Goal: Task Accomplishment & Management: Use online tool/utility

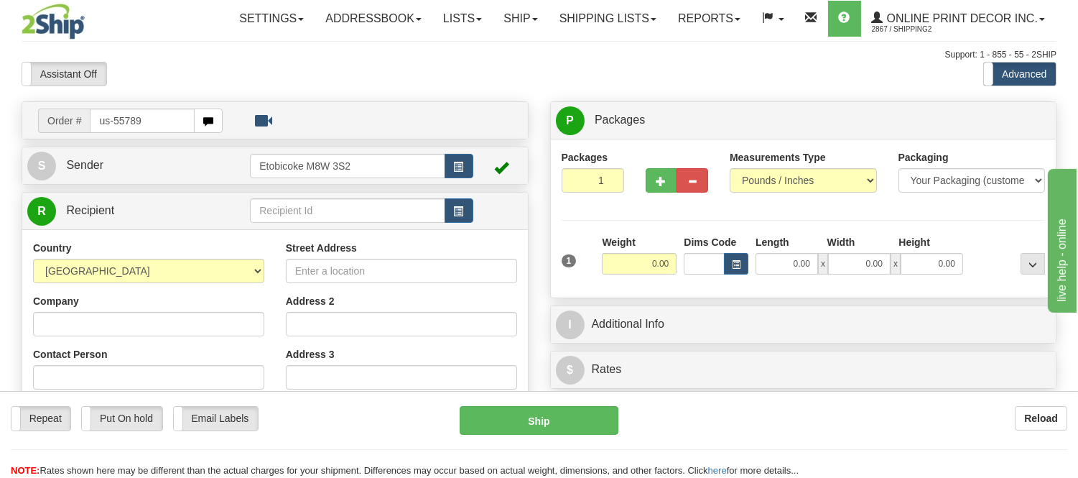
type input "us-55789"
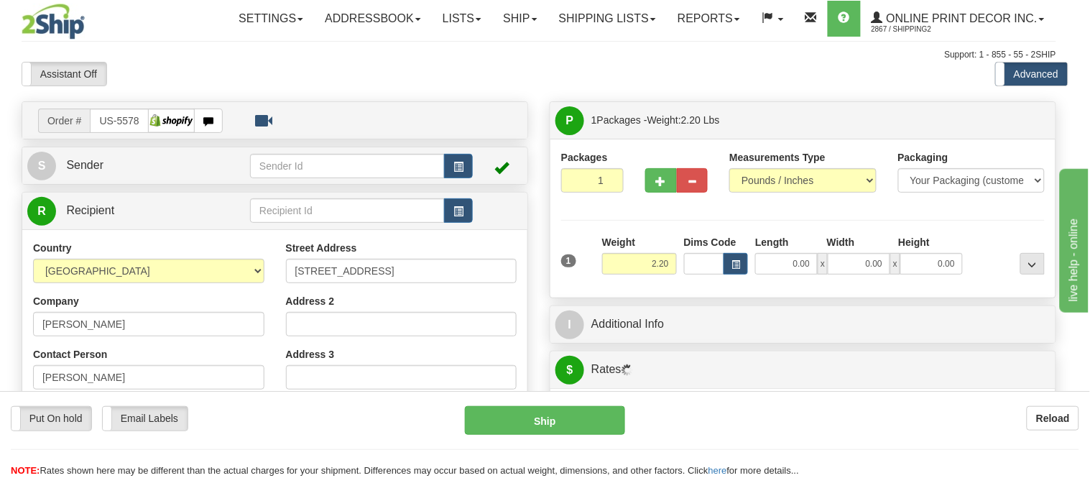
type input "[GEOGRAPHIC_DATA]"
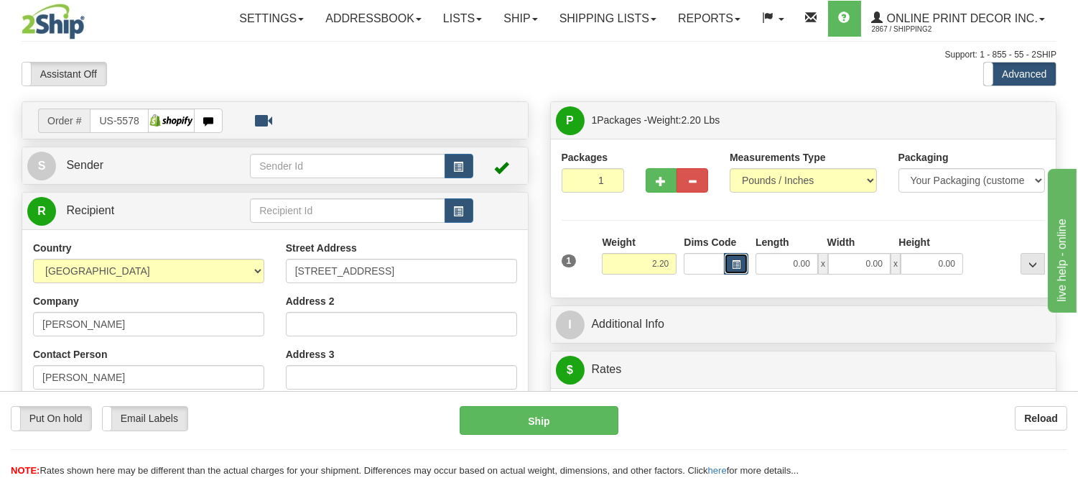
click at [734, 268] on span "button" at bounding box center [736, 265] width 9 height 8
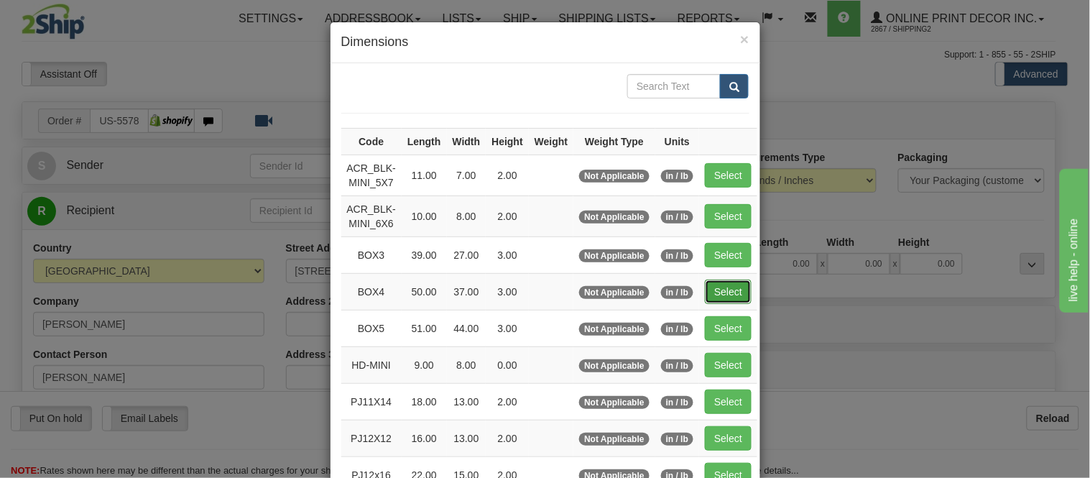
click at [720, 296] on button "Select" at bounding box center [728, 291] width 47 height 24
type input "BOX4"
type input "50.00"
type input "37.00"
type input "3.00"
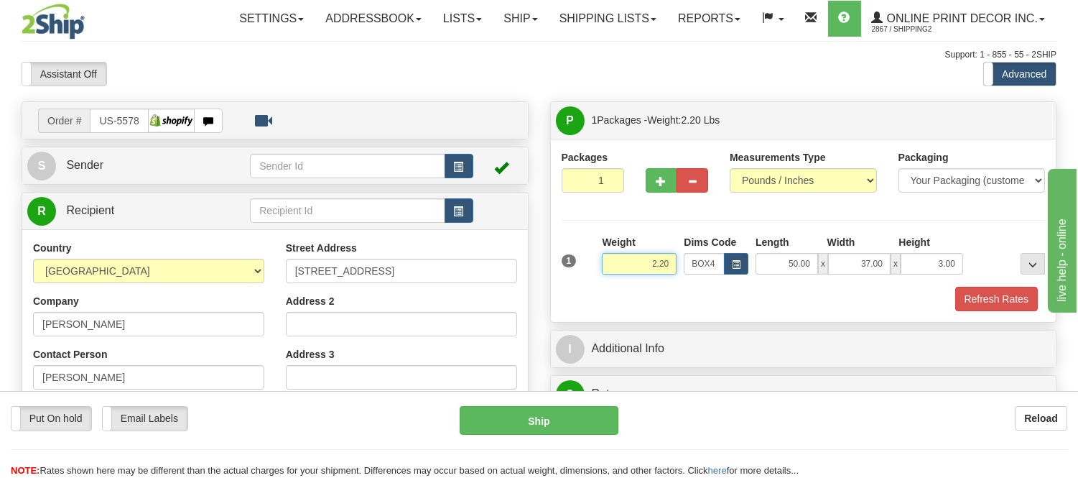
drag, startPoint x: 670, startPoint y: 264, endPoint x: 606, endPoint y: 267, distance: 63.3
click at [606, 267] on input "2.20" at bounding box center [639, 264] width 75 height 22
drag, startPoint x: 664, startPoint y: 262, endPoint x: 594, endPoint y: 262, distance: 69.7
click at [594, 262] on div "1 Weight 15.87 Dims Code x x" at bounding box center [803, 260] width 491 height 51
type input "16.98"
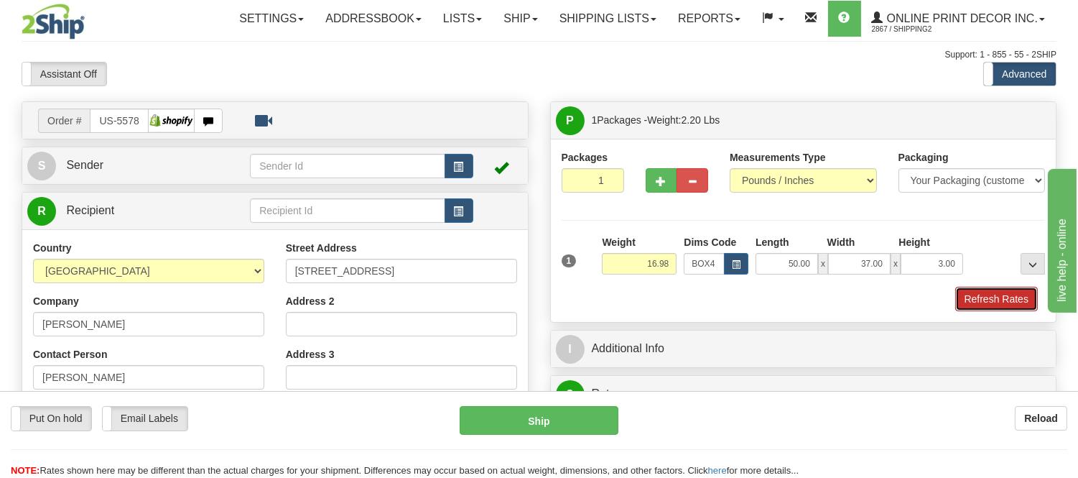
click at [985, 298] on button "Refresh Rates" at bounding box center [997, 299] width 83 height 24
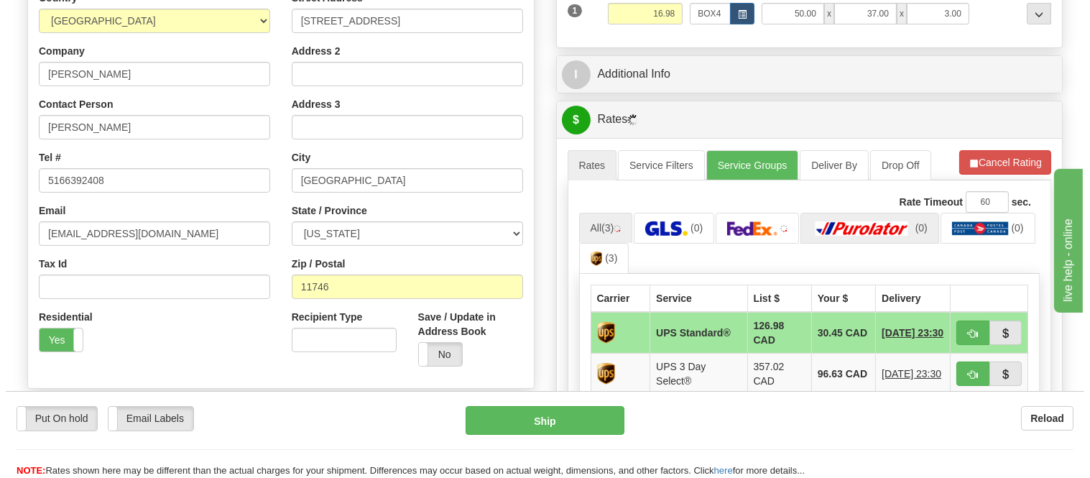
scroll to position [319, 0]
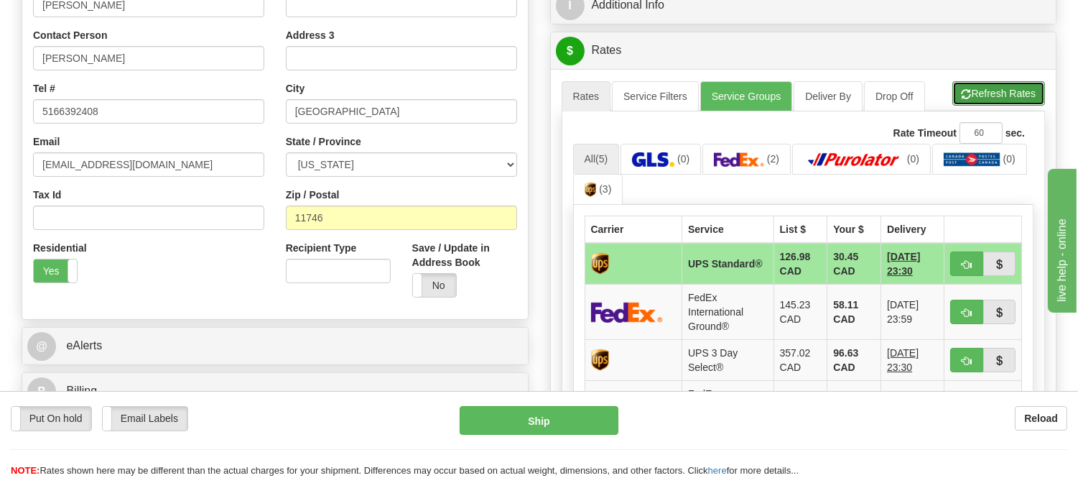
click at [1011, 97] on button "Refresh Rates" at bounding box center [999, 93] width 93 height 24
click at [970, 313] on span "button" at bounding box center [967, 312] width 10 height 9
type input "92"
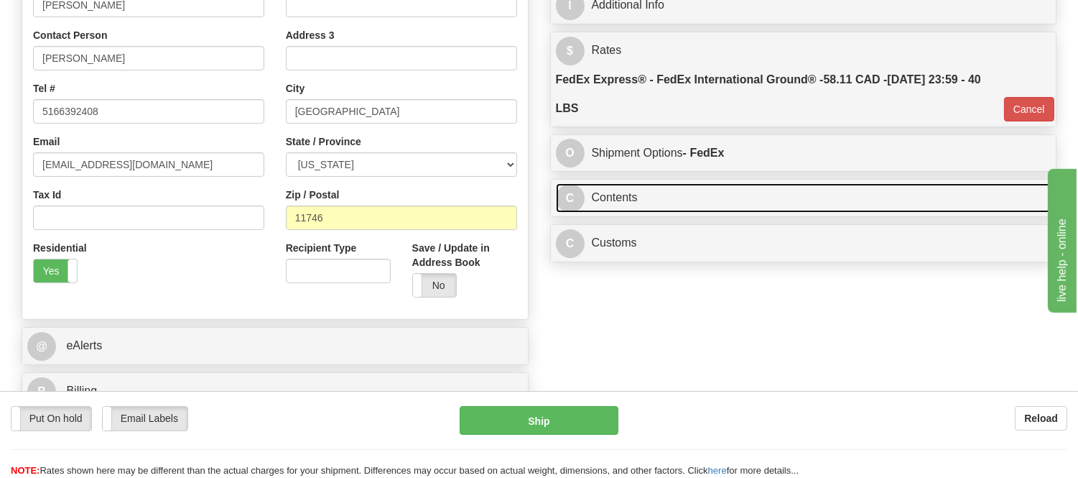
click at [773, 196] on link "C Contents" at bounding box center [804, 197] width 496 height 29
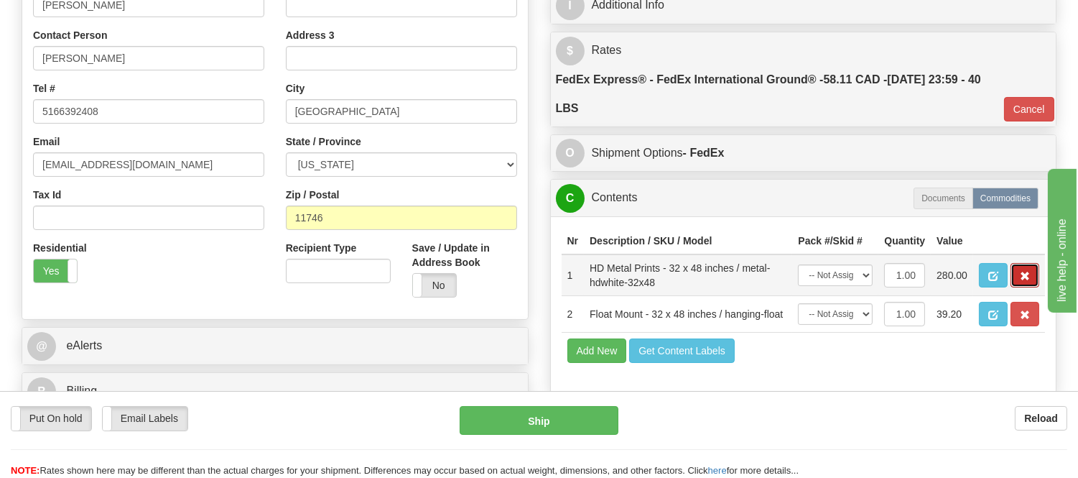
click at [1023, 281] on span "button" at bounding box center [1025, 276] width 10 height 9
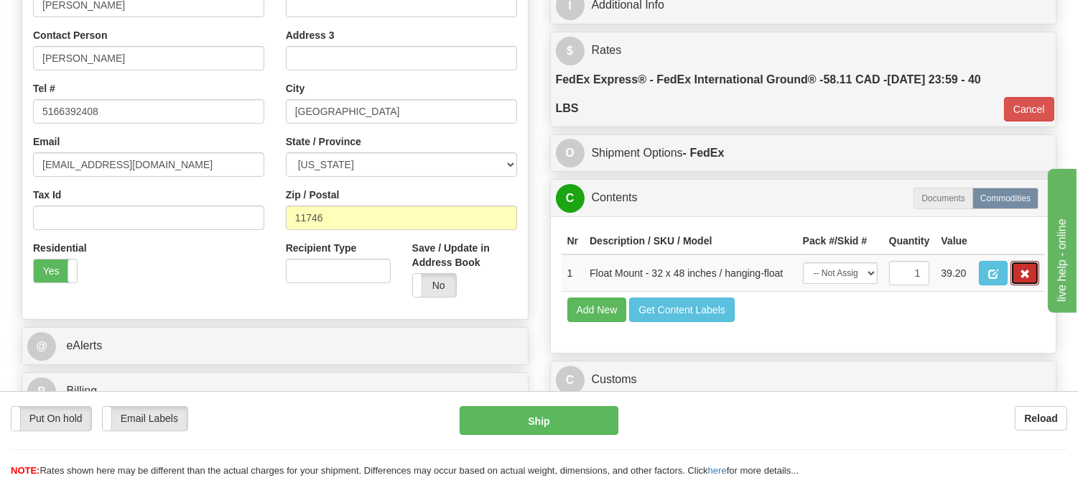
click at [1023, 279] on span "button" at bounding box center [1025, 273] width 10 height 9
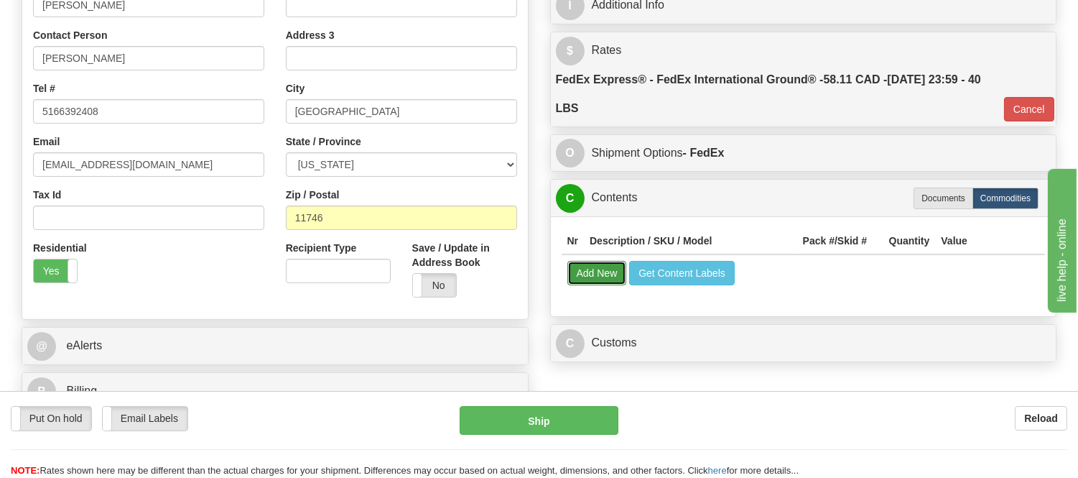
click at [604, 272] on button "Add New" at bounding box center [598, 273] width 60 height 24
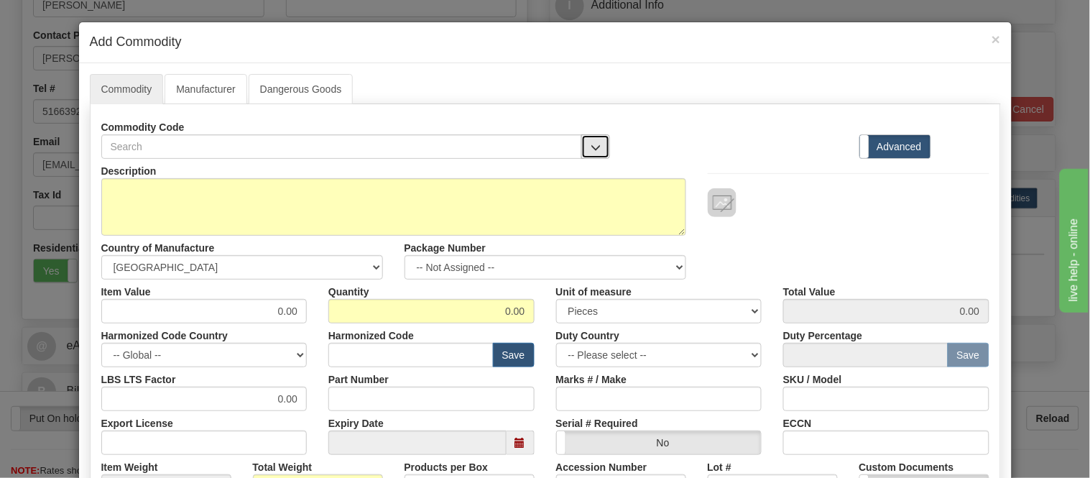
click at [590, 154] on button "button" at bounding box center [595, 146] width 29 height 24
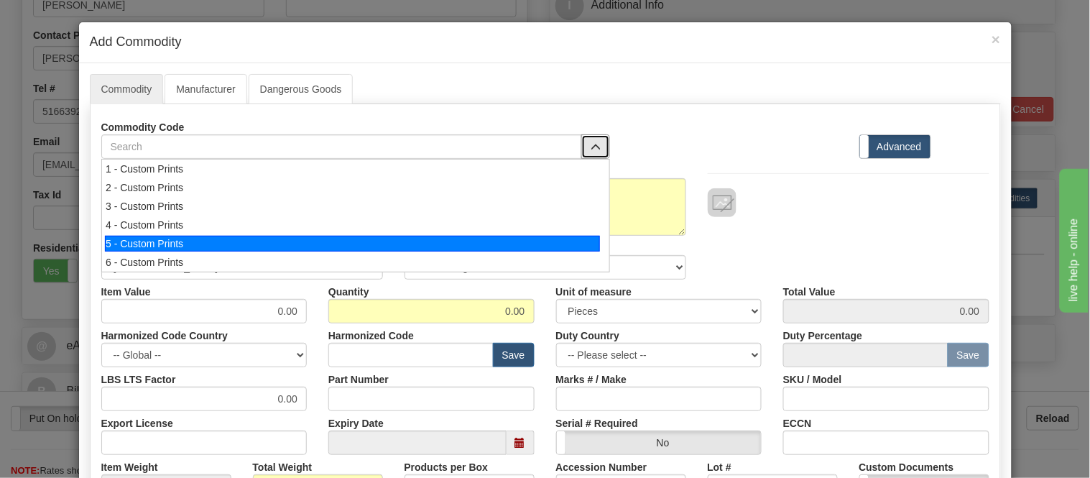
click at [586, 237] on div "5 - Custom Prints" at bounding box center [352, 244] width 495 height 16
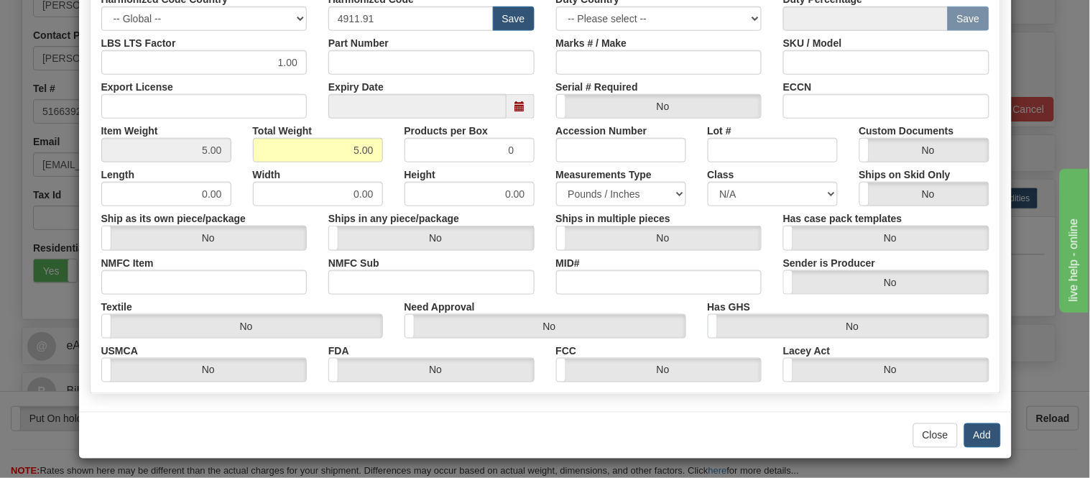
scroll to position [339, 0]
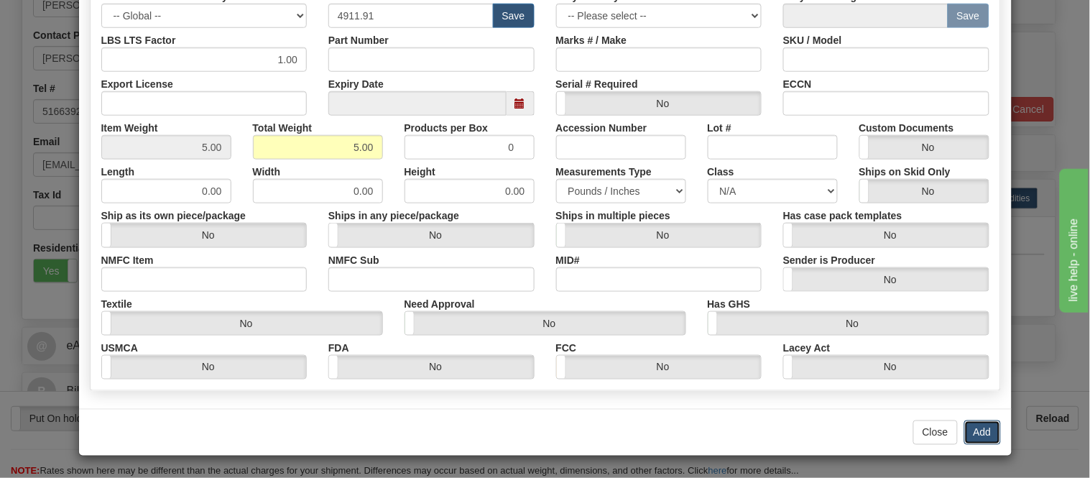
click at [978, 425] on button "Add" at bounding box center [982, 432] width 37 height 24
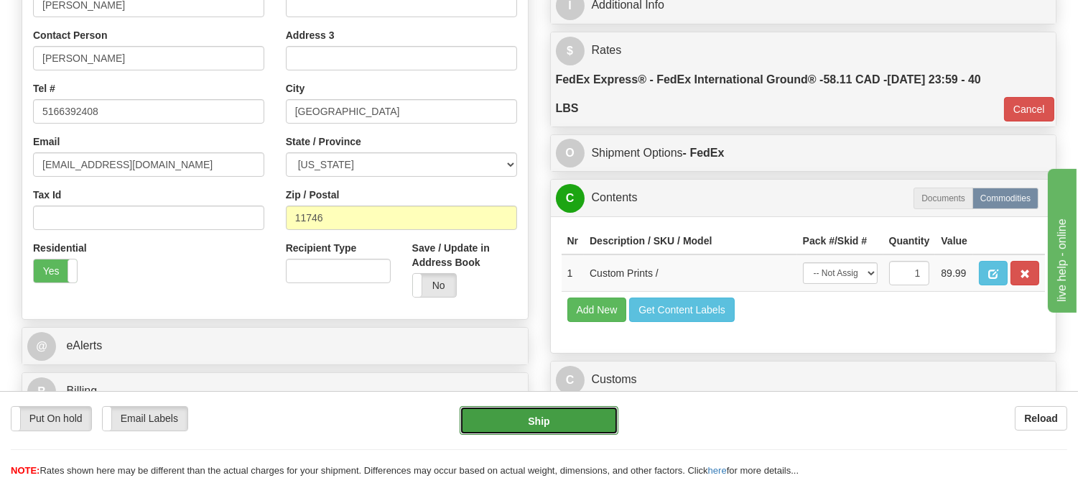
click at [583, 425] on button "Ship" at bounding box center [539, 420] width 158 height 29
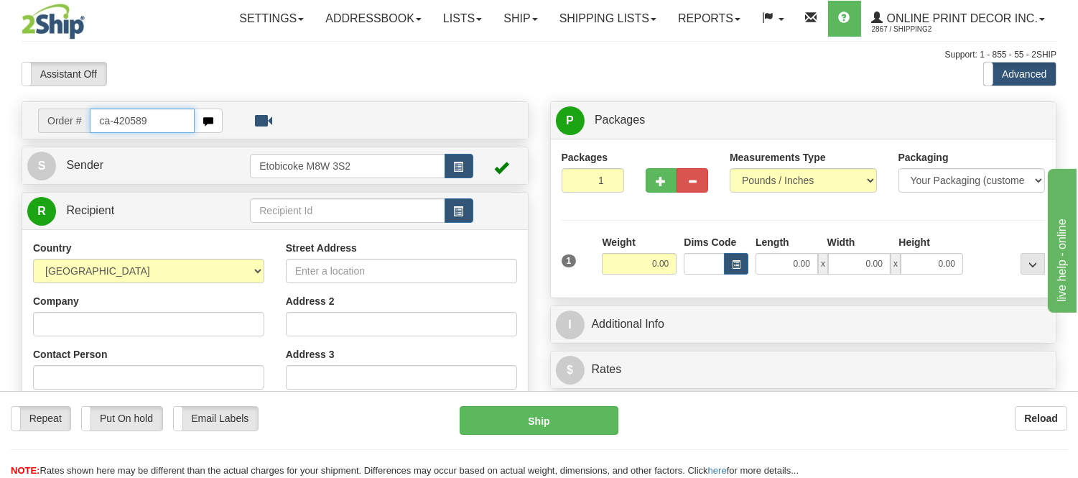
type input "ca-420589"
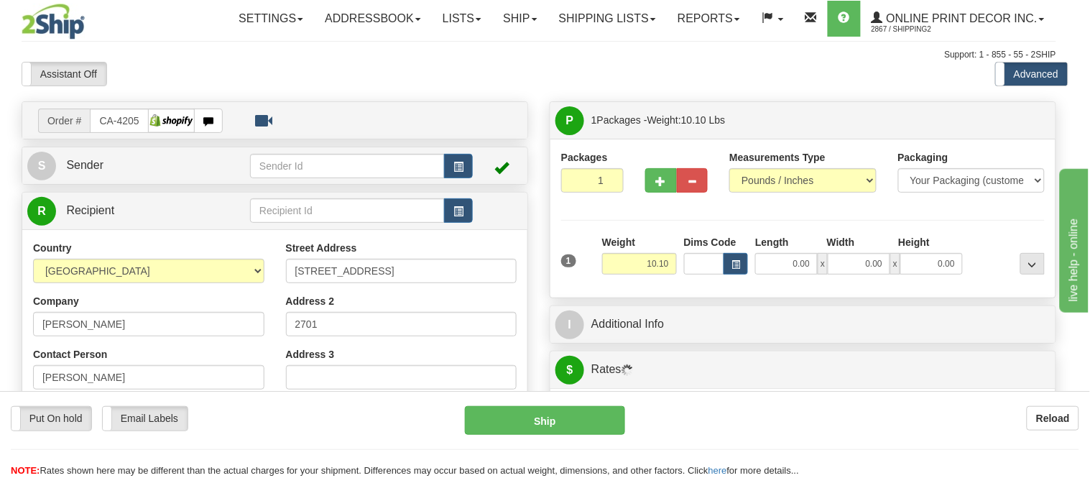
type input "VANCOUVER"
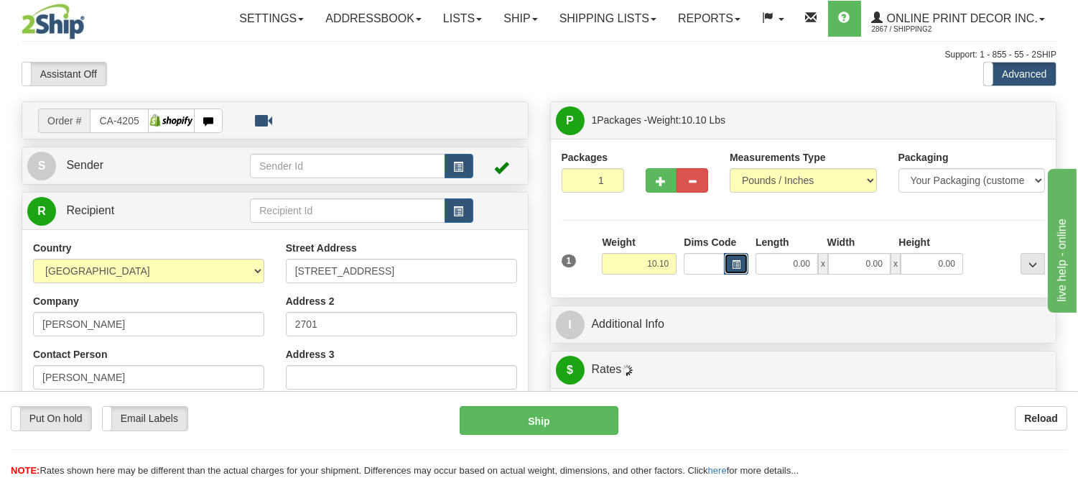
click at [734, 267] on span "button" at bounding box center [736, 265] width 9 height 8
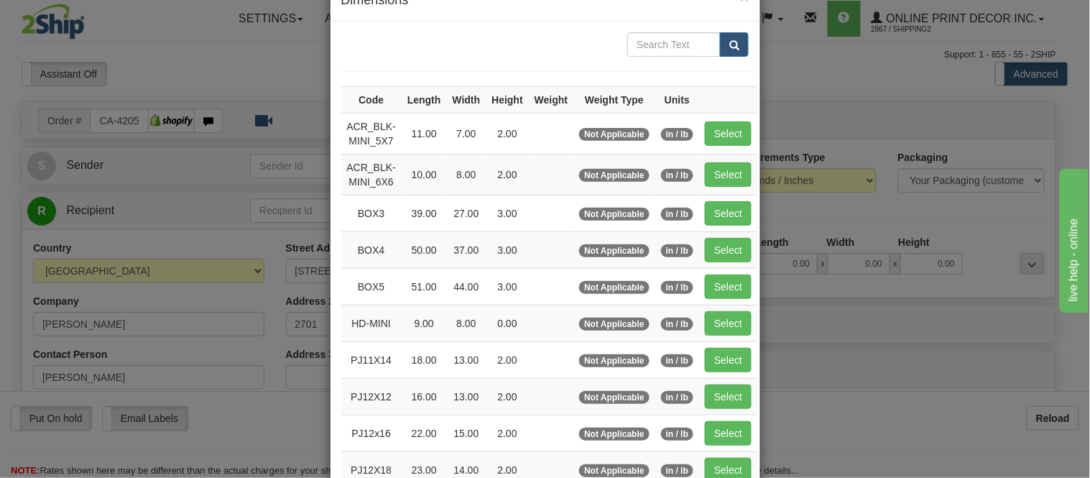
scroll to position [80, 0]
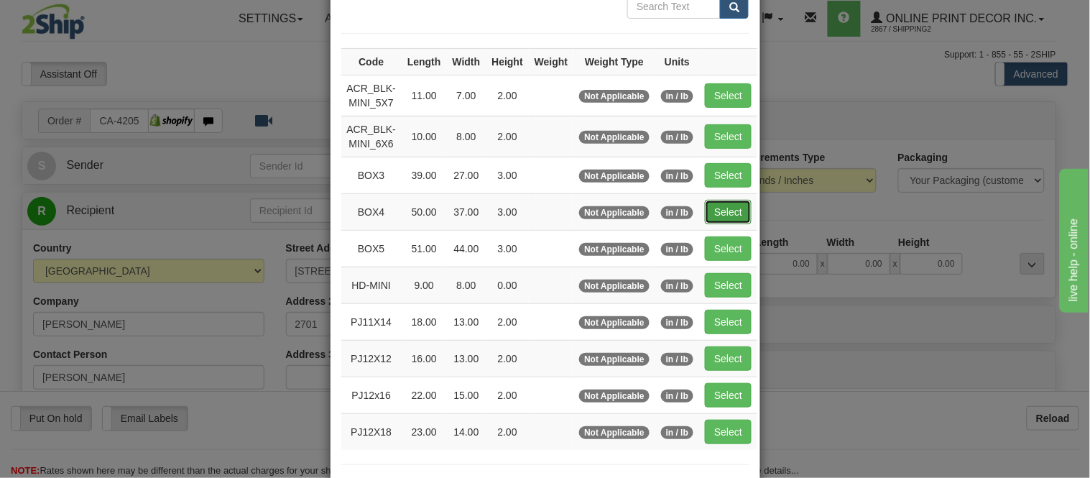
click at [708, 213] on button "Select" at bounding box center [728, 212] width 47 height 24
type input "BOX4"
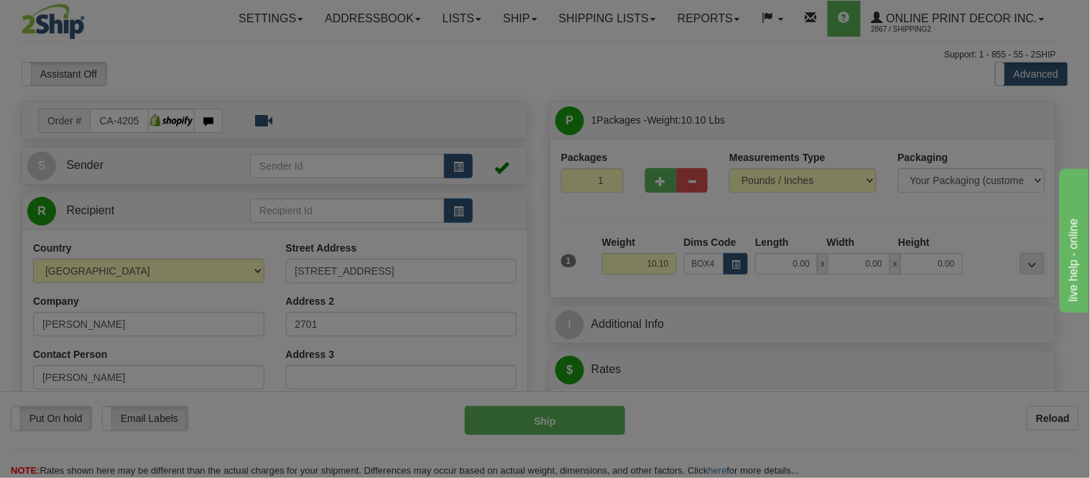
type input "50.00"
type input "37.00"
type input "3.00"
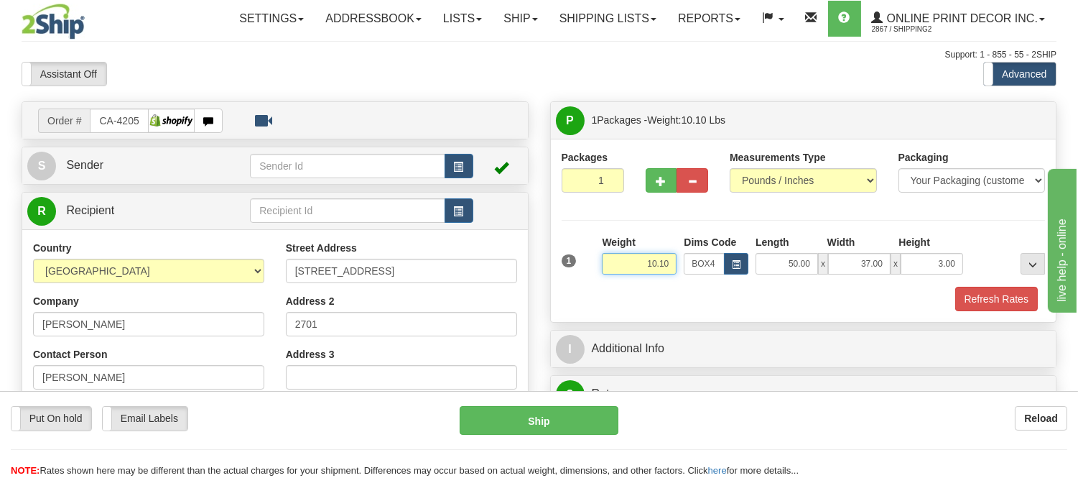
drag, startPoint x: 671, startPoint y: 262, endPoint x: 559, endPoint y: 241, distance: 114.0
click at [559, 241] on div "1 Weight 10.10 Dims Code x x" at bounding box center [803, 260] width 491 height 51
type input "18.98"
click at [997, 293] on button "Refresh Rates" at bounding box center [997, 299] width 83 height 24
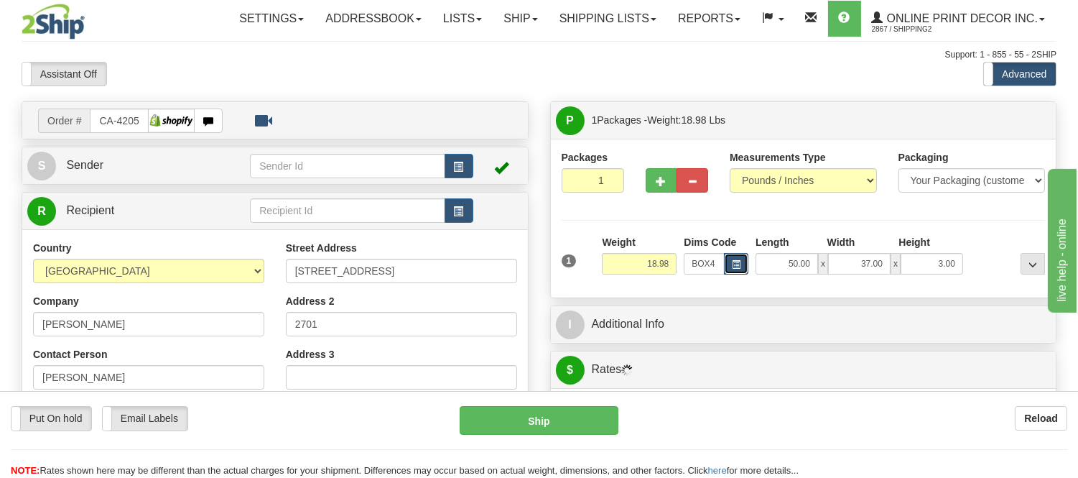
click at [728, 264] on button "button" at bounding box center [736, 264] width 24 height 22
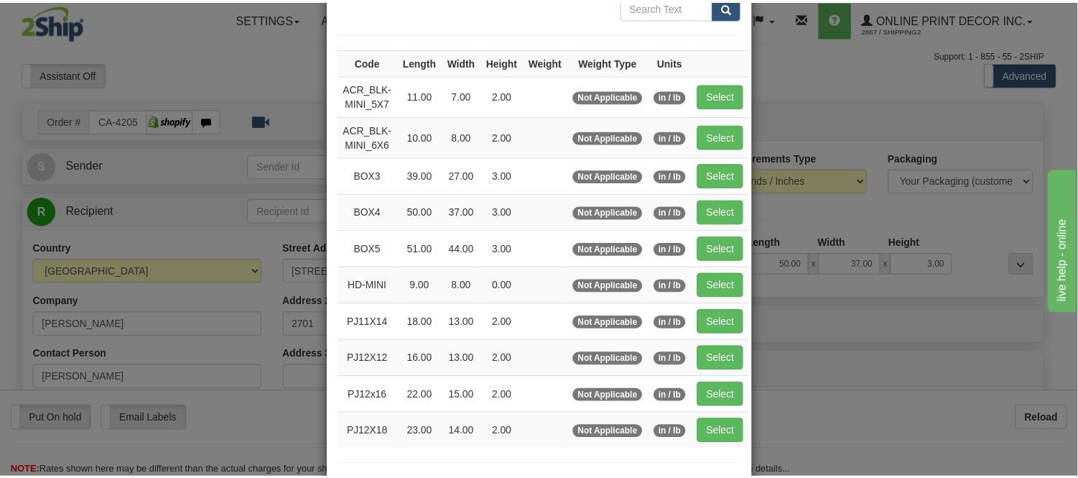
scroll to position [0, 0]
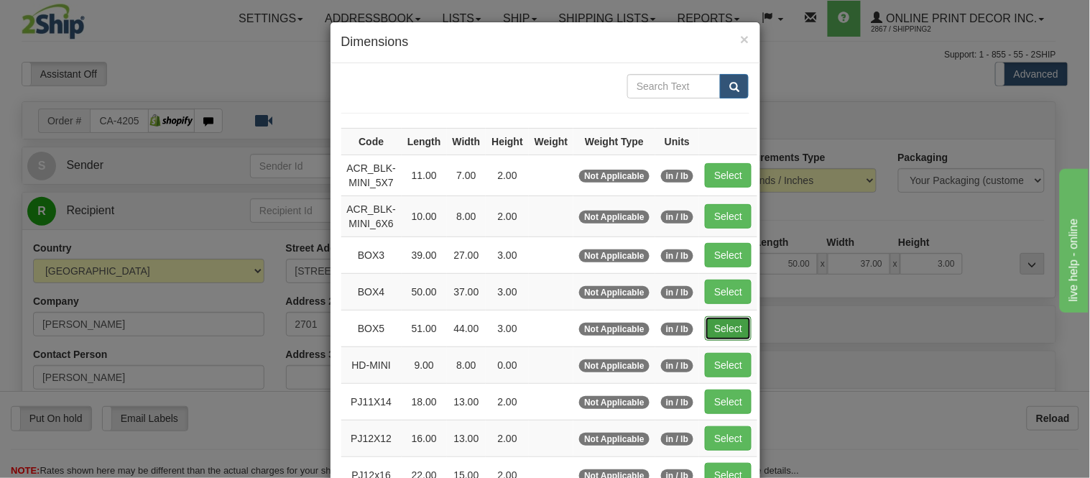
click at [734, 325] on button "Select" at bounding box center [728, 328] width 47 height 24
type input "BOX5"
type input "51.00"
type input "44.00"
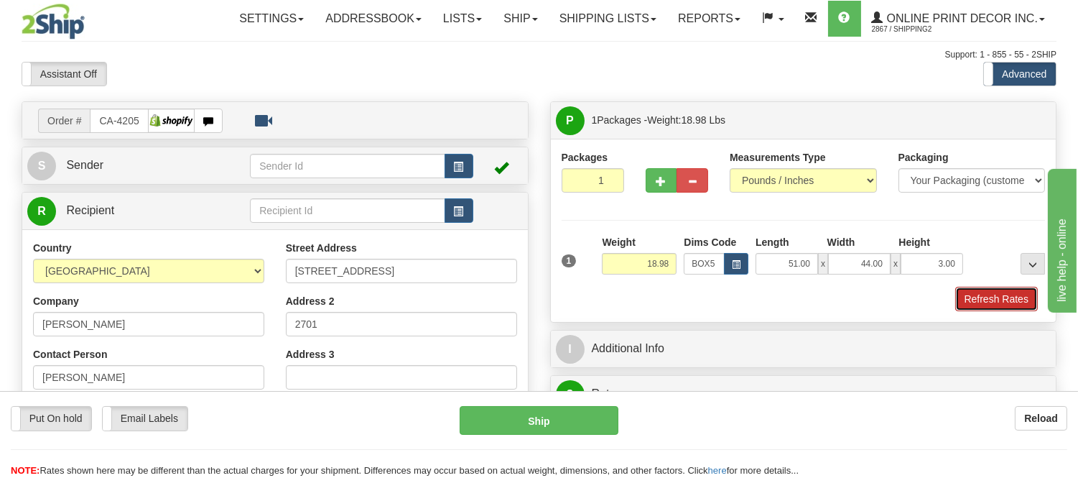
click at [991, 302] on button "Refresh Rates" at bounding box center [997, 299] width 83 height 24
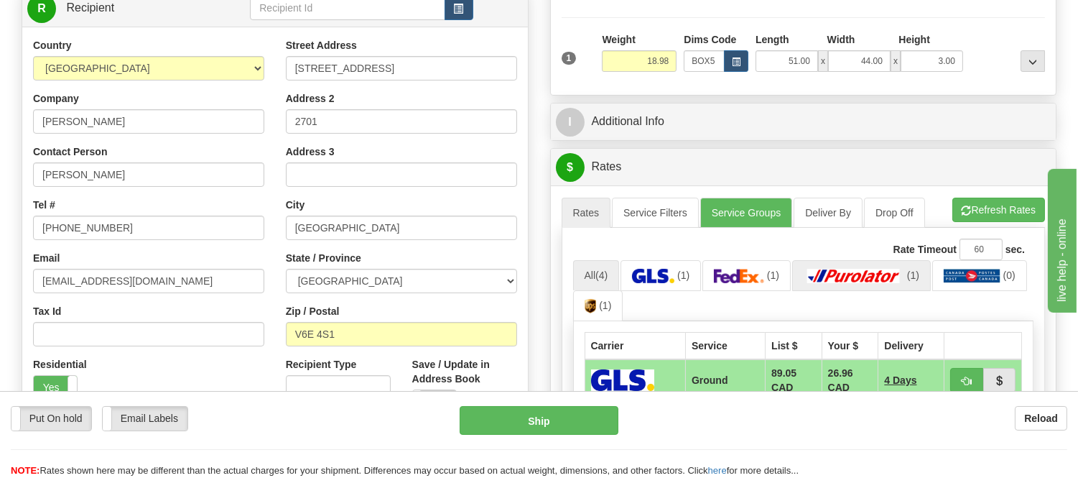
scroll to position [239, 0]
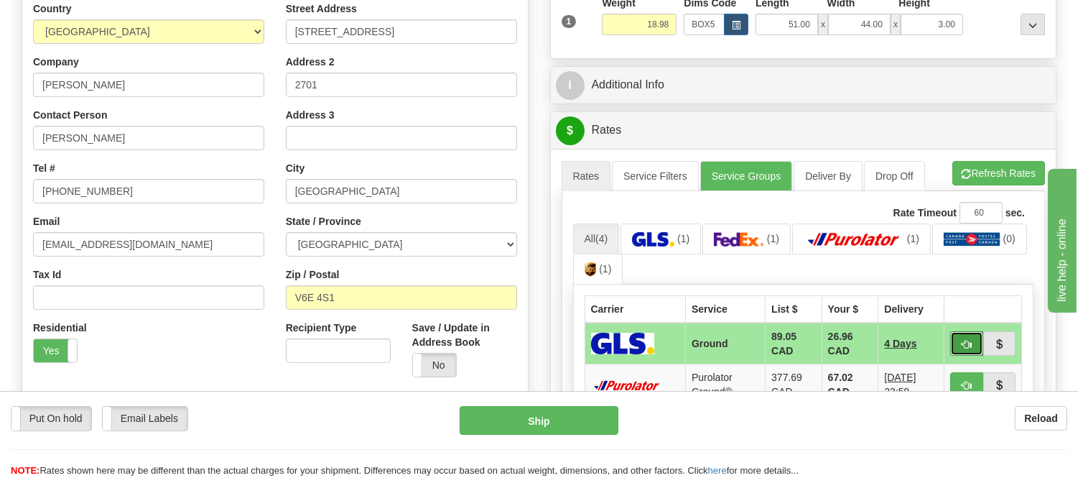
click at [969, 347] on span "button" at bounding box center [967, 344] width 10 height 9
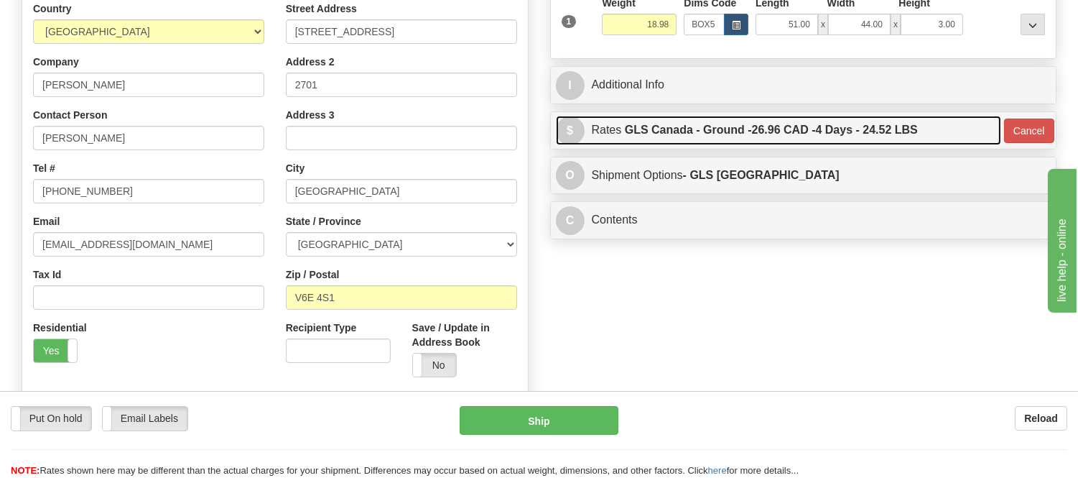
click at [823, 124] on label "GLS Canada - Ground - 26.96 CAD - 4 Days - 24.52 LBS" at bounding box center [771, 130] width 293 height 29
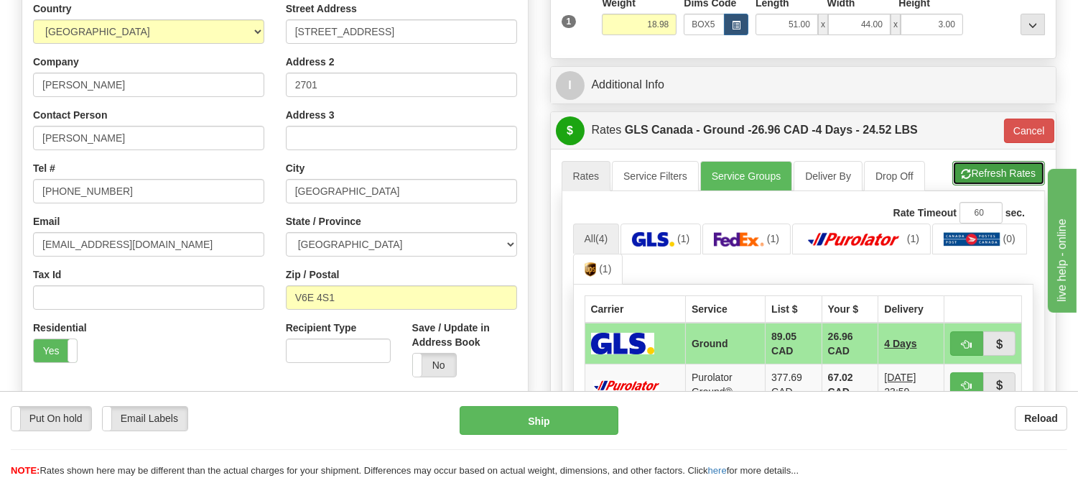
click at [993, 177] on button "Refresh Rates" at bounding box center [999, 173] width 93 height 24
type input "1"
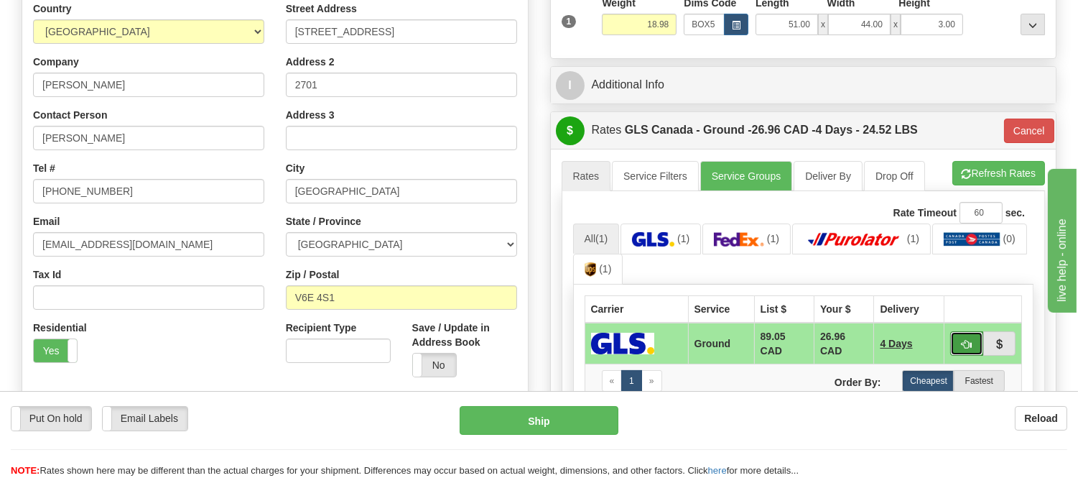
click at [958, 339] on button "button" at bounding box center [967, 343] width 33 height 24
click at [962, 341] on span "button" at bounding box center [967, 344] width 10 height 9
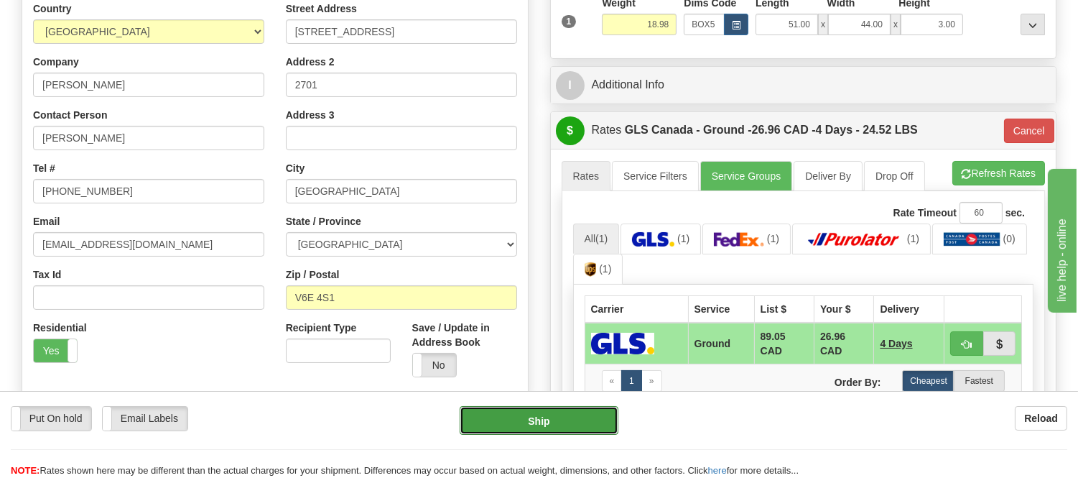
click at [530, 430] on button "Ship" at bounding box center [539, 420] width 158 height 29
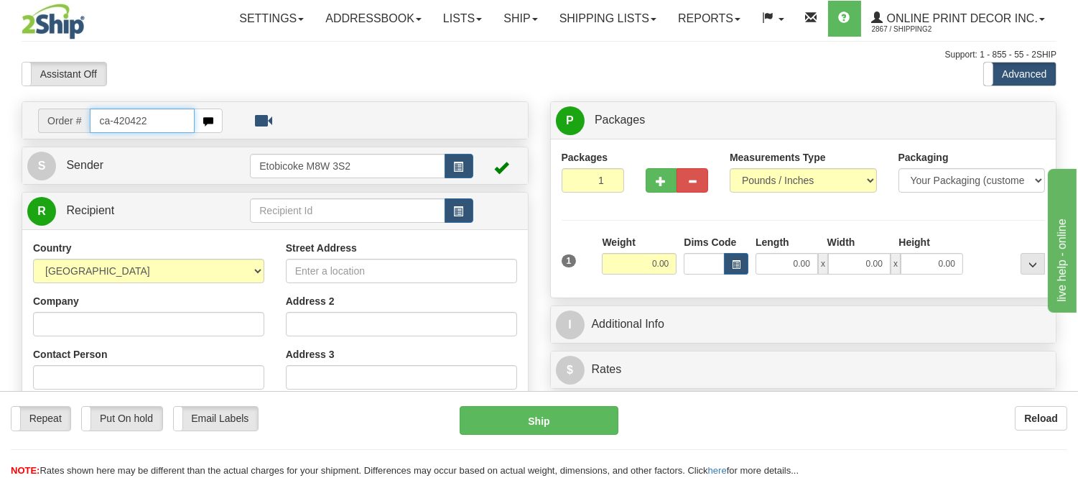
type input "ca-420422"
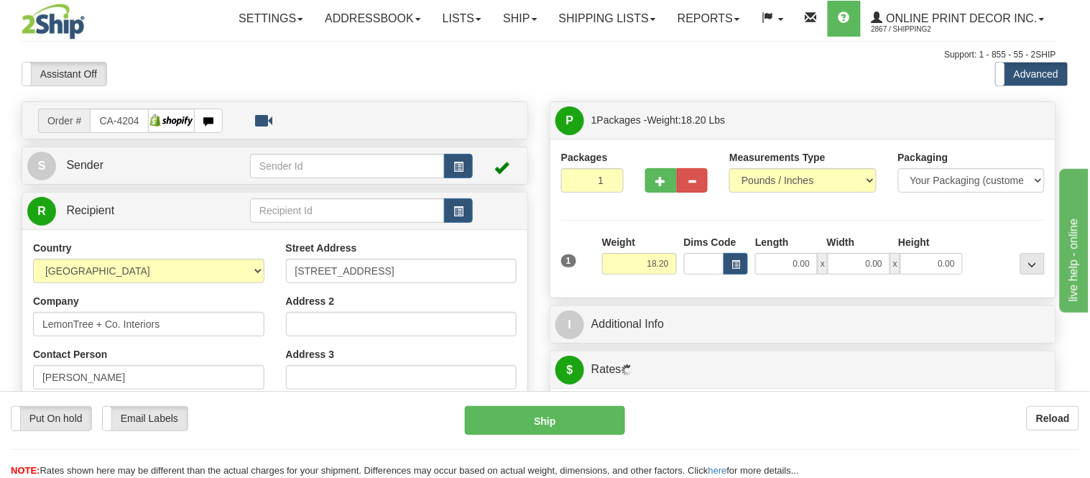
type input "ELORA"
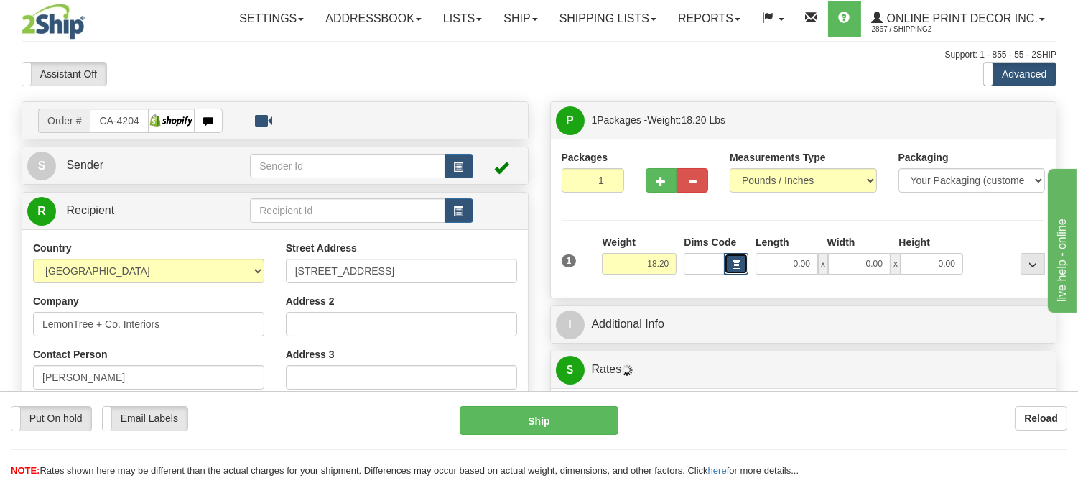
click at [737, 264] on span "button" at bounding box center [736, 265] width 9 height 8
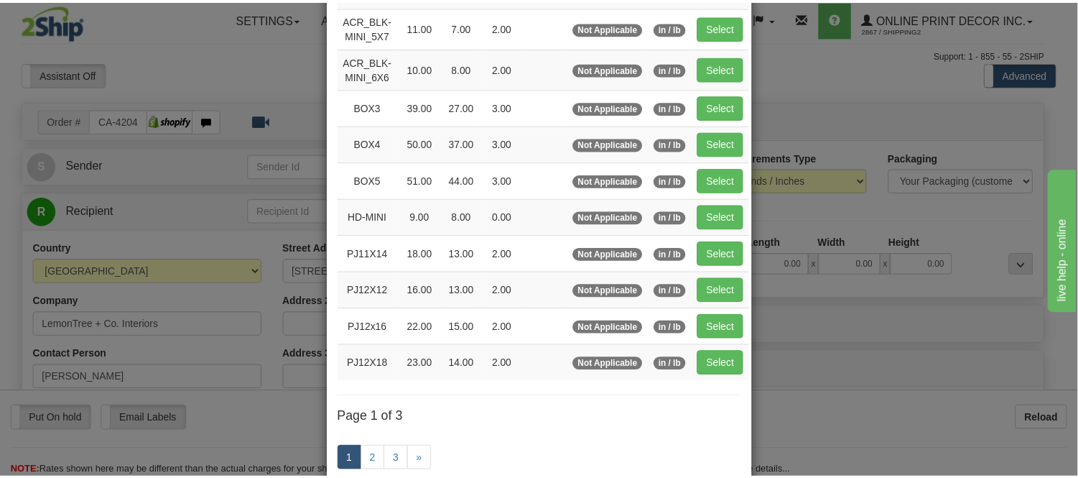
scroll to position [160, 0]
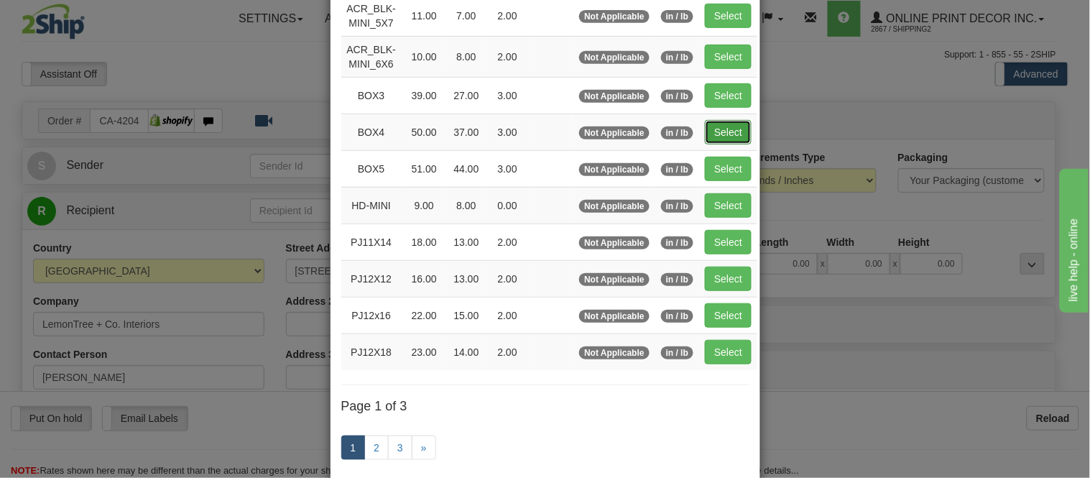
click at [735, 127] on button "Select" at bounding box center [728, 132] width 47 height 24
type input "BOX4"
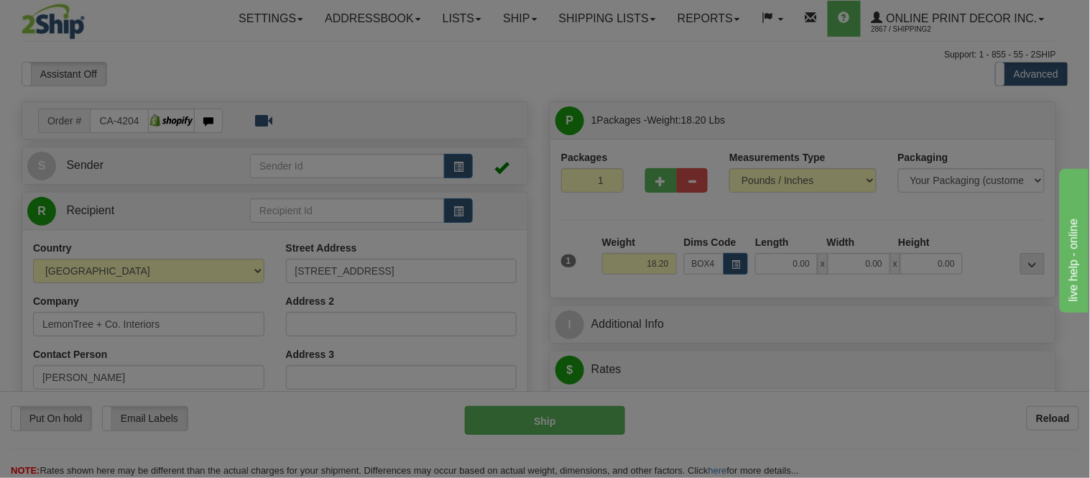
type input "50.00"
type input "37.00"
type input "3.00"
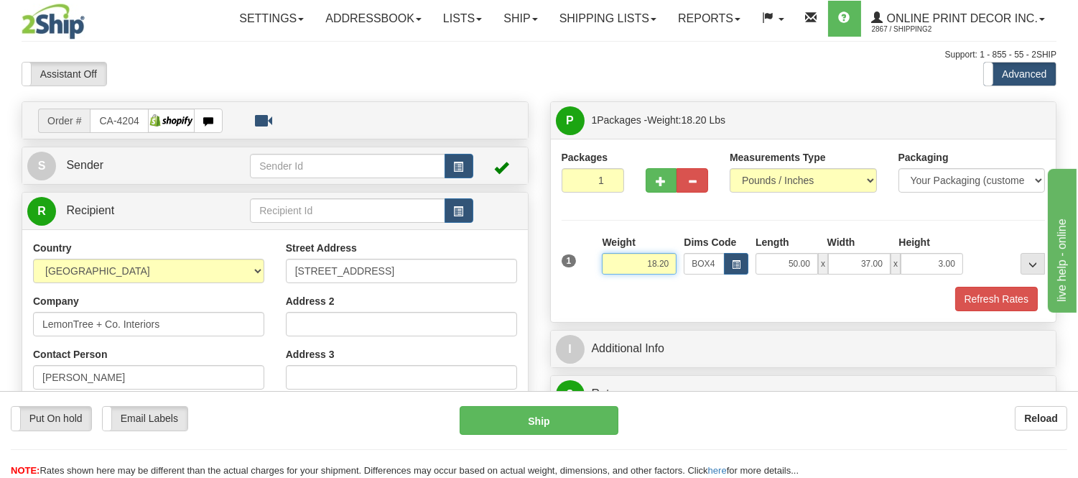
drag, startPoint x: 677, startPoint y: 259, endPoint x: 583, endPoint y: 259, distance: 94.1
click at [583, 259] on div "1 Weight 18.20 Dims Code x x" at bounding box center [803, 260] width 491 height 51
type input "19.98"
click at [655, 175] on button "button" at bounding box center [662, 180] width 32 height 24
radio input "true"
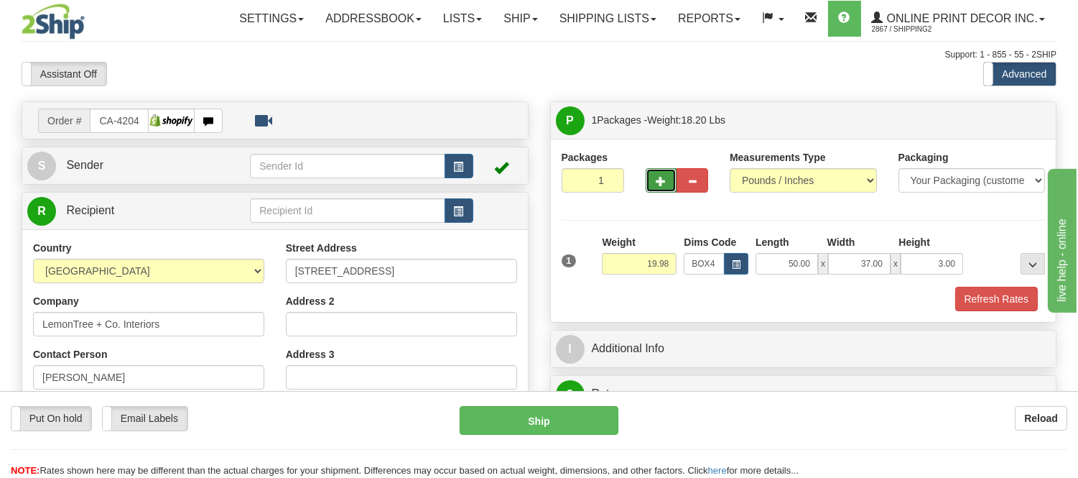
type input "2"
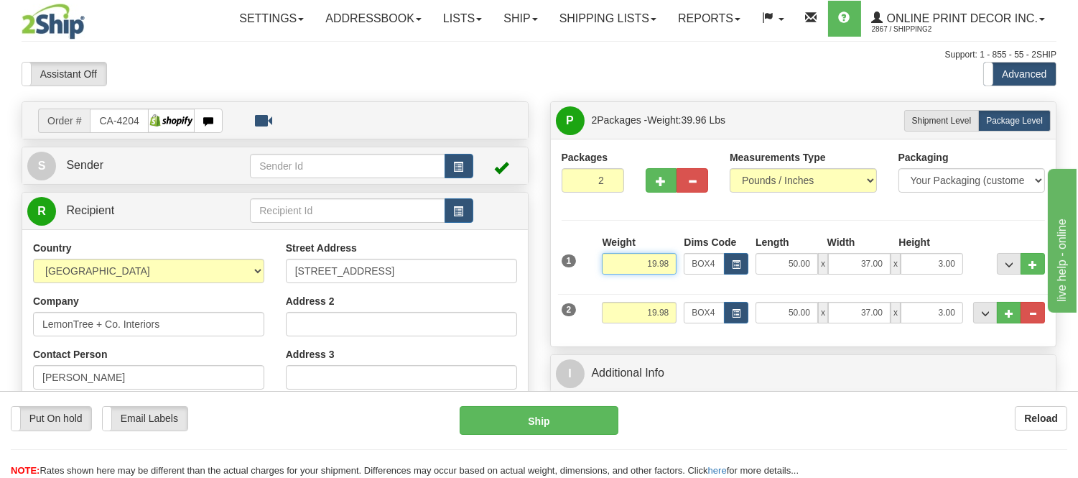
drag, startPoint x: 670, startPoint y: 260, endPoint x: 576, endPoint y: 257, distance: 93.4
click at [576, 257] on div "1 Weight 19.98 Dims Code x x" at bounding box center [803, 260] width 491 height 51
type input "16.98"
click at [1032, 310] on span "..." at bounding box center [1033, 314] width 9 height 8
radio input "true"
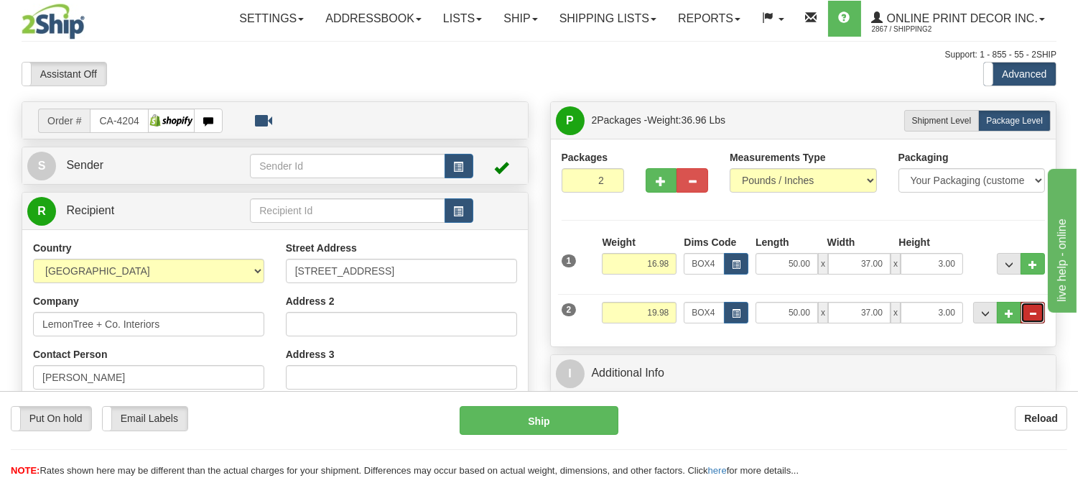
type input "1"
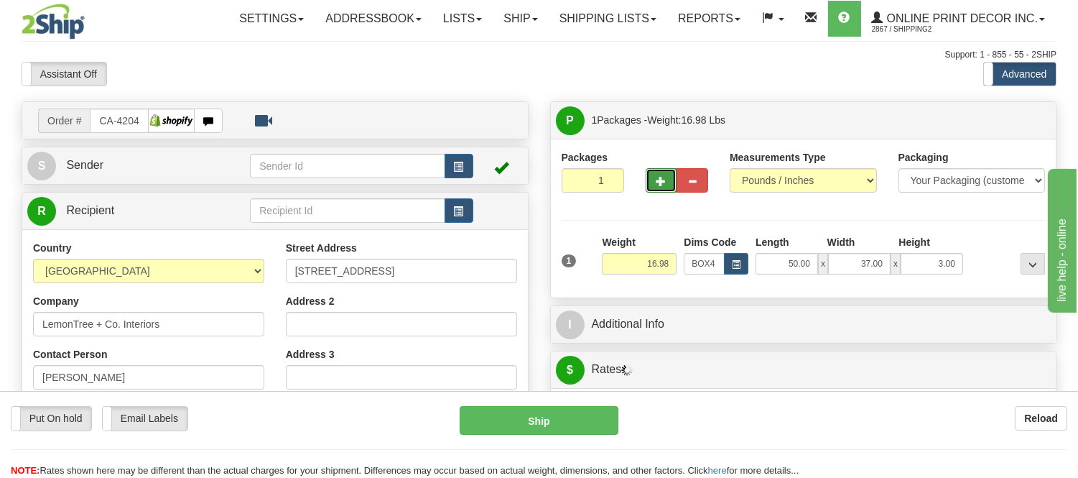
click at [665, 177] on span "button" at bounding box center [662, 181] width 10 height 9
radio input "true"
type input "2"
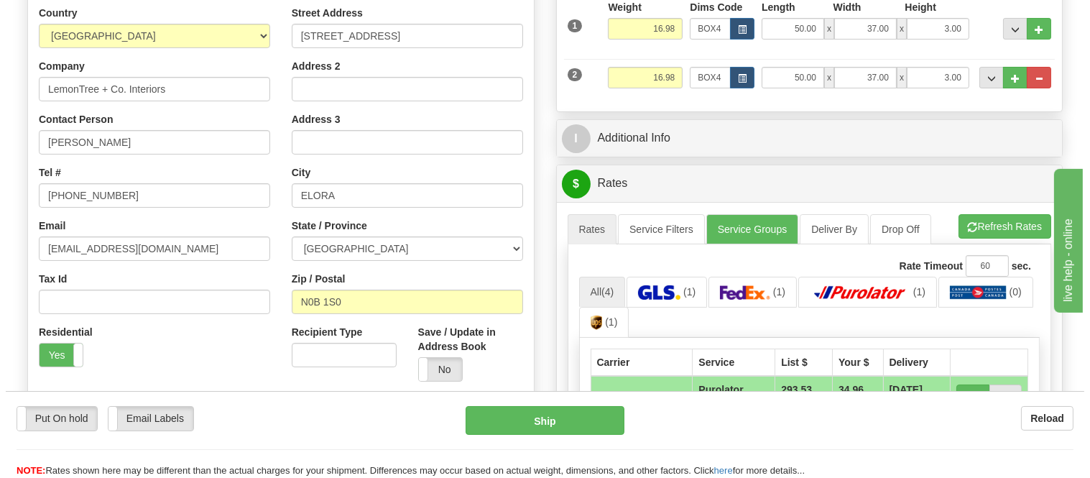
scroll to position [319, 0]
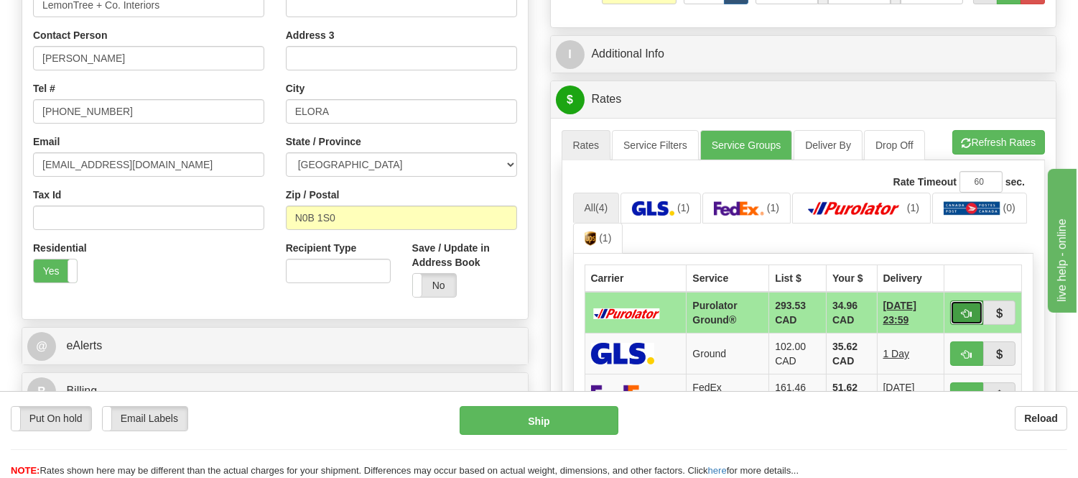
click at [971, 310] on span "button" at bounding box center [967, 313] width 10 height 9
type input "260"
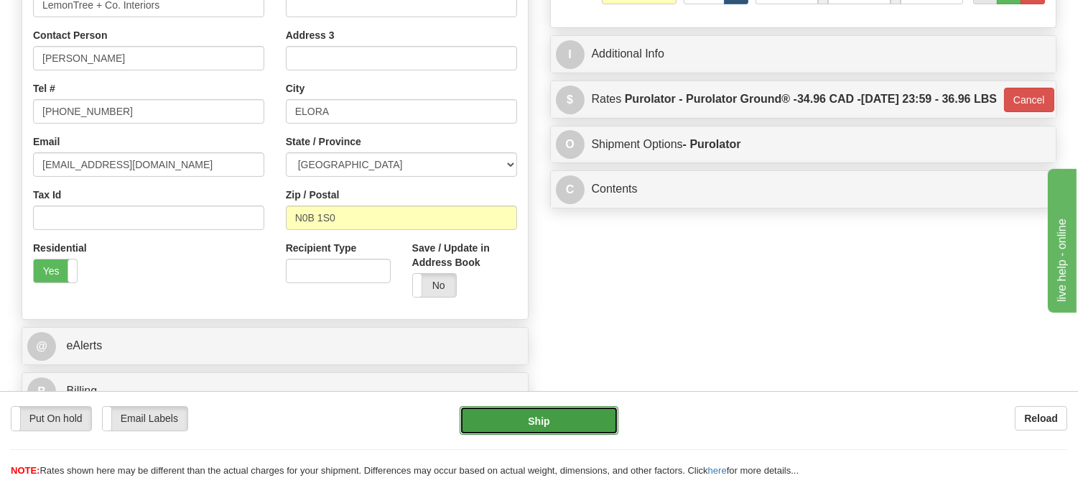
click at [556, 422] on button "Ship" at bounding box center [539, 420] width 158 height 29
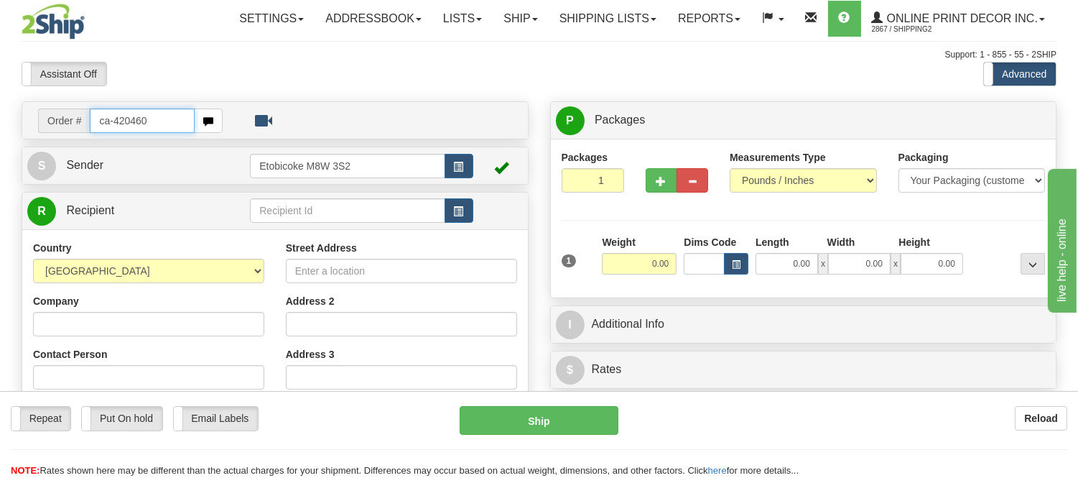
type input "ca-420460"
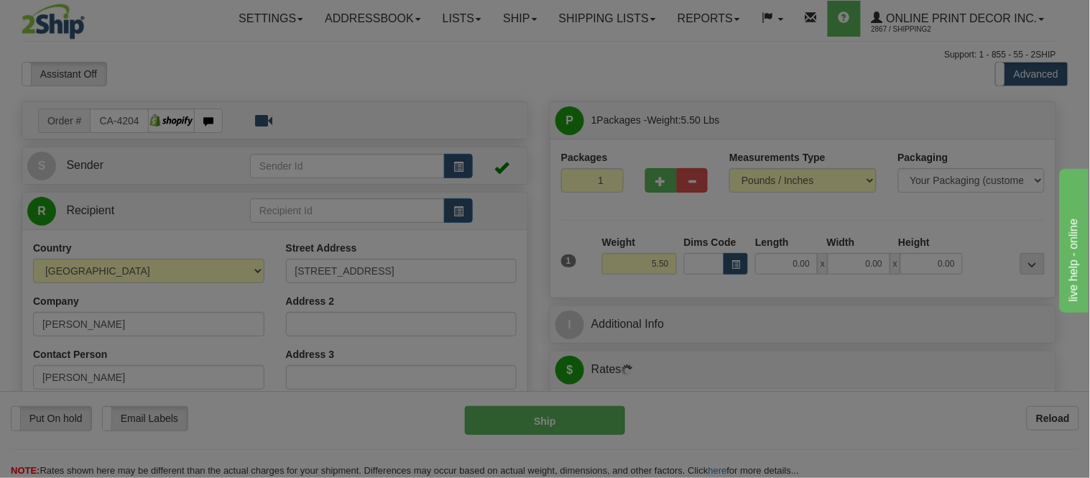
type input "TORONTO"
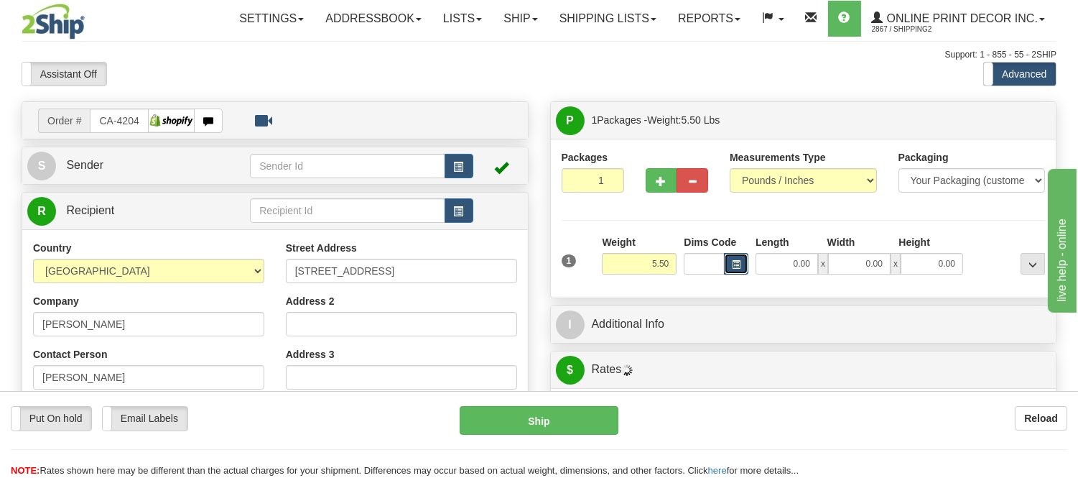
click at [736, 262] on span "button" at bounding box center [736, 265] width 9 height 8
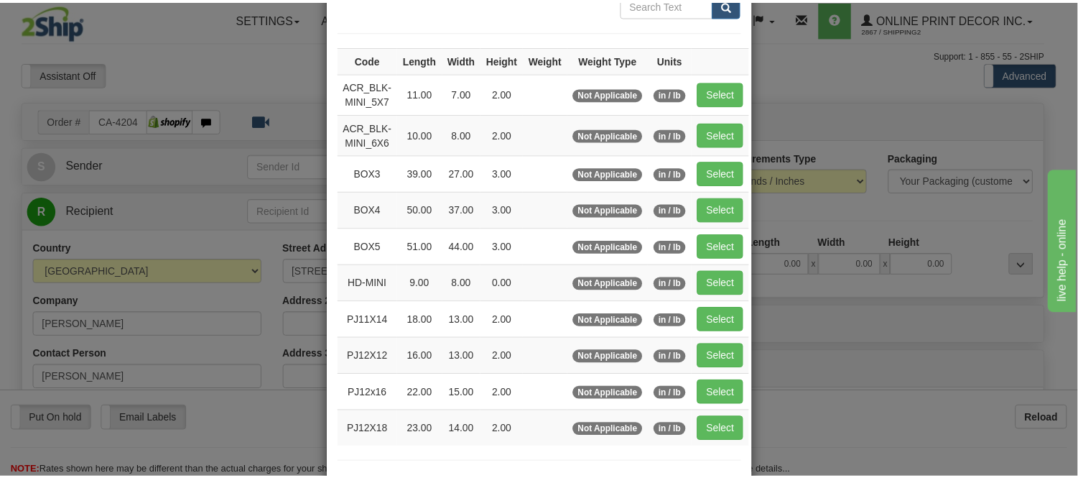
scroll to position [160, 0]
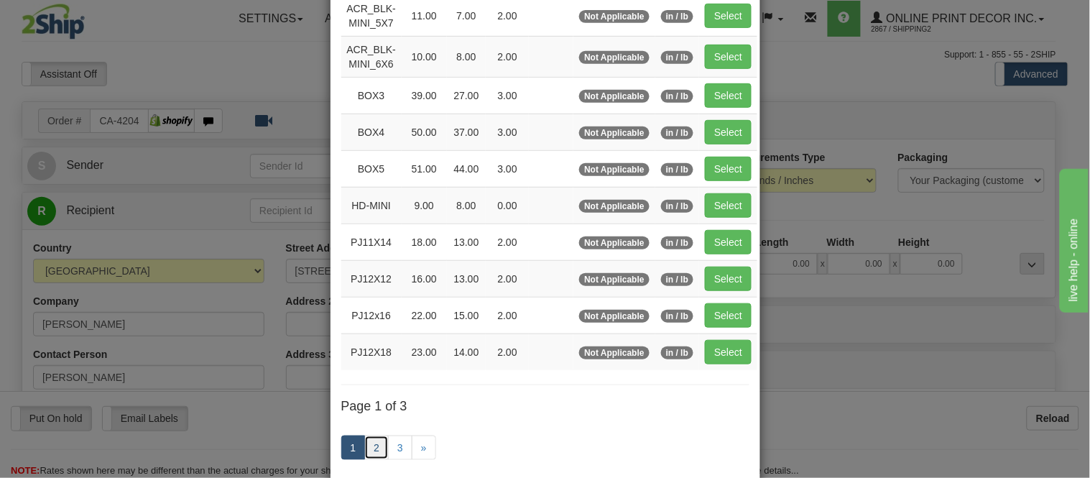
click at [368, 448] on link "2" at bounding box center [376, 447] width 24 height 24
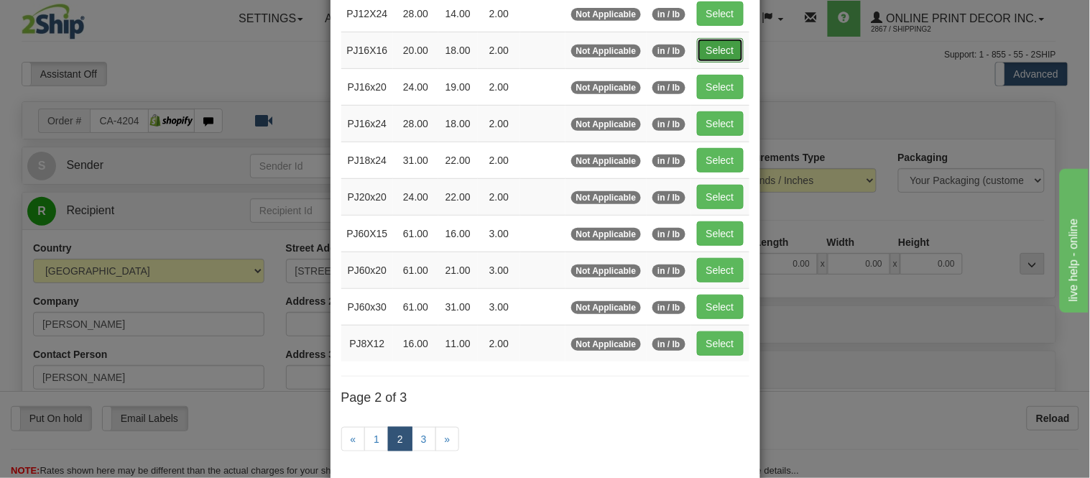
click at [716, 52] on button "Select" at bounding box center [720, 50] width 47 height 24
type input "PJ16X16"
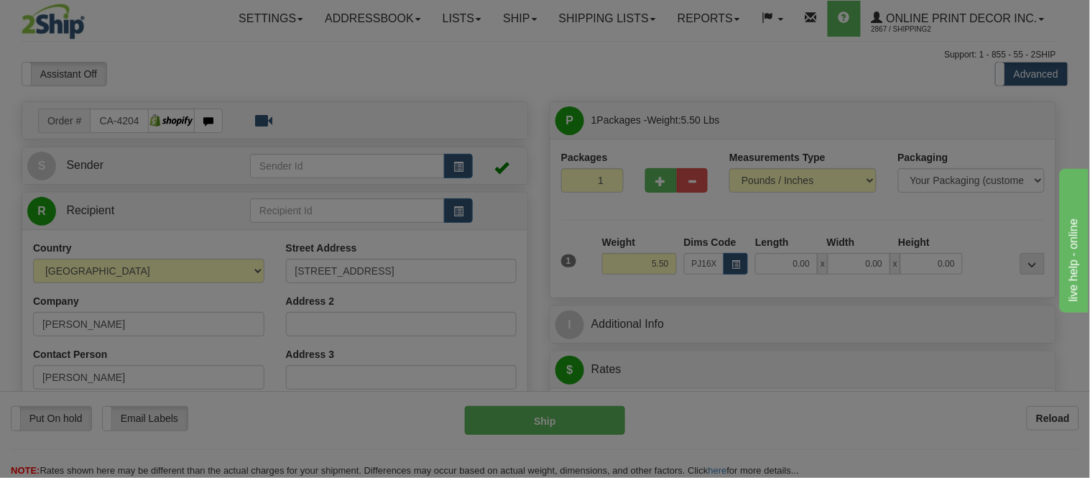
type input "20.00"
type input "18.00"
type input "2.00"
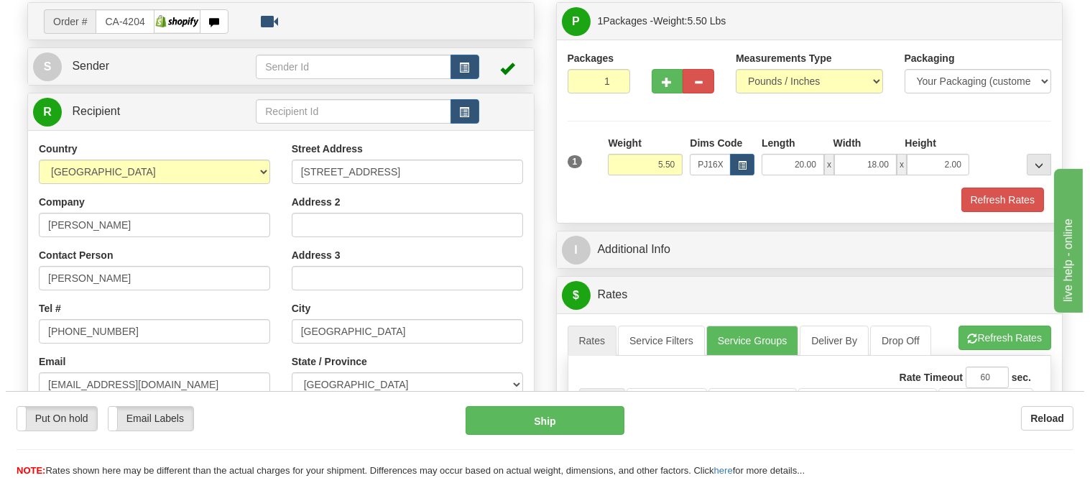
scroll to position [80, 0]
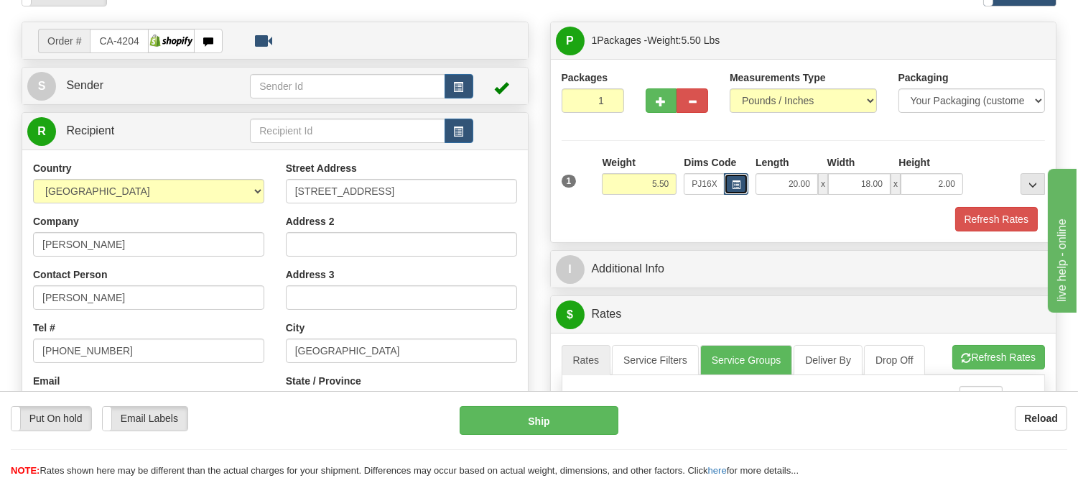
click at [734, 181] on span "button" at bounding box center [736, 185] width 9 height 8
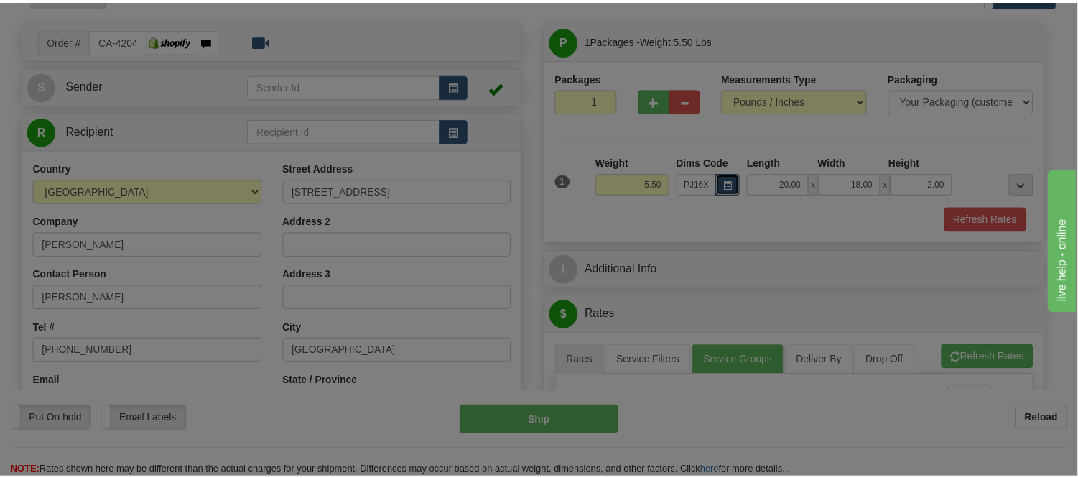
scroll to position [0, 0]
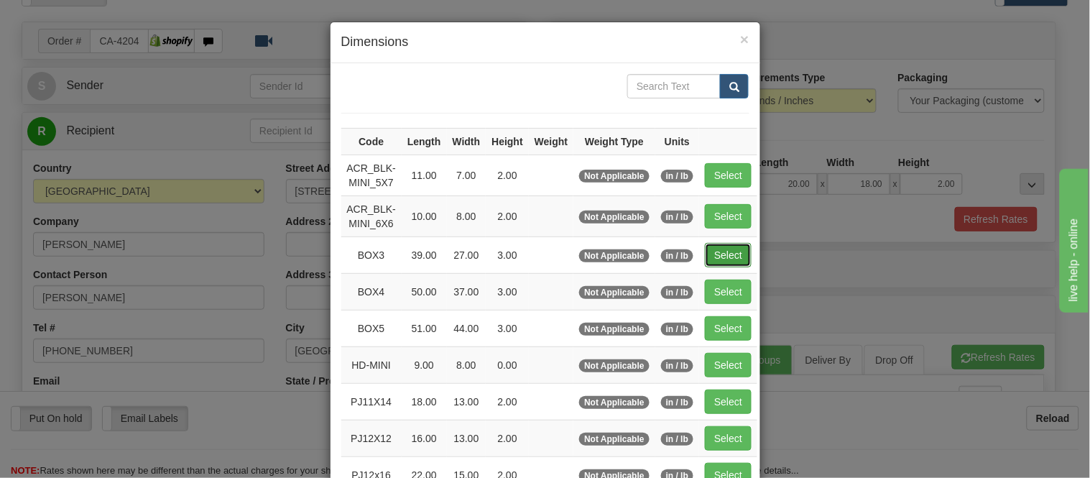
click at [709, 251] on button "Select" at bounding box center [728, 255] width 47 height 24
type input "BOX3"
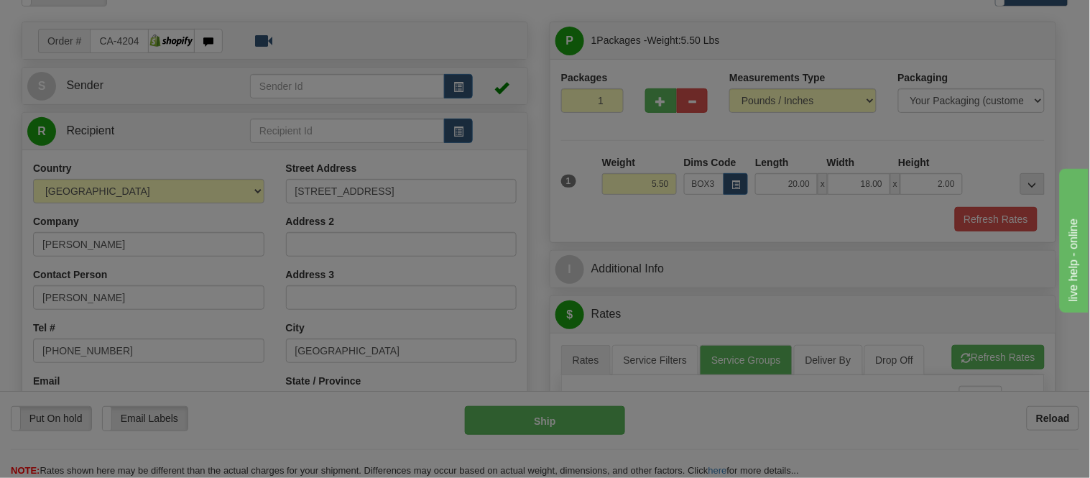
type input "39.00"
type input "27.00"
type input "3.00"
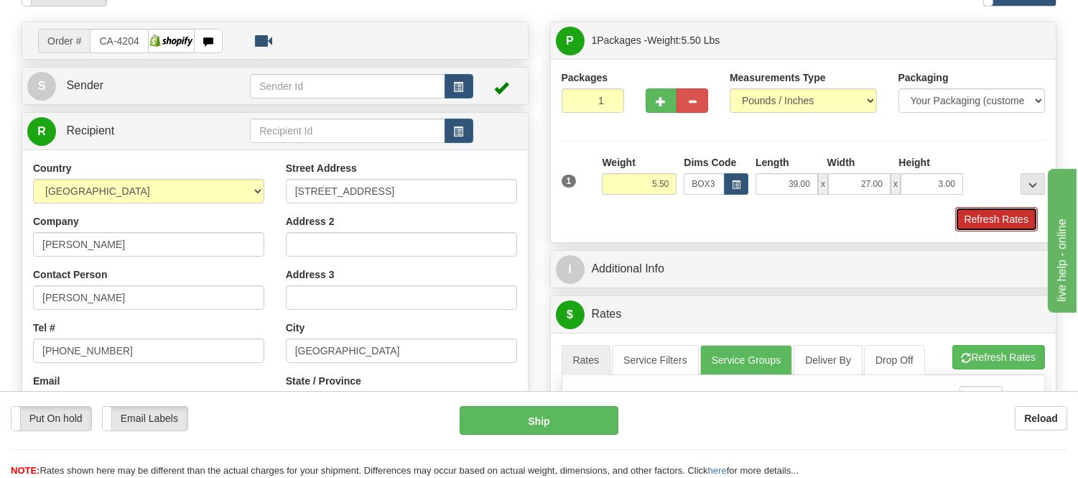
click at [992, 213] on button "Refresh Rates" at bounding box center [997, 219] width 83 height 24
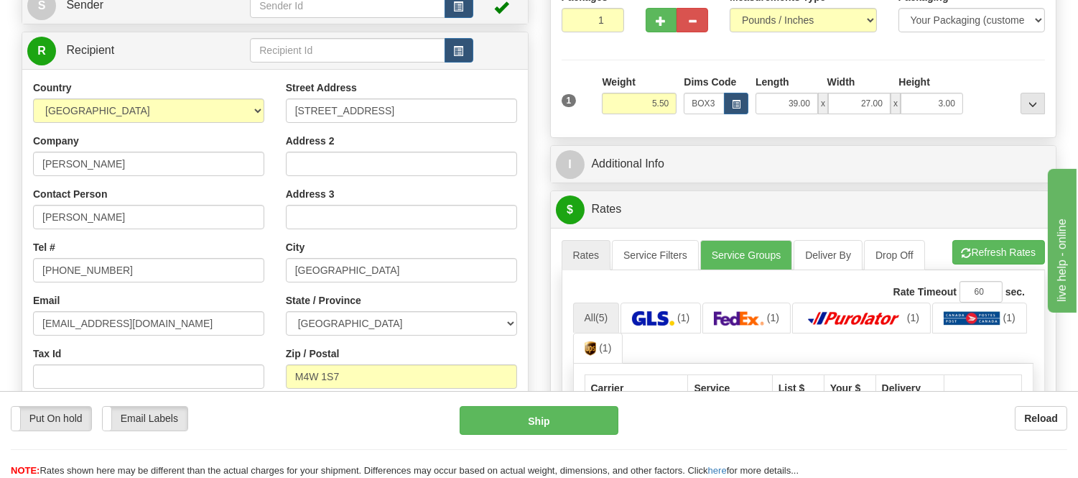
scroll to position [160, 0]
drag, startPoint x: 672, startPoint y: 103, endPoint x: 608, endPoint y: 120, distance: 66.9
click at [608, 120] on div "Weight 5.50" at bounding box center [639, 100] width 82 height 50
type input "7.98"
click at [980, 248] on li "Refresh Rates Cancel Rating" at bounding box center [999, 253] width 93 height 24
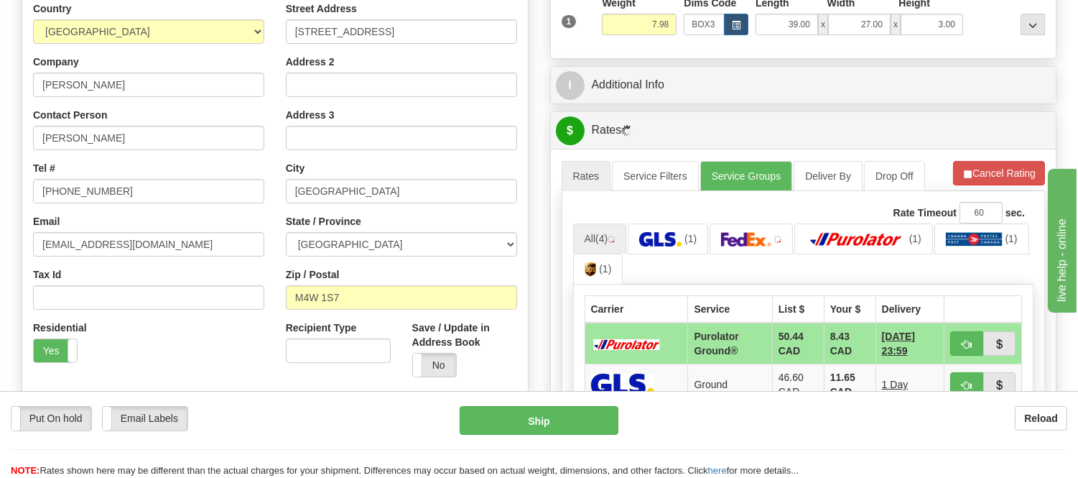
scroll to position [319, 0]
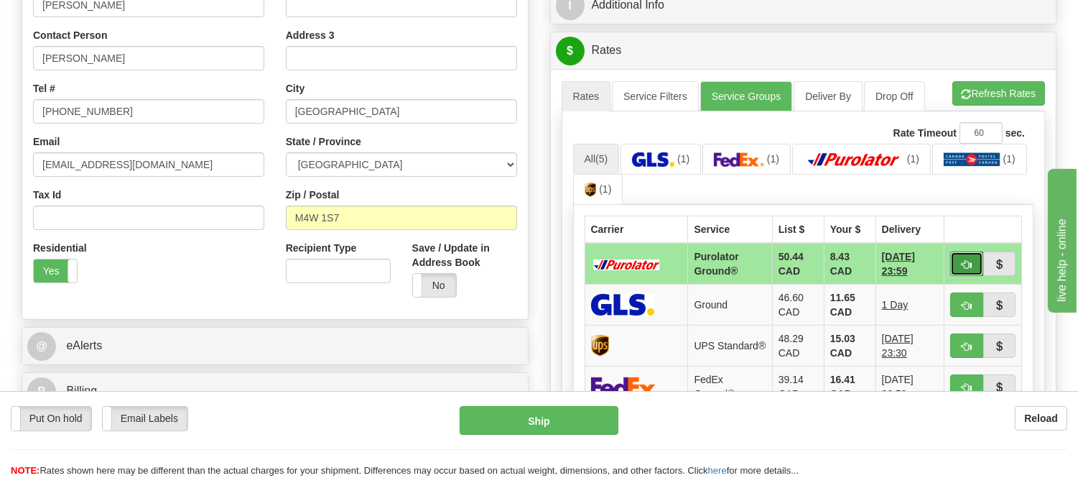
click at [953, 257] on button "button" at bounding box center [967, 263] width 33 height 24
type input "260"
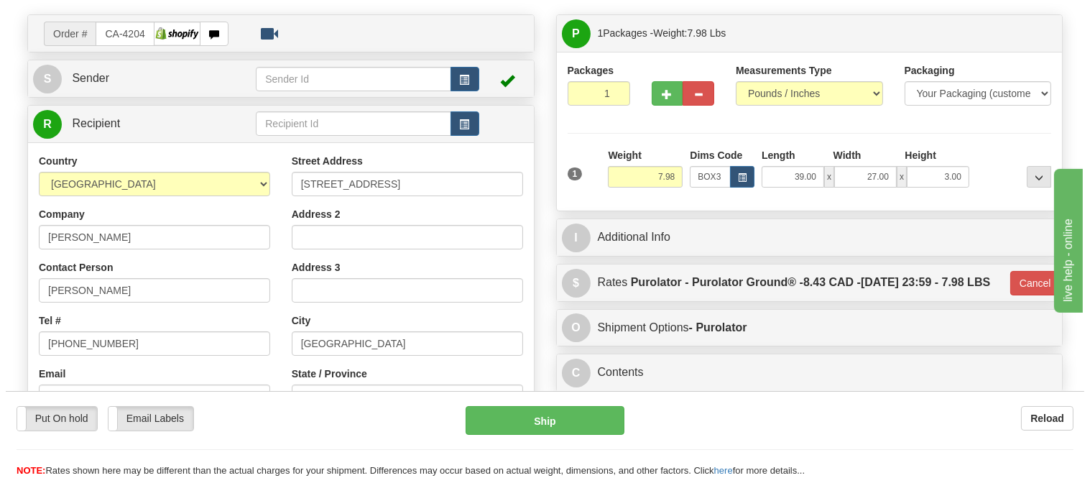
scroll to position [80, 0]
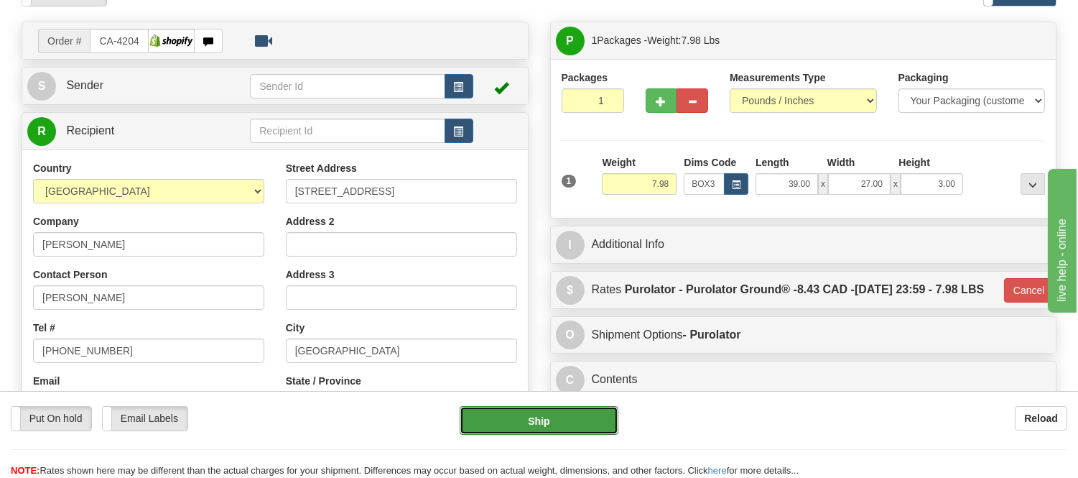
click at [529, 425] on button "Ship" at bounding box center [539, 420] width 158 height 29
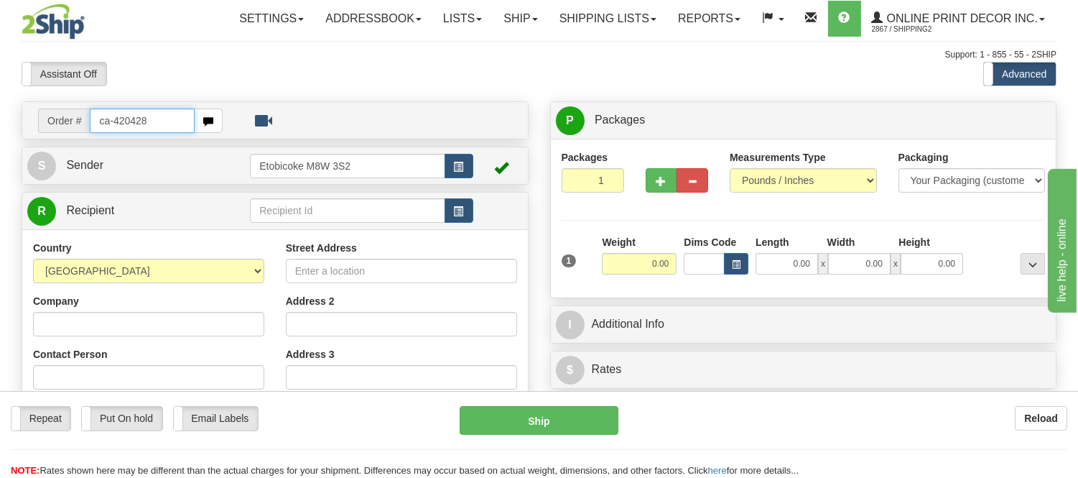
type input "ca-420428"
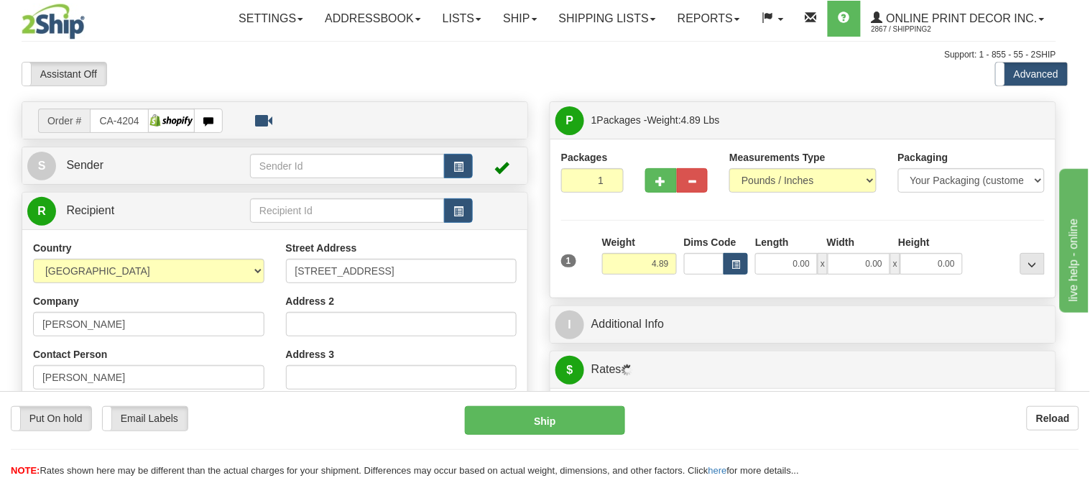
type input "[GEOGRAPHIC_DATA]"
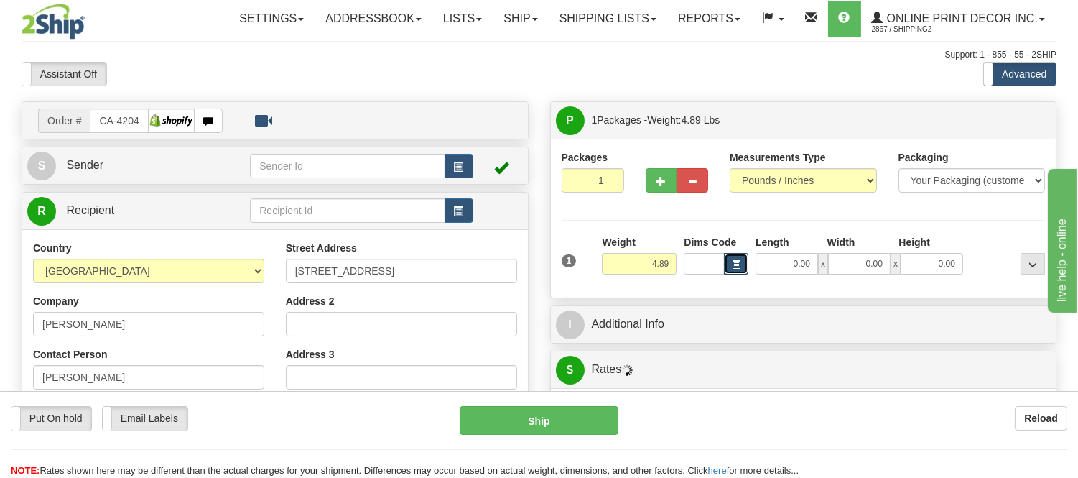
click at [741, 259] on button "button" at bounding box center [736, 264] width 24 height 22
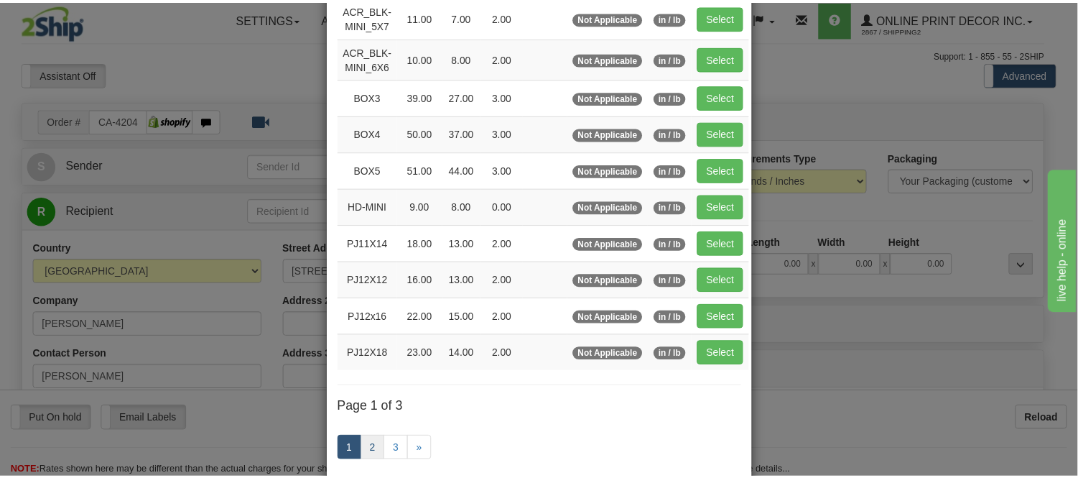
scroll to position [160, 0]
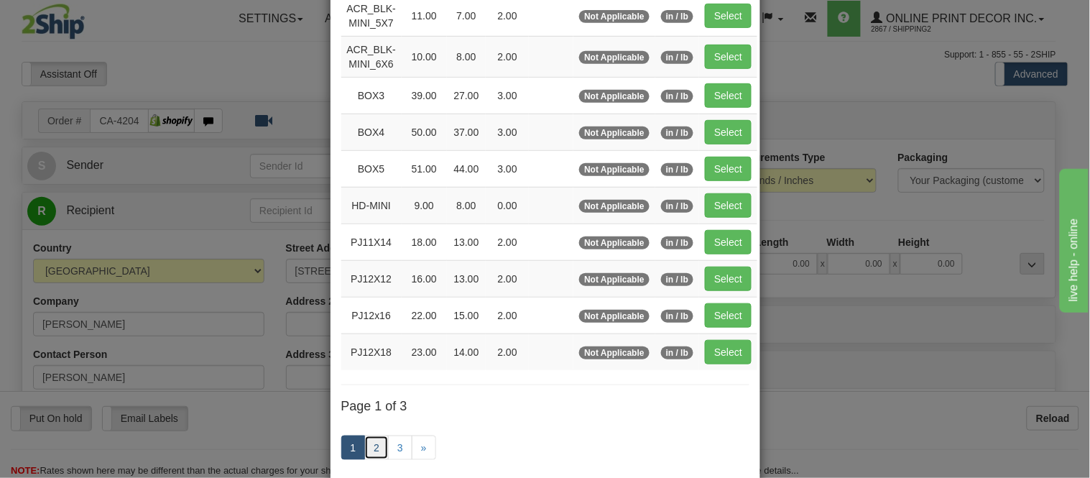
click at [371, 444] on link "2" at bounding box center [376, 447] width 24 height 24
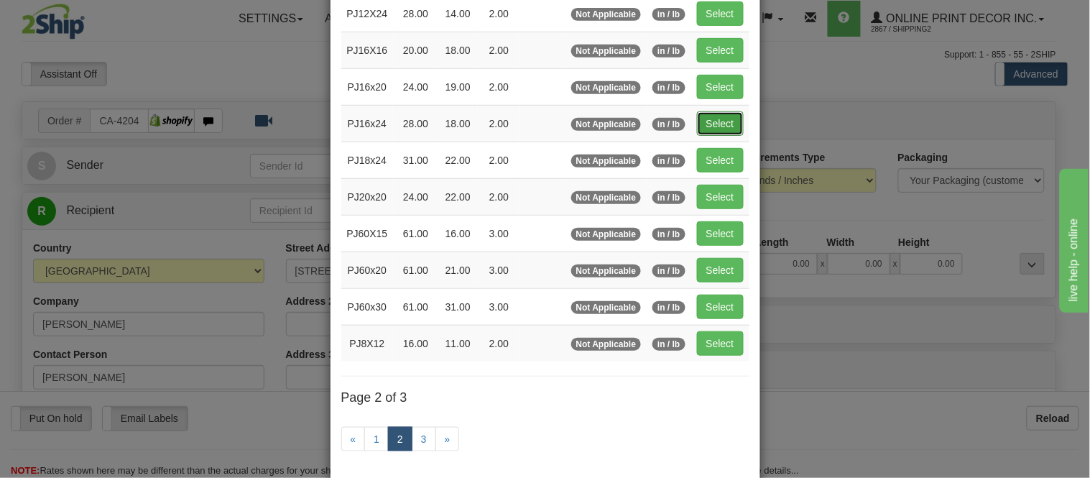
click at [710, 124] on button "Select" at bounding box center [720, 123] width 47 height 24
type input "PJ16x24"
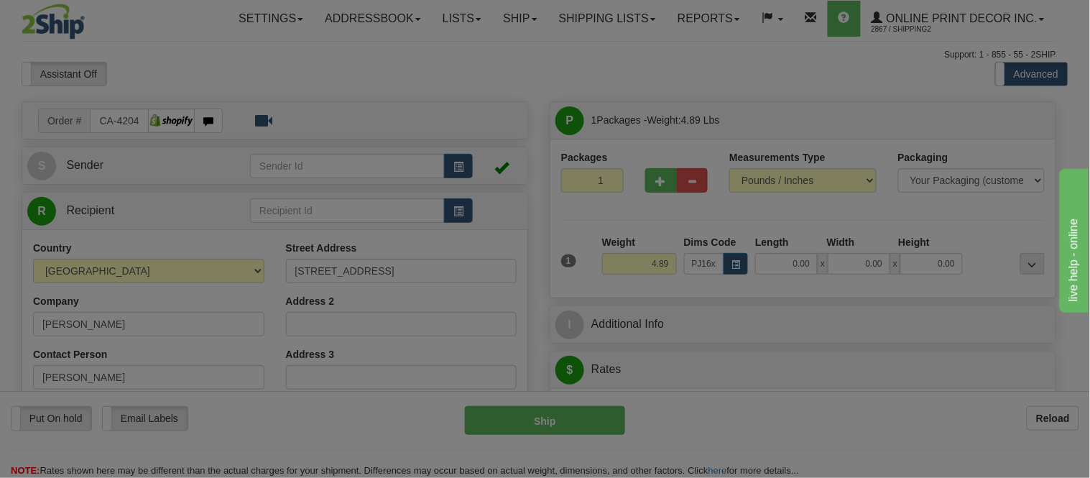
type input "28.00"
type input "18.00"
type input "2.00"
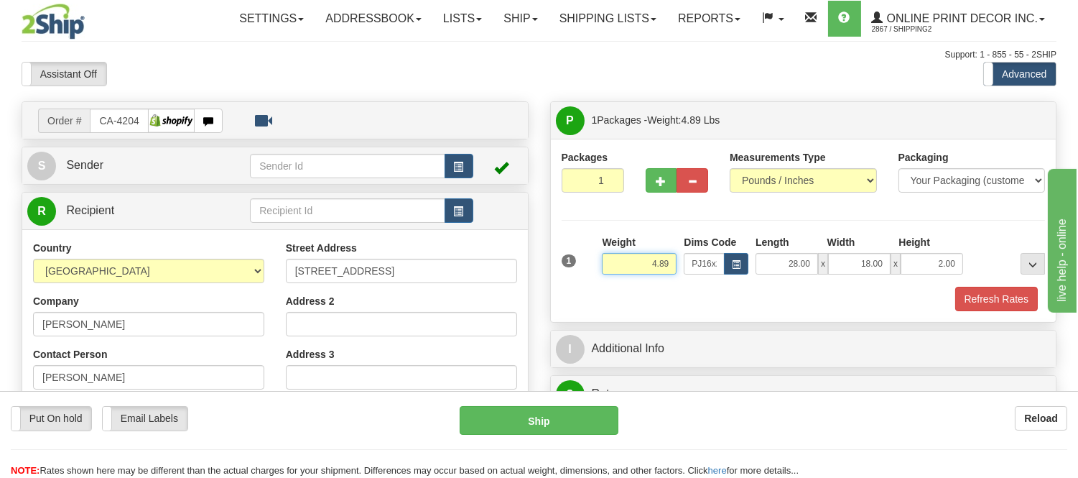
drag, startPoint x: 672, startPoint y: 262, endPoint x: 618, endPoint y: 275, distance: 56.3
click at [618, 275] on div "Weight 4.89" at bounding box center [639, 260] width 82 height 50
drag, startPoint x: 670, startPoint y: 264, endPoint x: 591, endPoint y: 264, distance: 78.3
click at [591, 264] on div "1 Weight 5.98 Dims Code x x" at bounding box center [803, 260] width 491 height 51
type input "6.98"
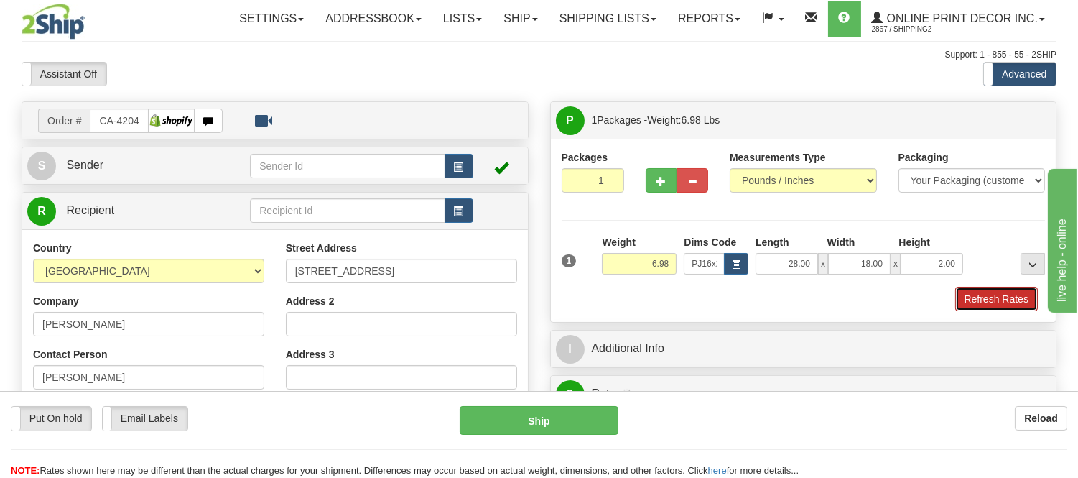
click at [1017, 300] on button "Refresh Rates" at bounding box center [997, 299] width 83 height 24
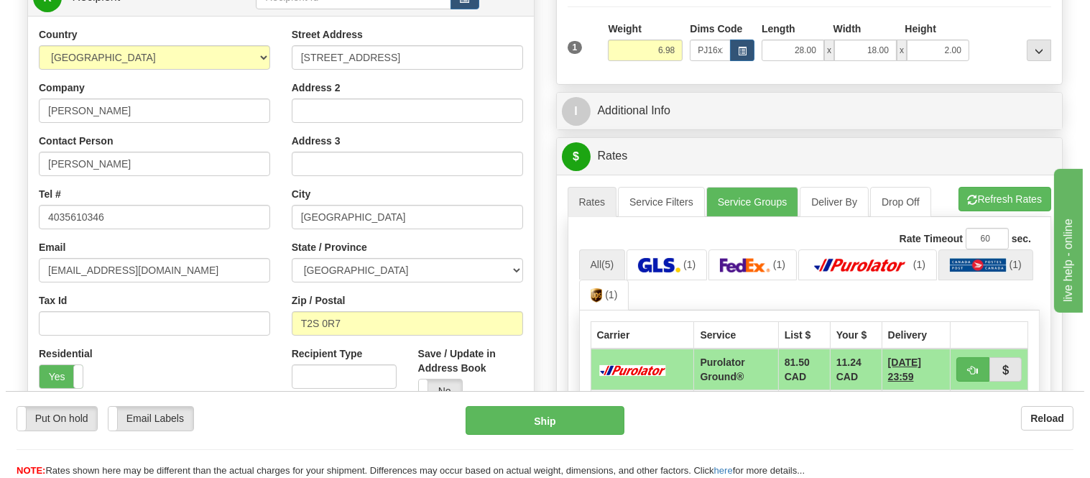
scroll to position [239, 0]
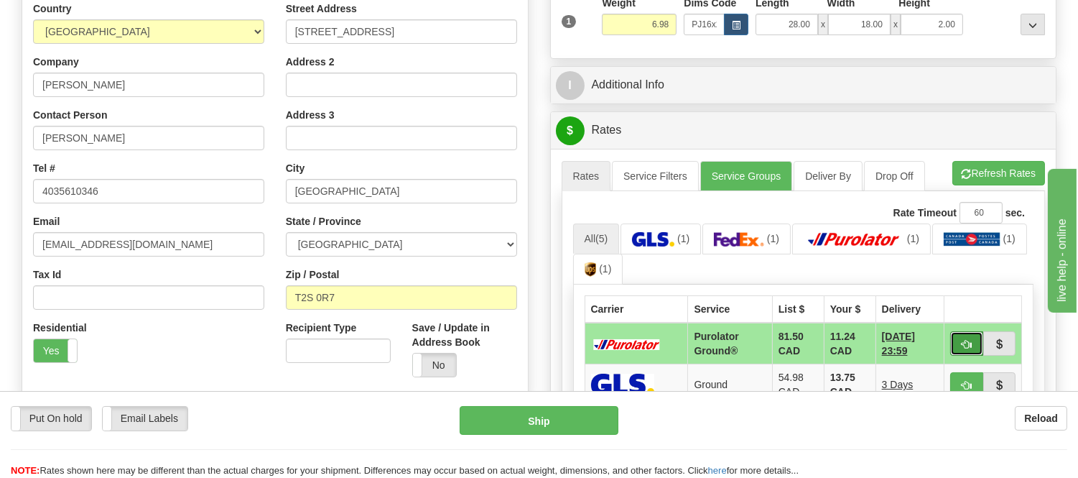
click at [971, 346] on span "button" at bounding box center [967, 344] width 10 height 9
type input "260"
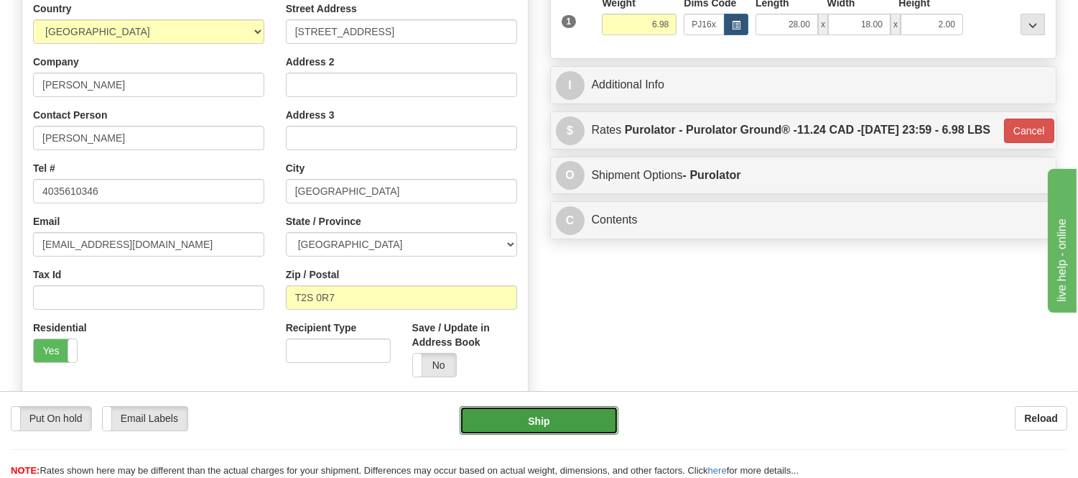
click at [493, 433] on button "Ship" at bounding box center [539, 420] width 158 height 29
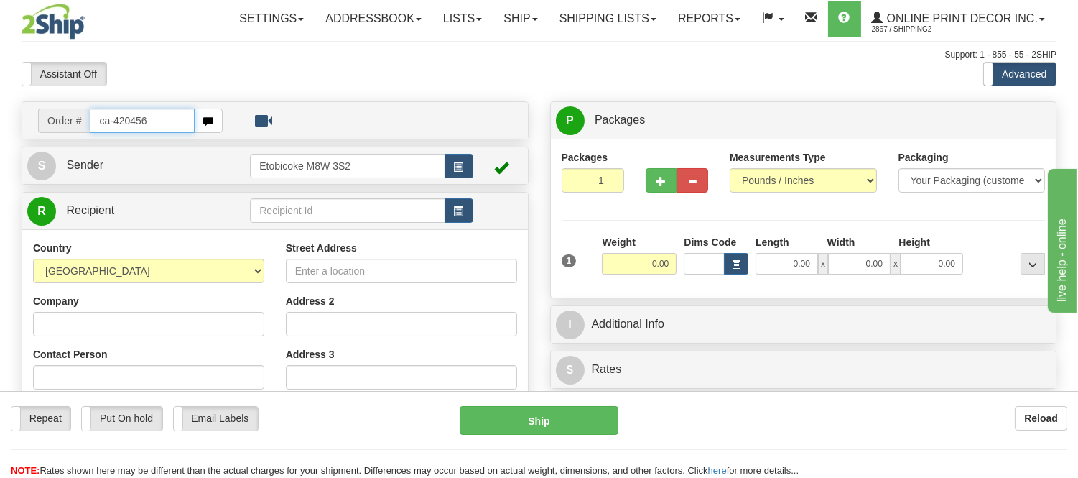
type input "ca-420456"
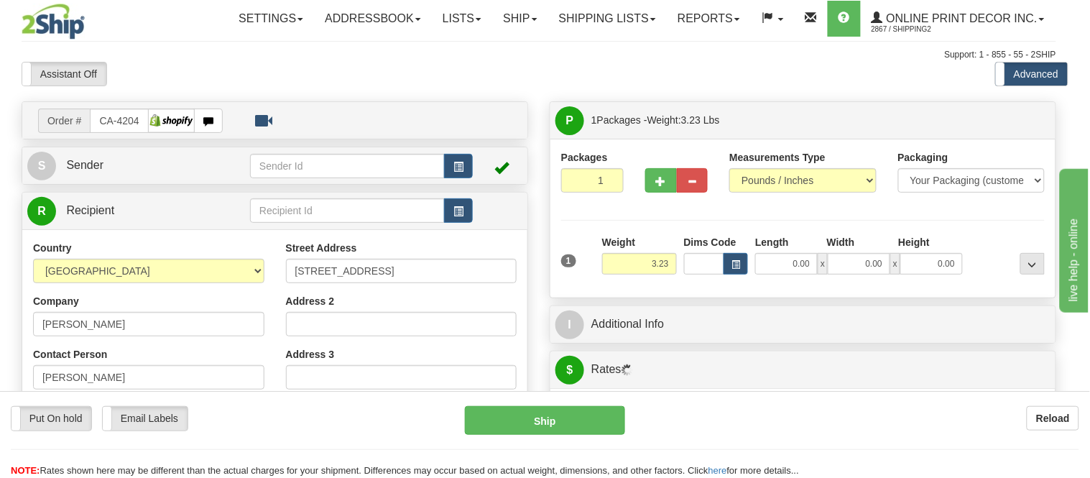
type input "OAKVILLE"
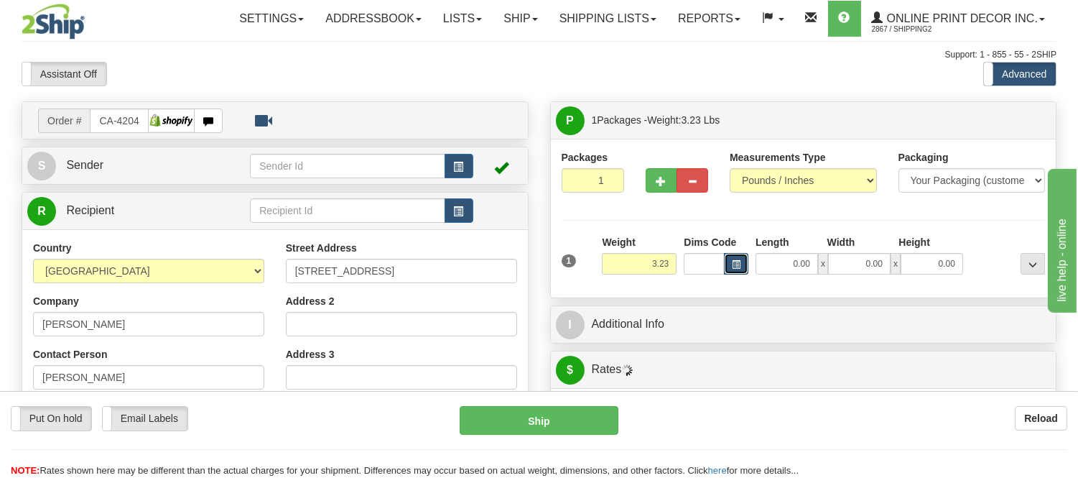
click at [734, 269] on span "button" at bounding box center [736, 265] width 9 height 8
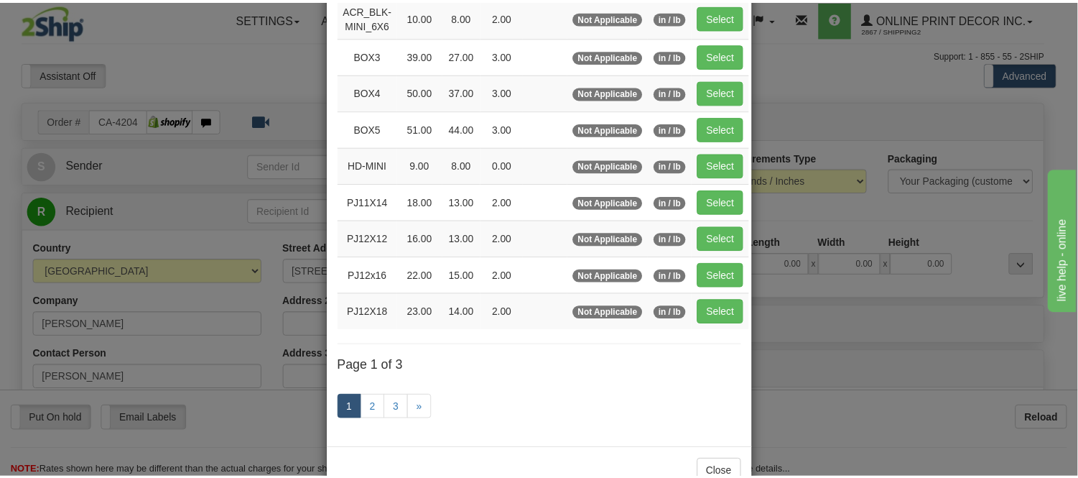
scroll to position [239, 0]
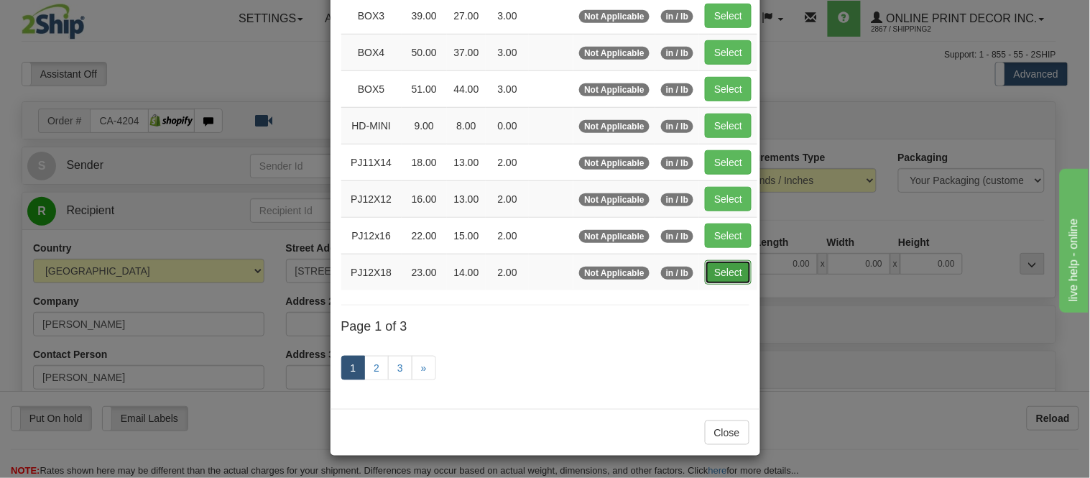
click at [730, 282] on button "Select" at bounding box center [728, 272] width 47 height 24
type input "PJ12X18"
type input "23.00"
type input "14.00"
type input "2.00"
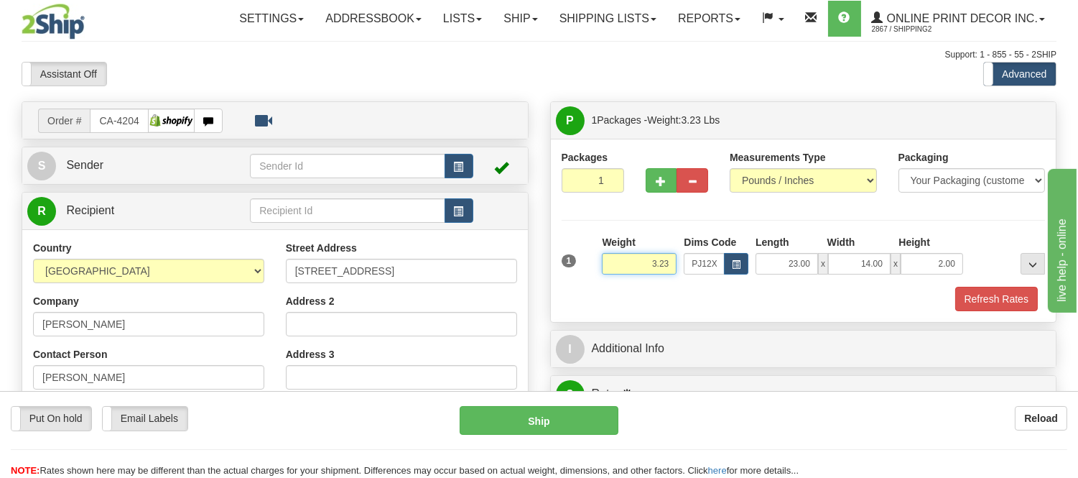
drag, startPoint x: 671, startPoint y: 269, endPoint x: 586, endPoint y: 269, distance: 84.8
click at [586, 269] on div "1 Weight 3.23 Dims Code x x" at bounding box center [803, 260] width 491 height 51
click button "Delete" at bounding box center [0, 0] width 0 height 0
type input "4.00"
click at [1014, 291] on button "Refresh Rates" at bounding box center [997, 299] width 83 height 24
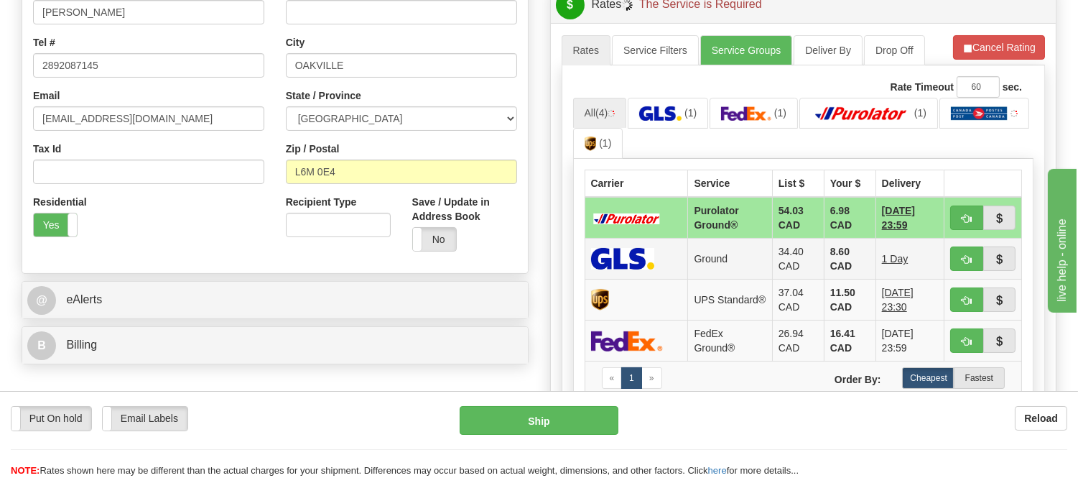
scroll to position [399, 0]
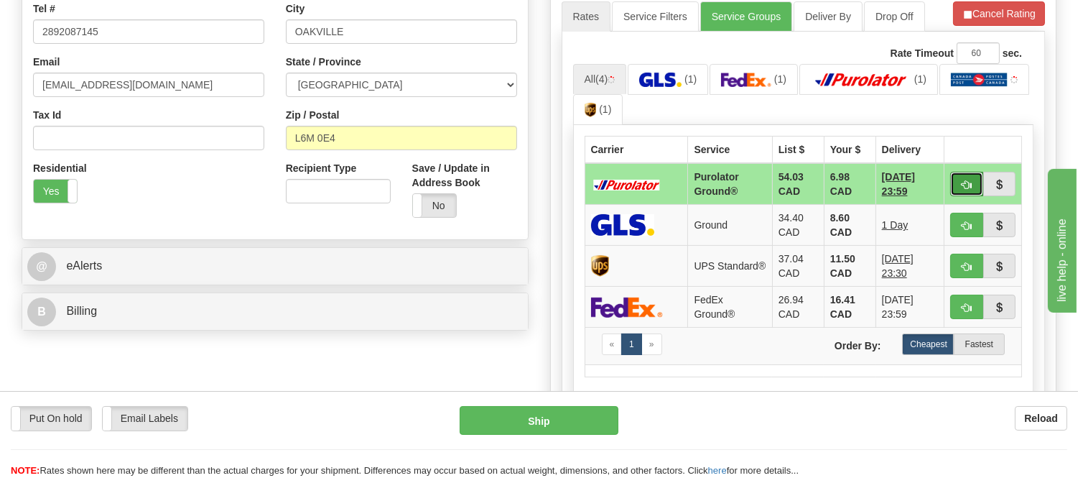
click at [971, 180] on span "button" at bounding box center [967, 184] width 10 height 9
click at [982, 91] on ul "All (4) (1) (1) (1) (1)" at bounding box center [803, 95] width 461 height 62
click at [968, 188] on span "button" at bounding box center [967, 184] width 10 height 9
click at [969, 106] on ul "All (4) (1) (1) (1) (1)" at bounding box center [803, 95] width 461 height 62
click at [951, 192] on button "button" at bounding box center [967, 184] width 33 height 24
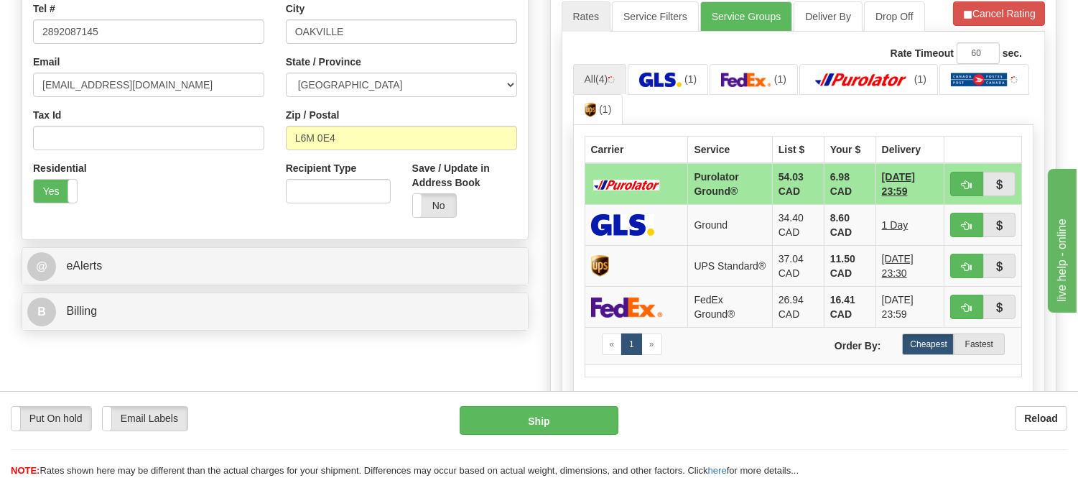
click at [963, 118] on ul "All (4) (1) (1) (1) (1)" at bounding box center [803, 95] width 461 height 62
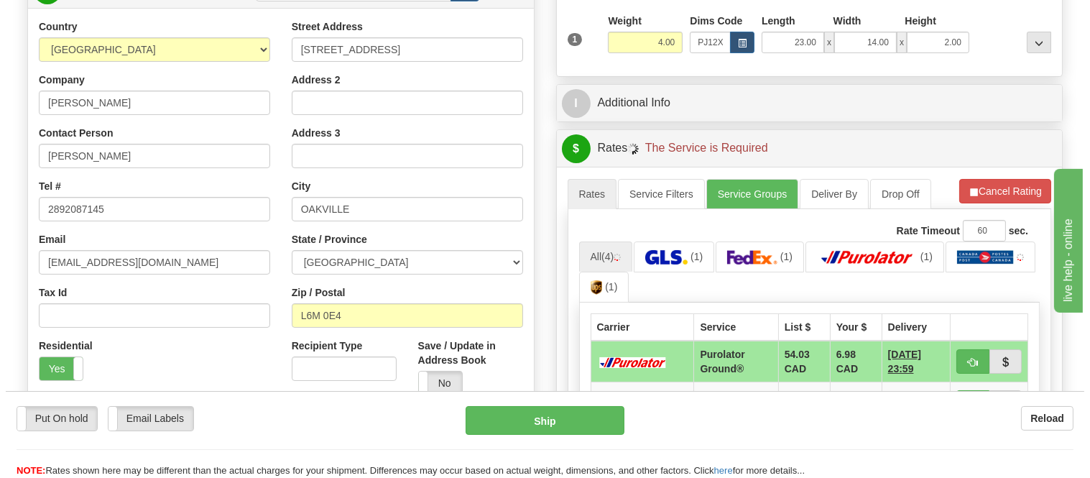
scroll to position [319, 0]
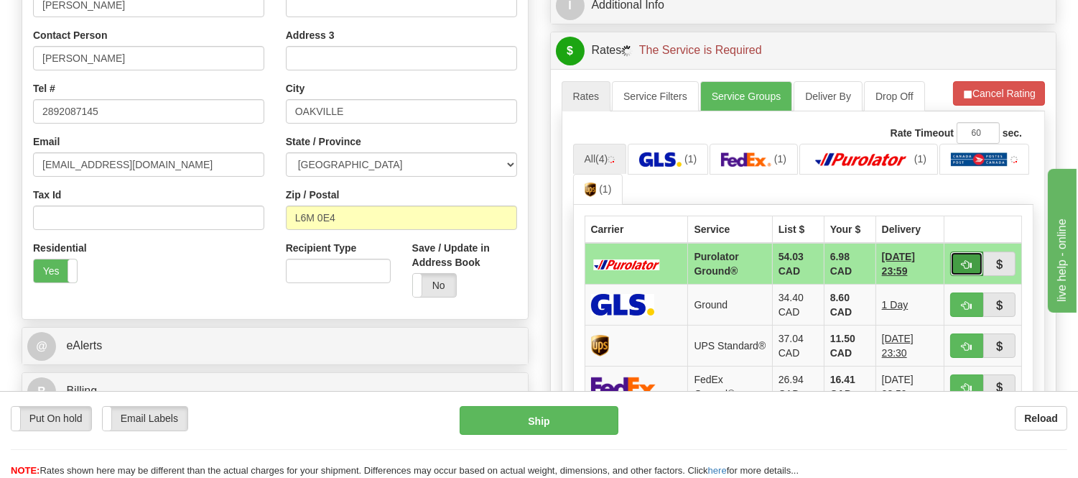
click at [962, 260] on span "button" at bounding box center [967, 264] width 10 height 9
click at [974, 182] on ul "All (4) (1) (1) (1) (1)" at bounding box center [803, 175] width 461 height 62
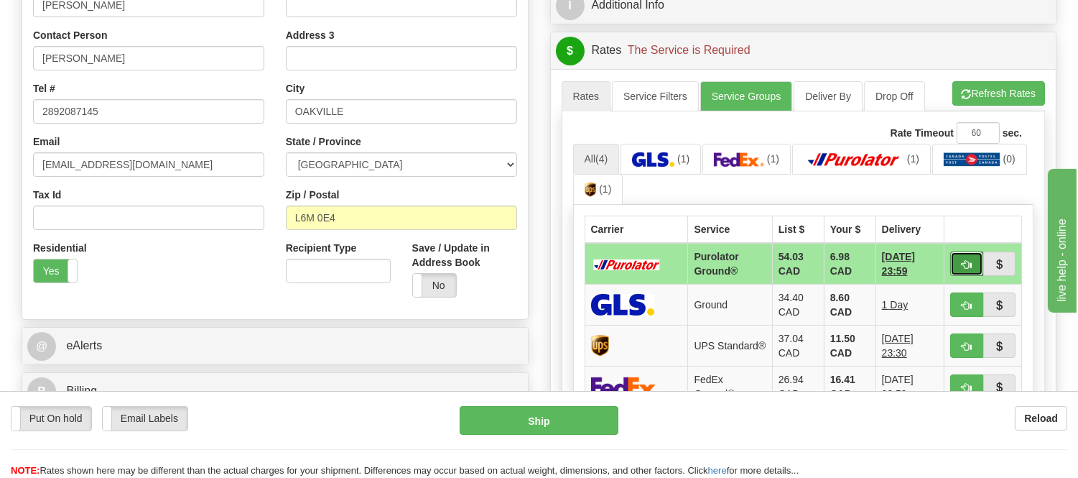
click at [965, 261] on span "button" at bounding box center [967, 264] width 10 height 9
type input "260"
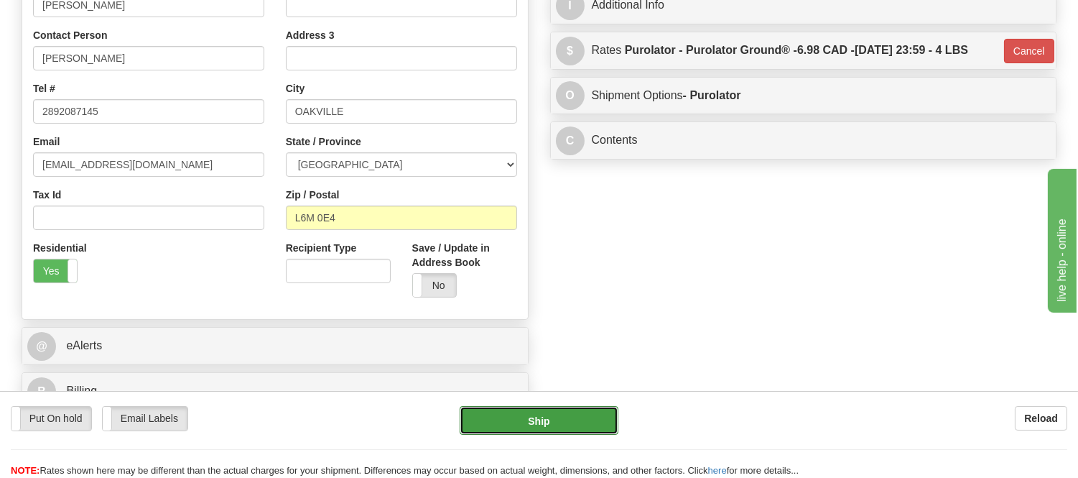
click at [553, 421] on button "Ship" at bounding box center [539, 420] width 158 height 29
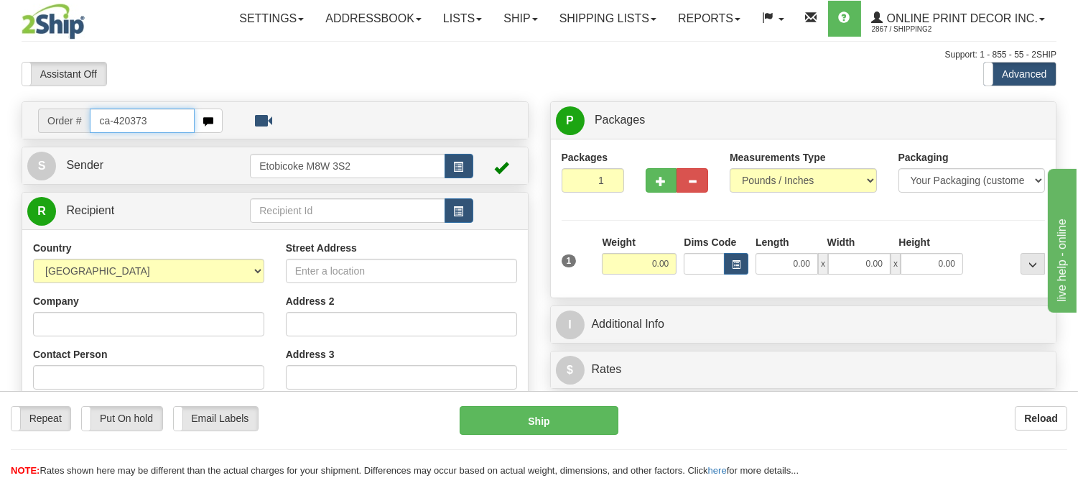
type input "ca-420373"
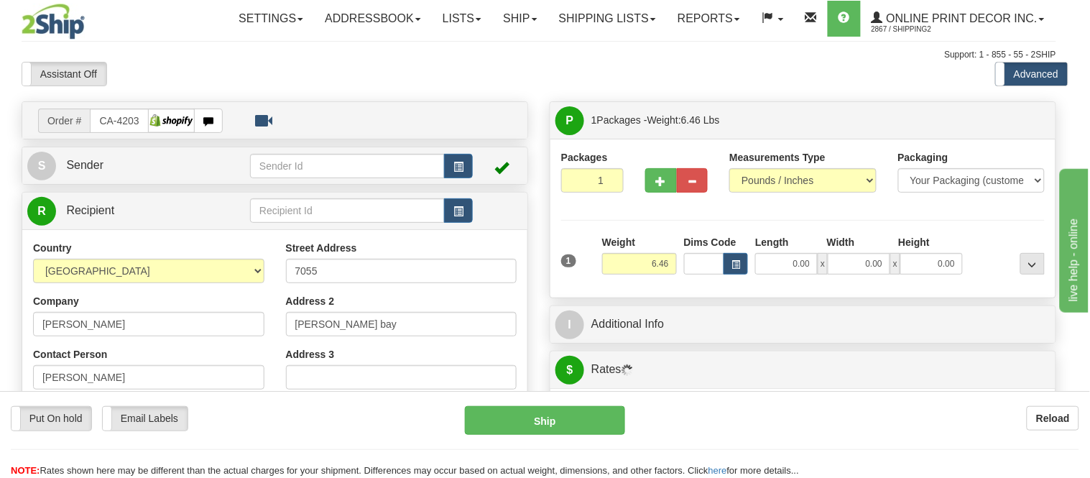
type input "[PERSON_NAME]"
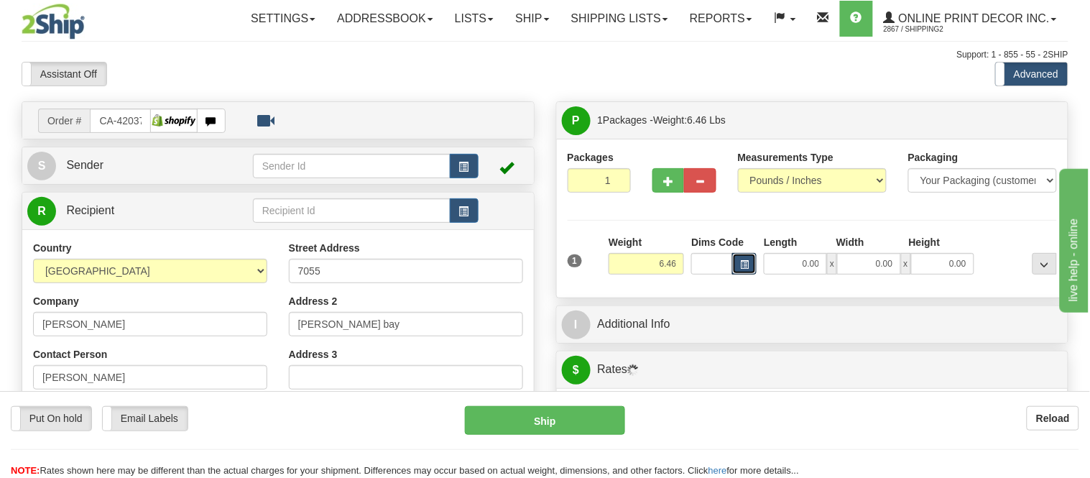
click at [740, 269] on span "button" at bounding box center [744, 265] width 9 height 8
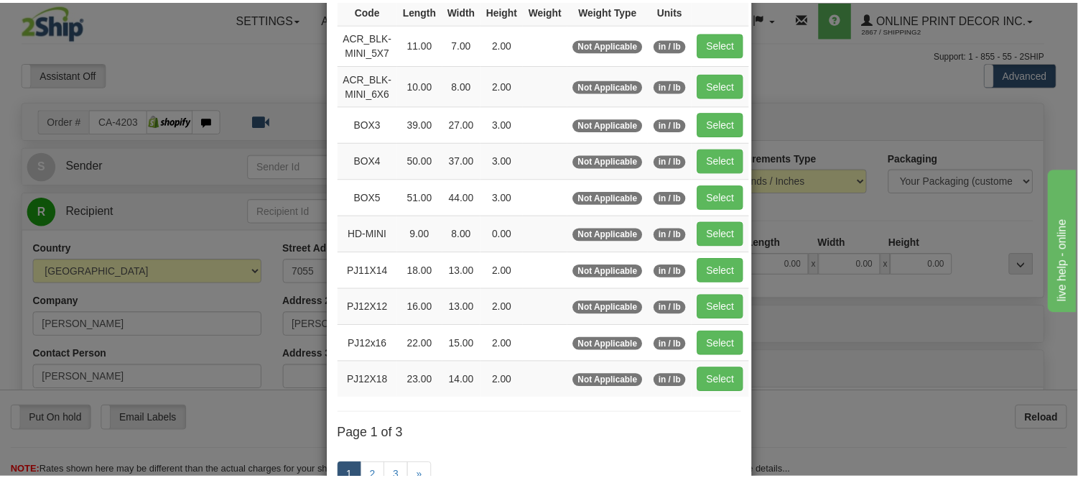
scroll to position [160, 0]
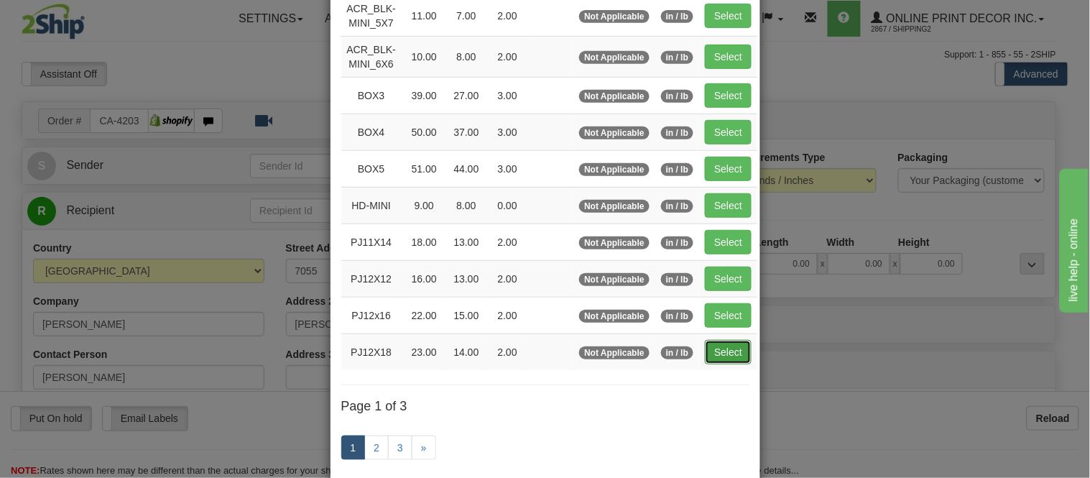
click at [706, 347] on button "Select" at bounding box center [728, 352] width 47 height 24
type input "PJ12X18"
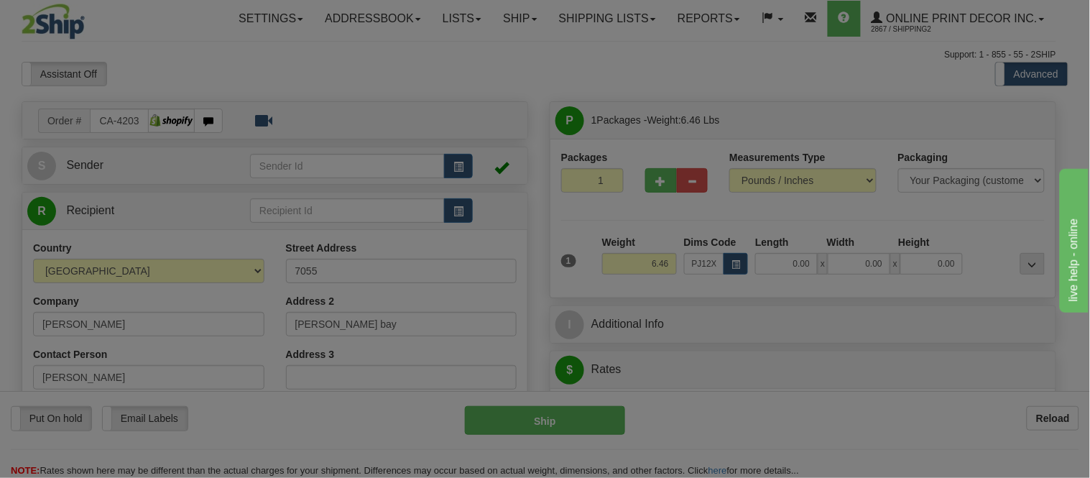
type input "23.00"
type input "14.00"
type input "2.00"
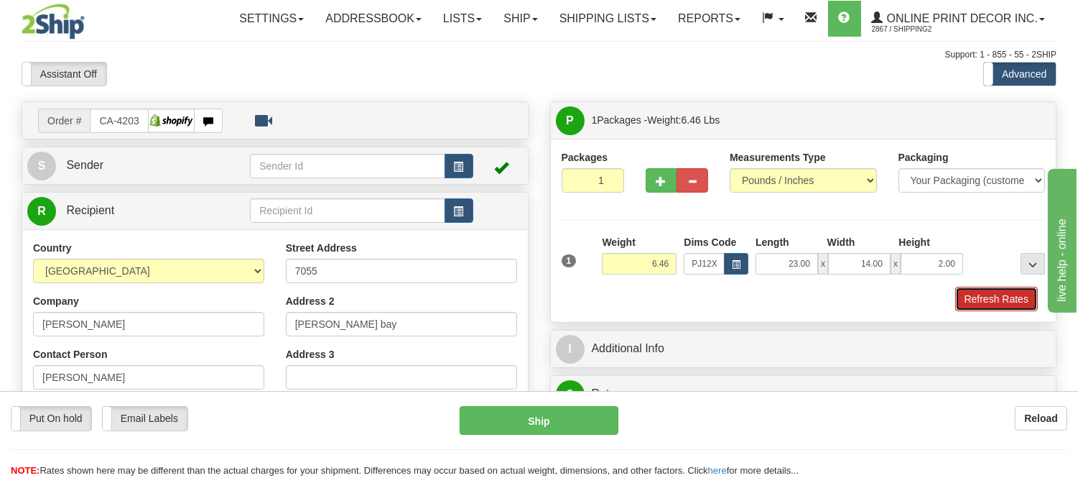
click at [994, 297] on button "Refresh Rates" at bounding box center [997, 299] width 83 height 24
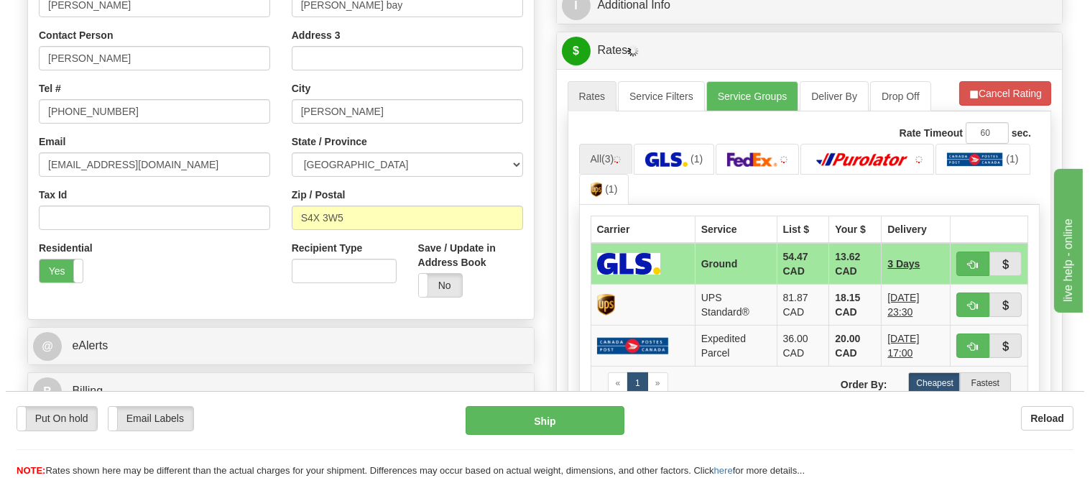
scroll to position [399, 0]
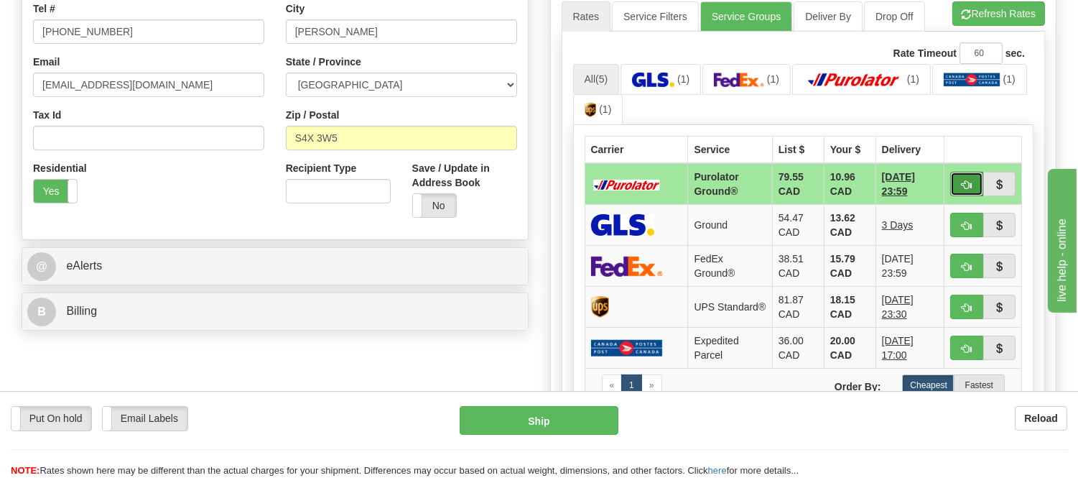
click at [958, 180] on button "button" at bounding box center [967, 184] width 33 height 24
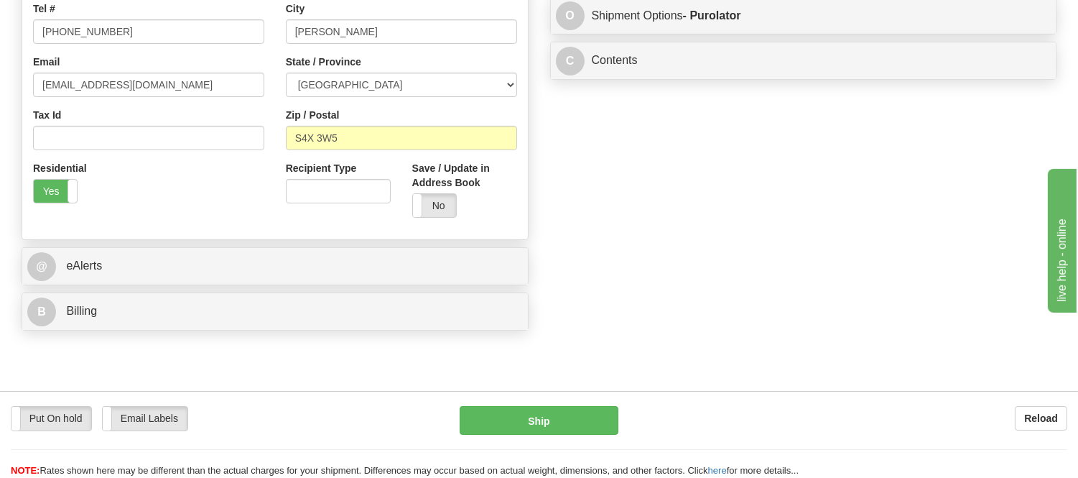
type input "260"
click at [593, 414] on button "Ship" at bounding box center [539, 420] width 158 height 29
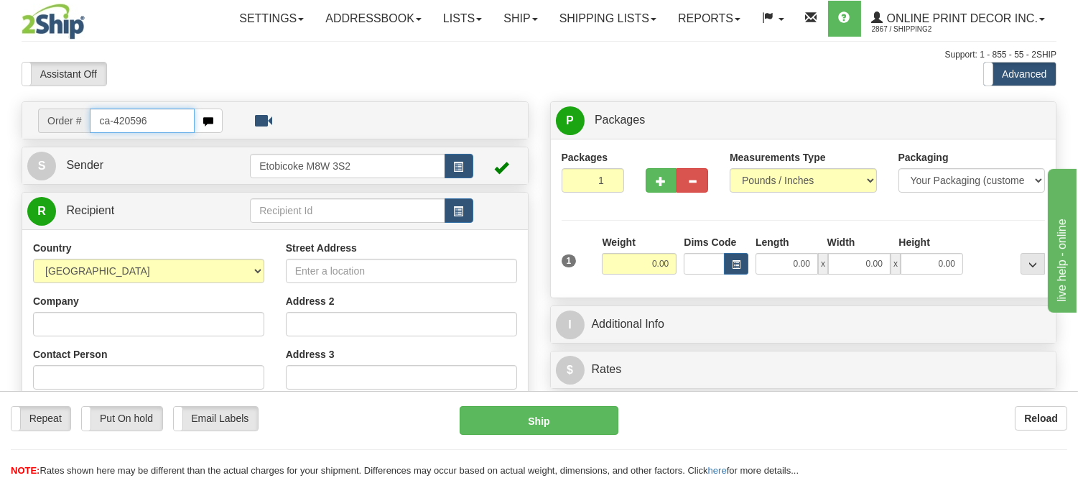
type input "ca-420596"
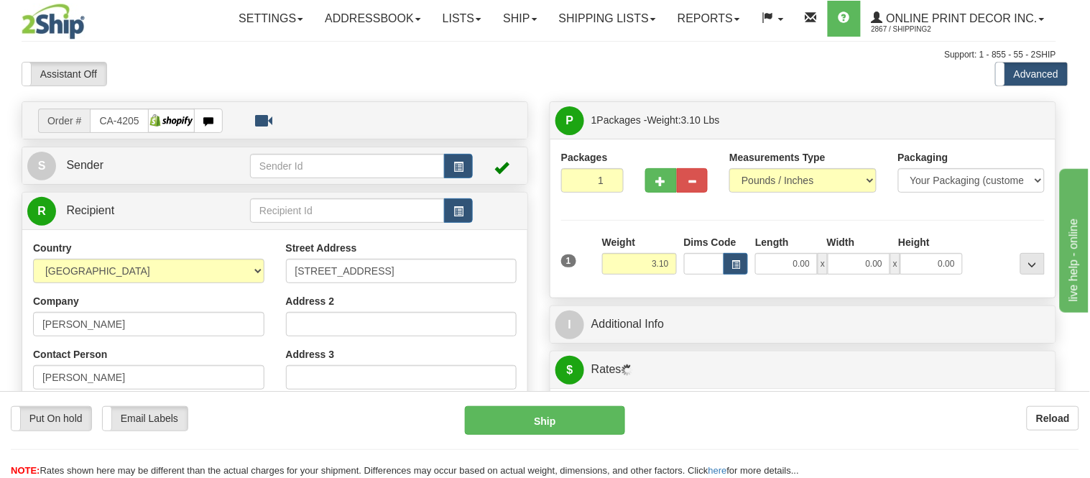
type input "ADSTOCK"
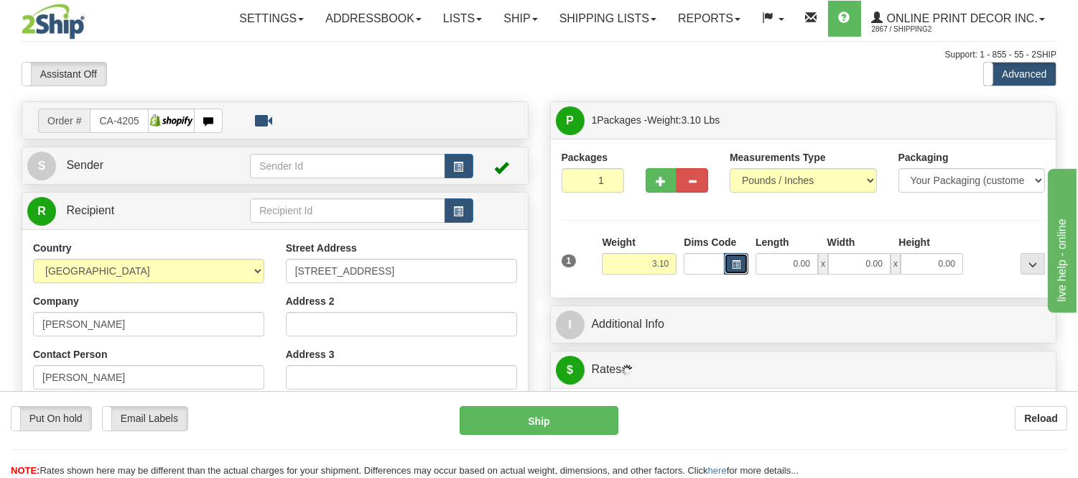
click at [736, 266] on span "button" at bounding box center [736, 265] width 9 height 8
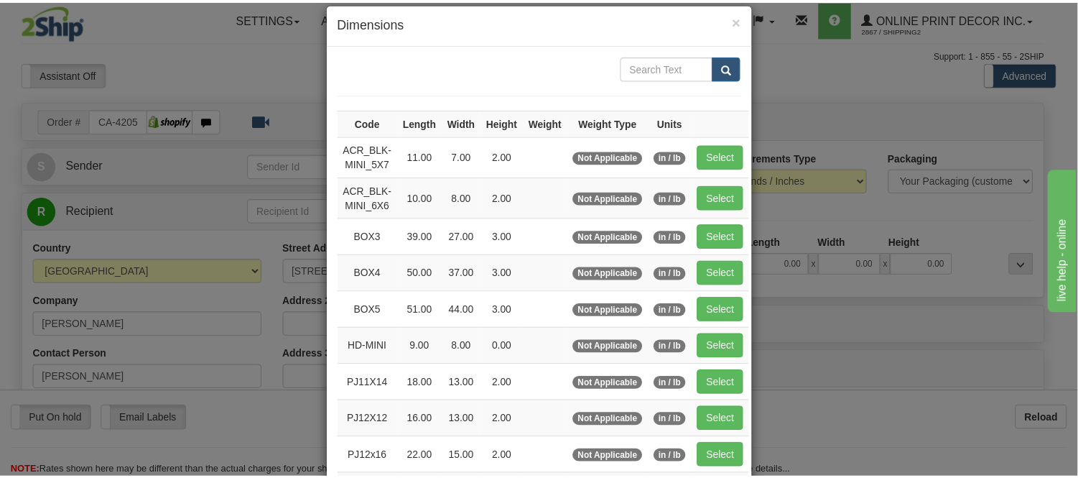
scroll to position [160, 0]
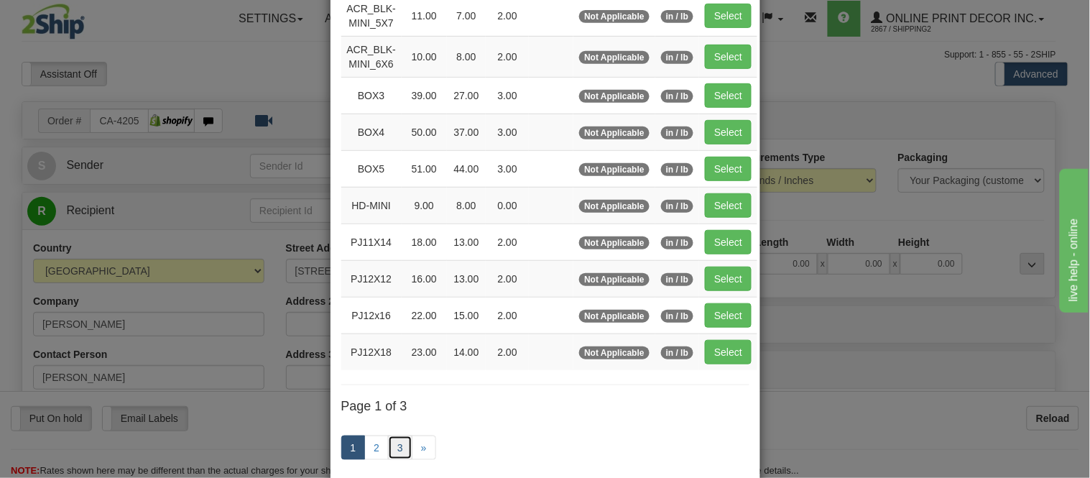
click at [388, 450] on link "3" at bounding box center [400, 447] width 24 height 24
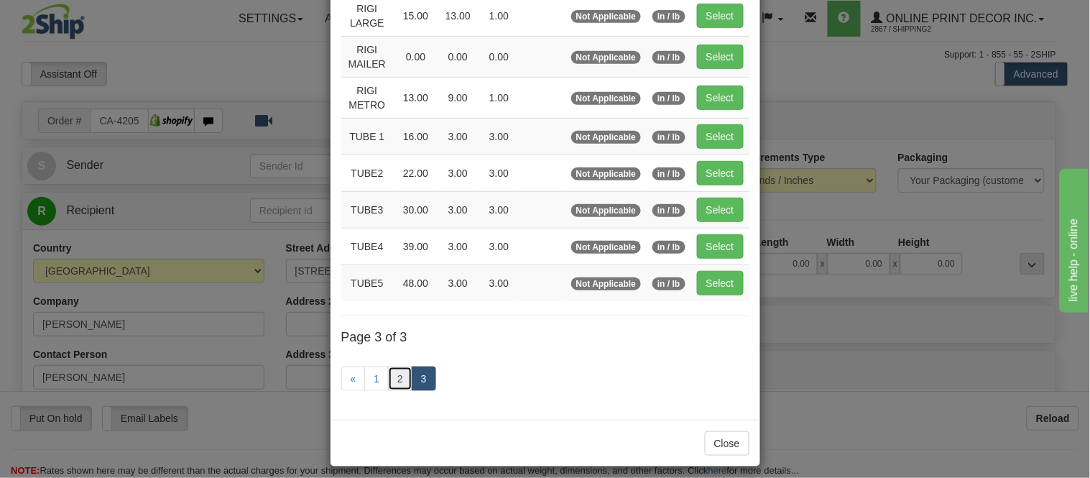
click at [400, 368] on link "2" at bounding box center [400, 378] width 24 height 24
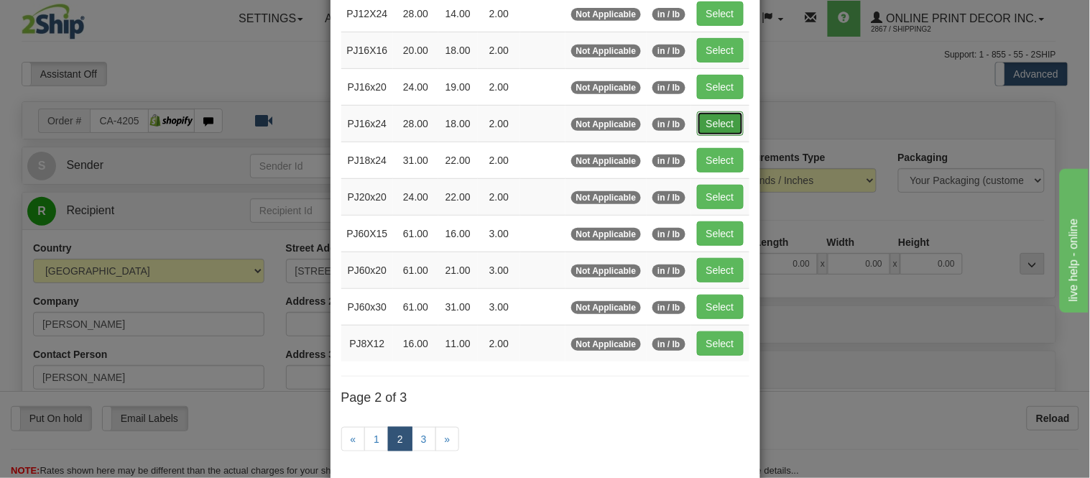
click at [723, 120] on button "Select" at bounding box center [720, 123] width 47 height 24
type input "PJ16x24"
type input "28.00"
type input "18.00"
type input "2.00"
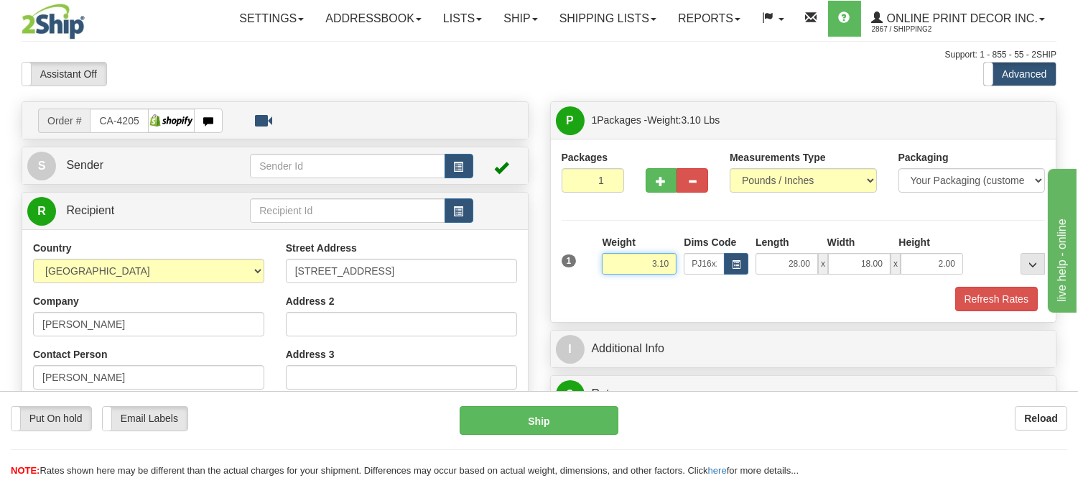
drag, startPoint x: 670, startPoint y: 267, endPoint x: 583, endPoint y: 262, distance: 86.3
click at [583, 262] on div "1 Weight 3.10 Dims Code x x" at bounding box center [803, 260] width 491 height 51
click button "Delete" at bounding box center [0, 0] width 0 height 0
type input "5.00"
click at [981, 302] on button "Refresh Rates" at bounding box center [997, 299] width 83 height 24
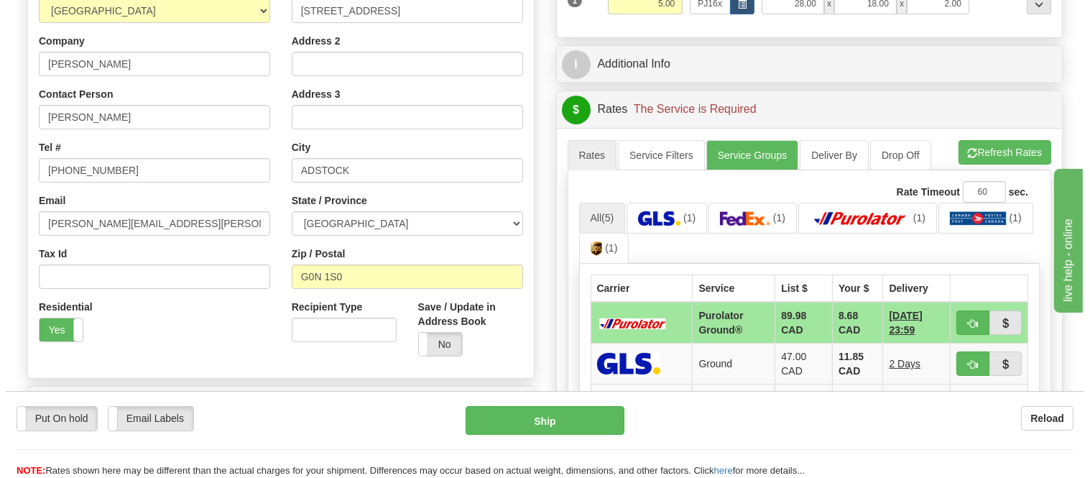
scroll to position [319, 0]
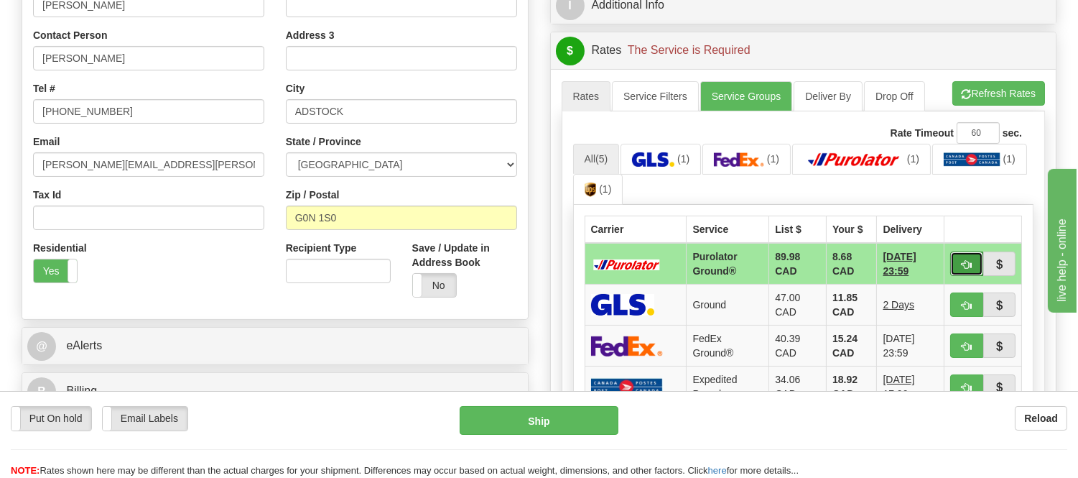
click at [965, 260] on span "button" at bounding box center [967, 264] width 10 height 9
type input "260"
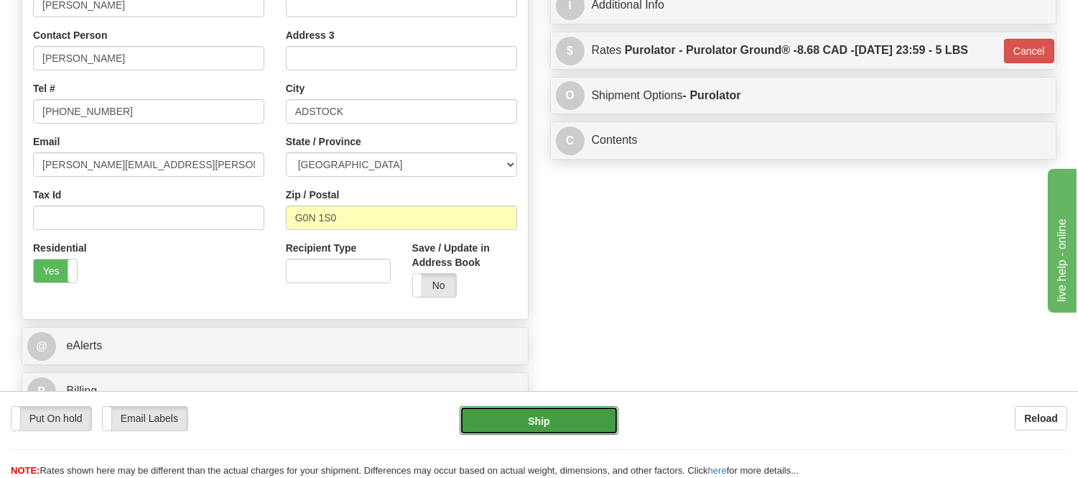
click at [542, 422] on button "Ship" at bounding box center [539, 420] width 158 height 29
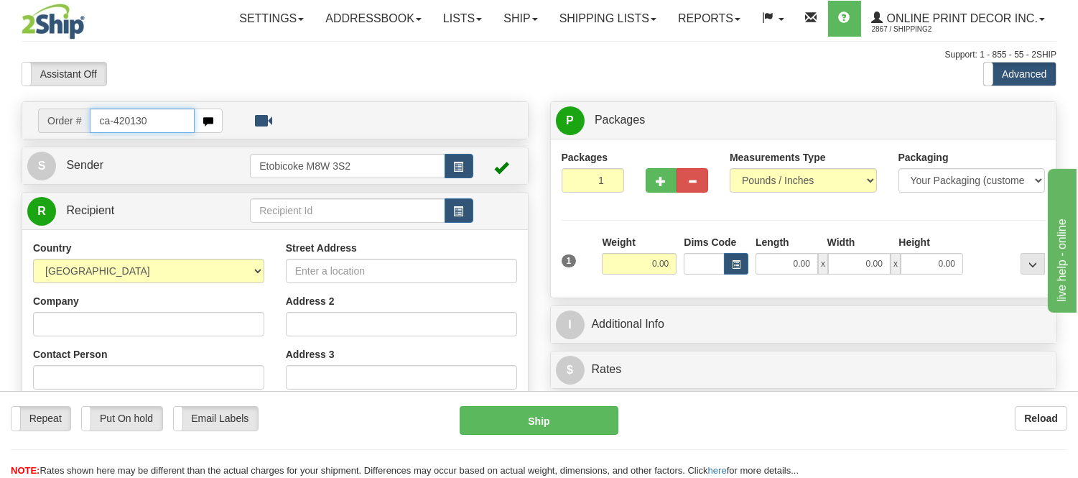
type input "ca-420130"
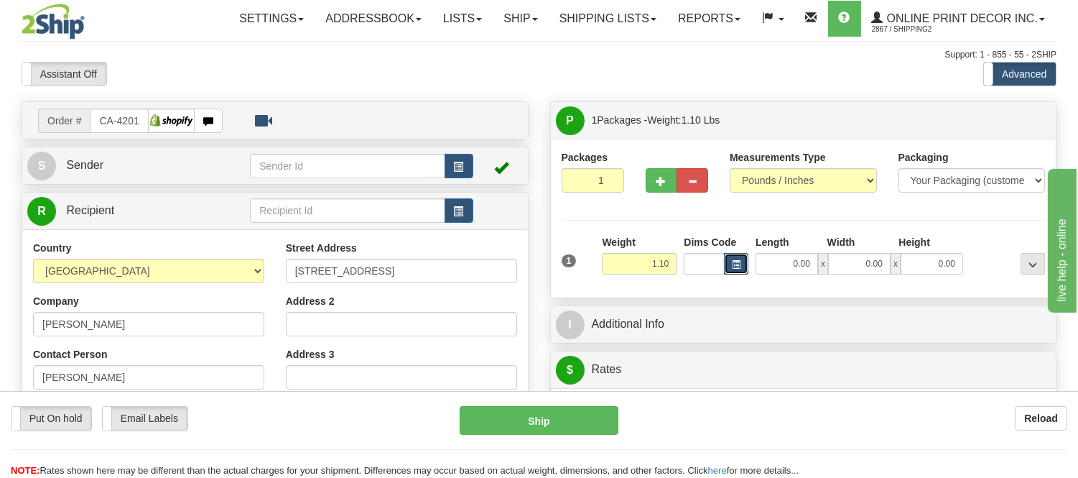
click at [741, 267] on button "button" at bounding box center [736, 264] width 24 height 22
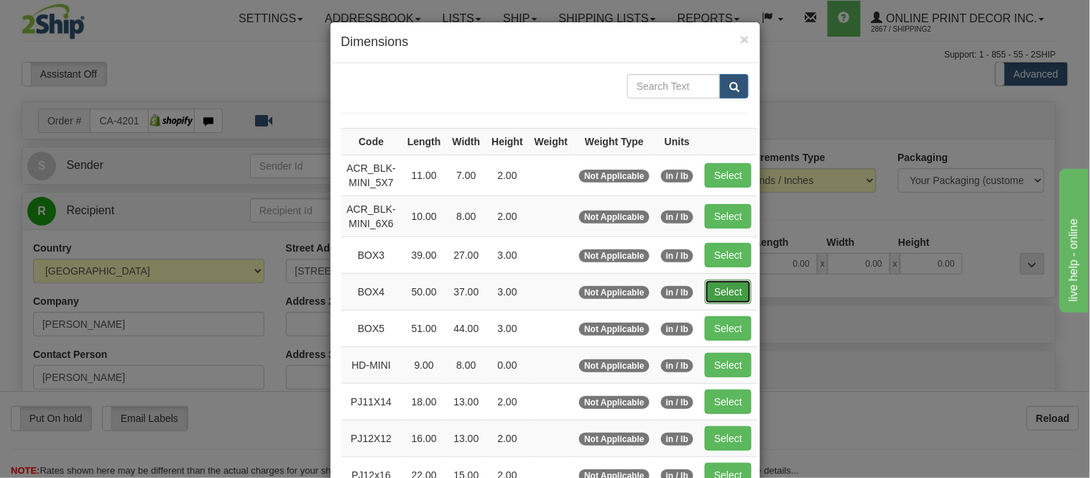
click at [714, 283] on button "Select" at bounding box center [728, 291] width 47 height 24
type input "BOX4"
type input "50.00"
type input "37.00"
type input "3.00"
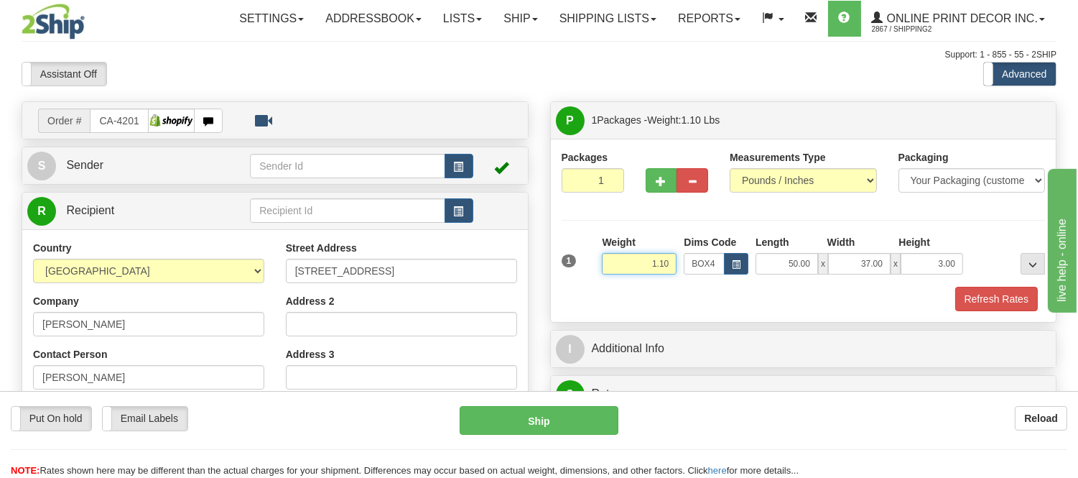
drag, startPoint x: 670, startPoint y: 262, endPoint x: 576, endPoint y: 282, distance: 95.4
click at [576, 282] on div "1 Weight 1.10 Dims Code BOX4" at bounding box center [803, 260] width 491 height 51
type input "14.98"
click at [974, 296] on button "Refresh Rates" at bounding box center [997, 299] width 83 height 24
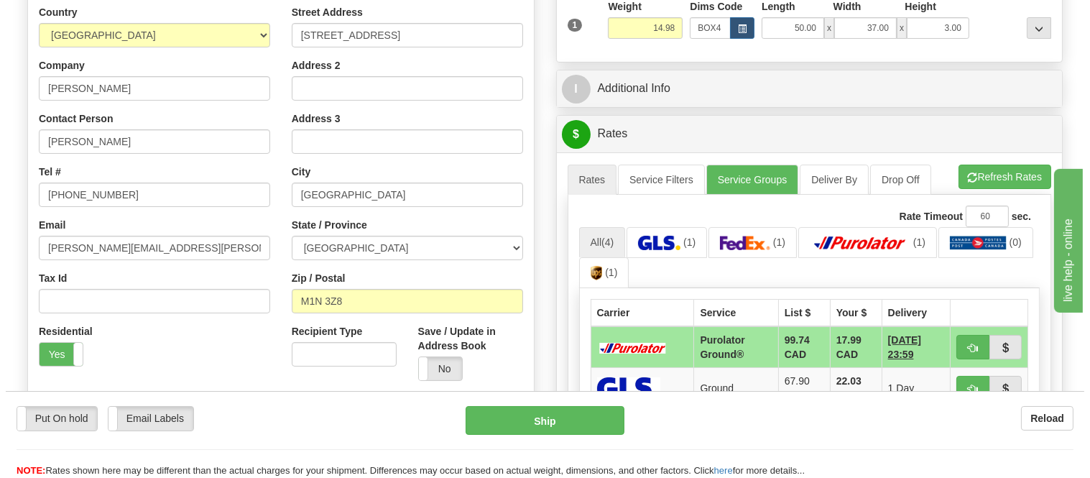
scroll to position [319, 0]
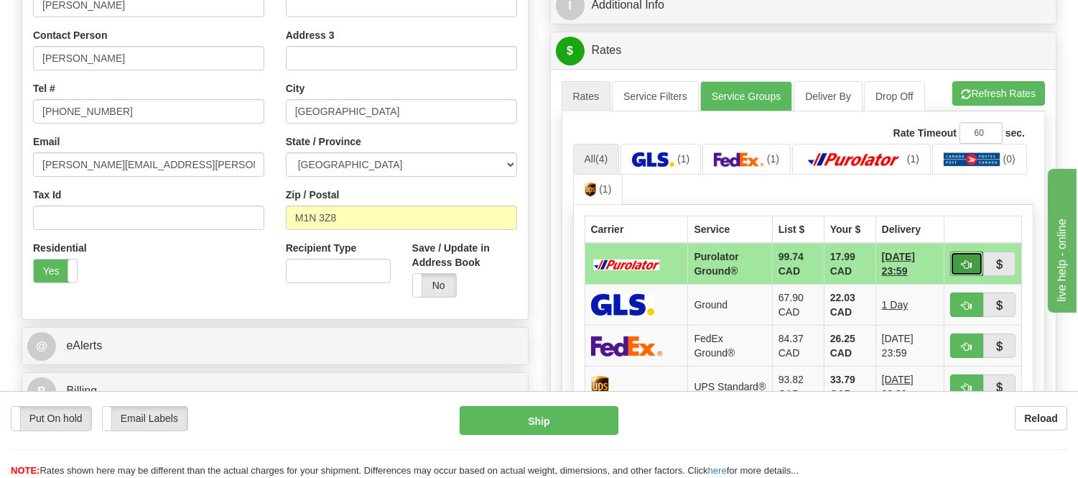
click at [965, 267] on span "button" at bounding box center [967, 264] width 10 height 9
type input "260"
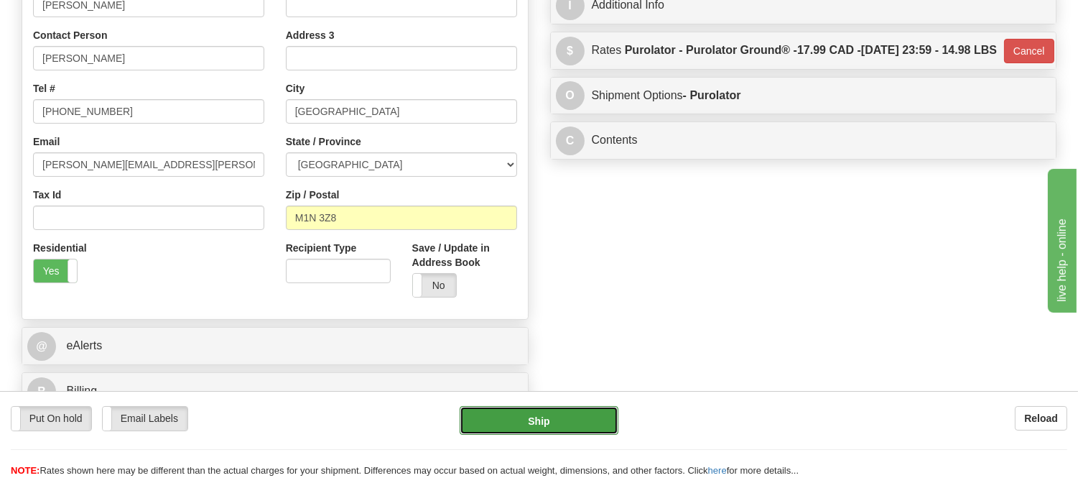
click at [540, 426] on button "Ship" at bounding box center [539, 420] width 158 height 29
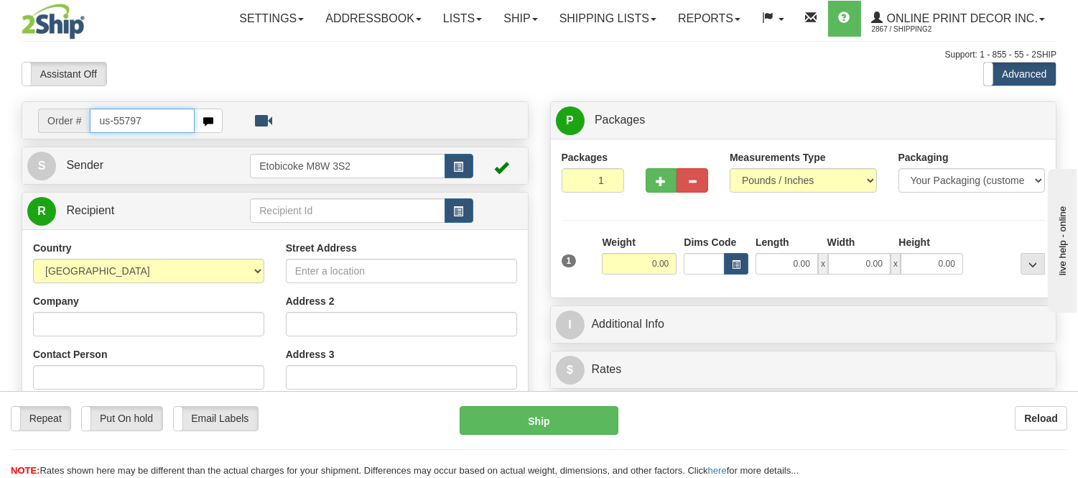
type input "us-55797"
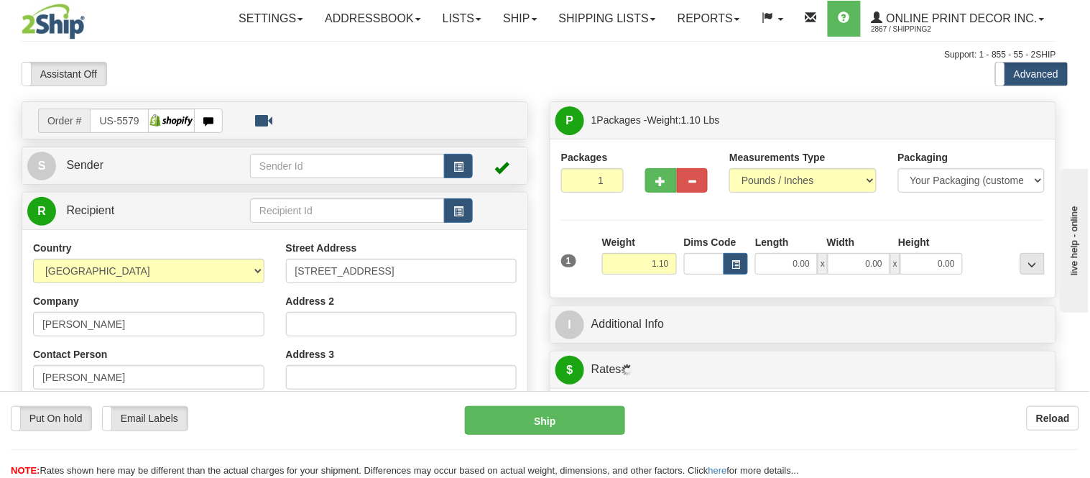
type input "TORRANCE"
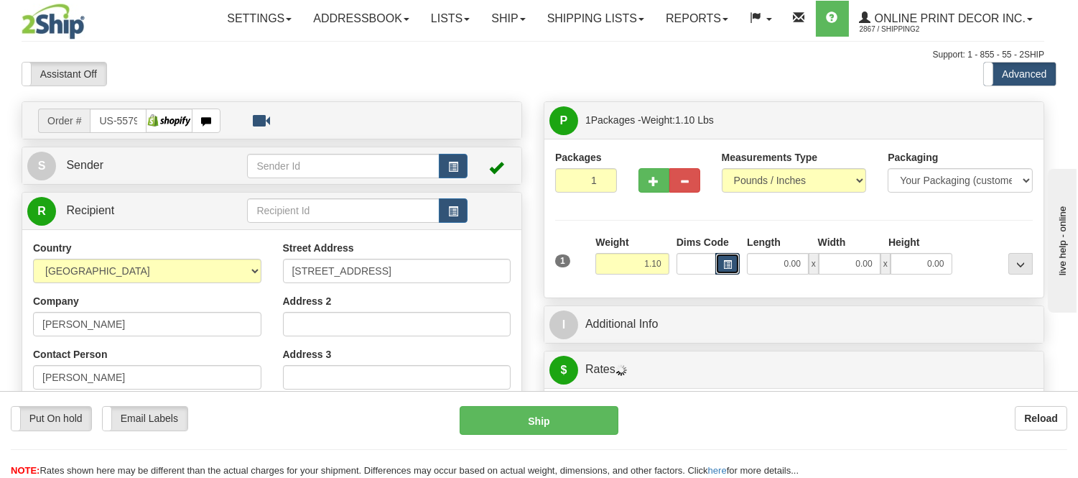
click at [731, 259] on button "button" at bounding box center [728, 264] width 24 height 22
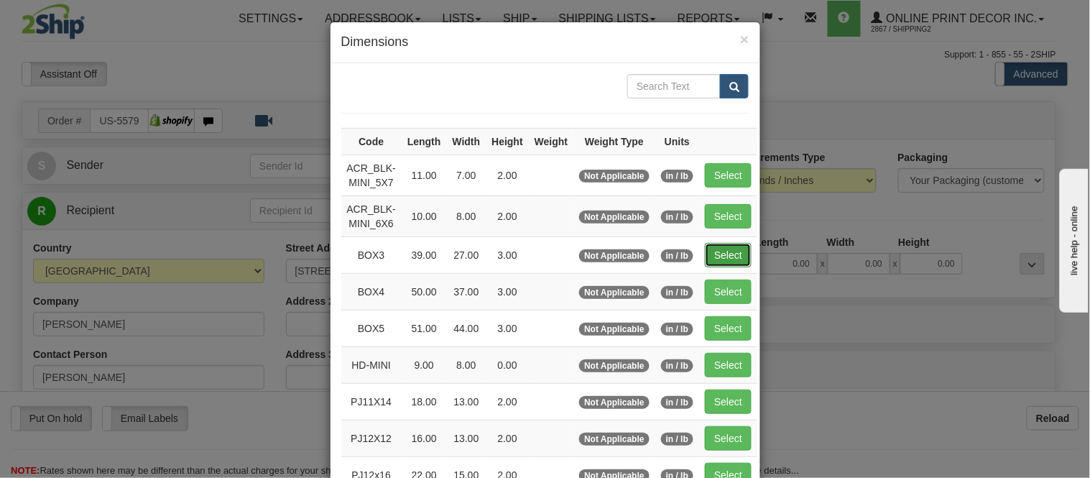
click at [717, 243] on button "Select" at bounding box center [728, 255] width 47 height 24
type input "BOX3"
type input "39.00"
type input "27.00"
type input "3.00"
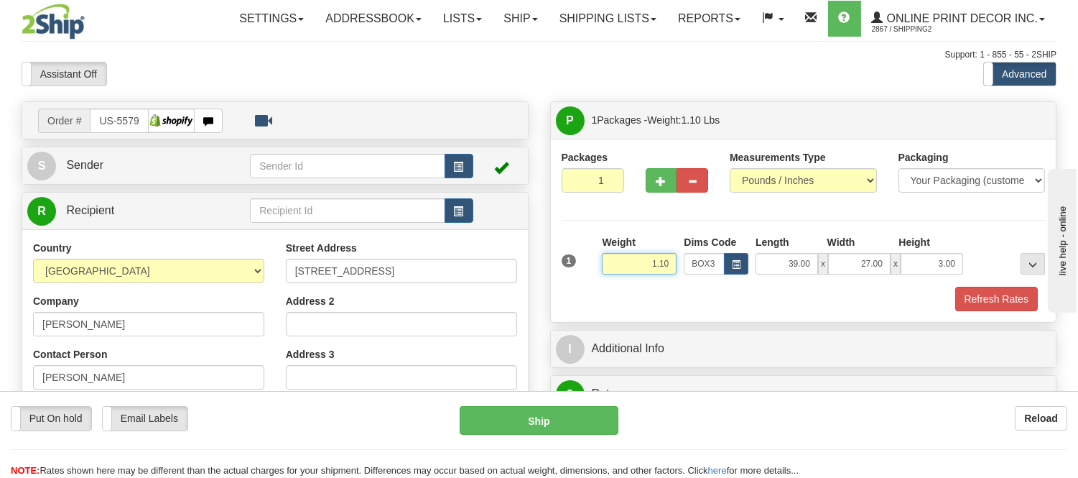
drag, startPoint x: 670, startPoint y: 256, endPoint x: 585, endPoint y: 263, distance: 85.7
click at [585, 263] on div "1 Weight 1.10 Dims Code BOX3" at bounding box center [803, 260] width 491 height 51
click button "Delete" at bounding box center [0, 0] width 0 height 0
type input "9.00"
click at [1006, 299] on button "Refresh Rates" at bounding box center [997, 299] width 83 height 24
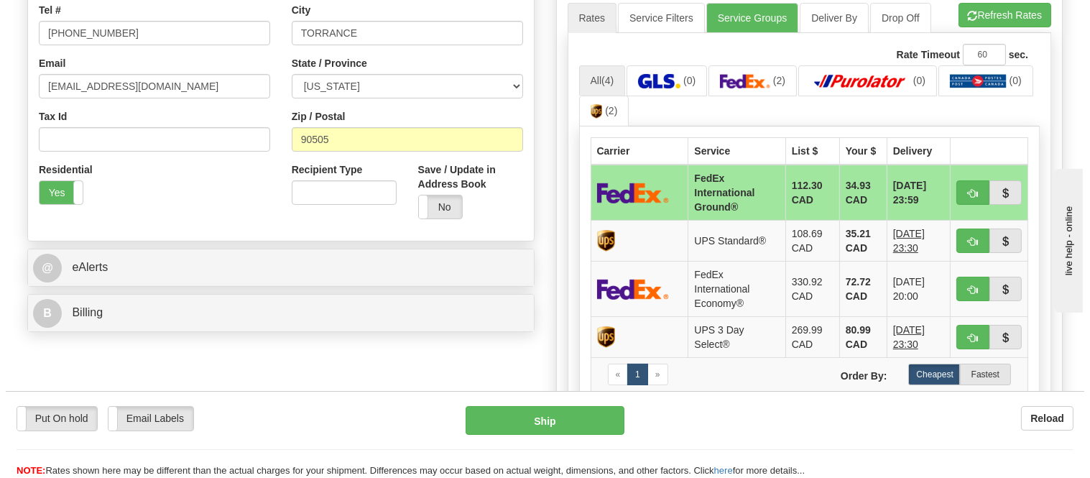
scroll to position [399, 0]
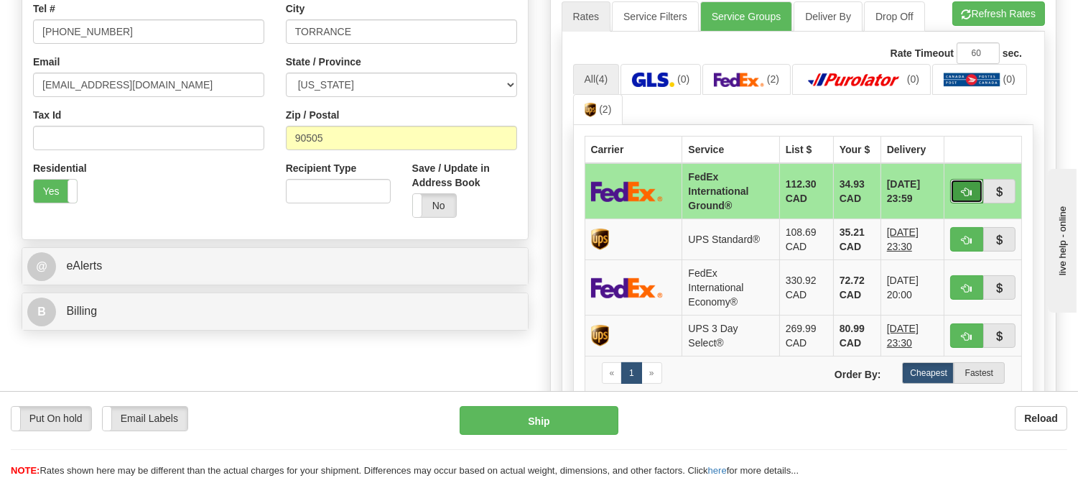
click at [965, 194] on span "button" at bounding box center [967, 192] width 10 height 9
type input "92"
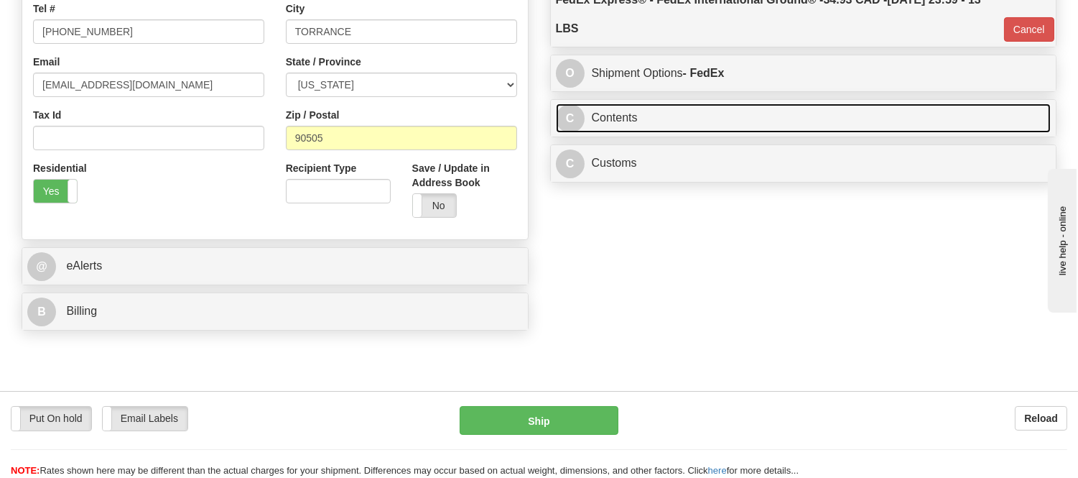
click at [851, 117] on link "C Contents" at bounding box center [804, 117] width 496 height 29
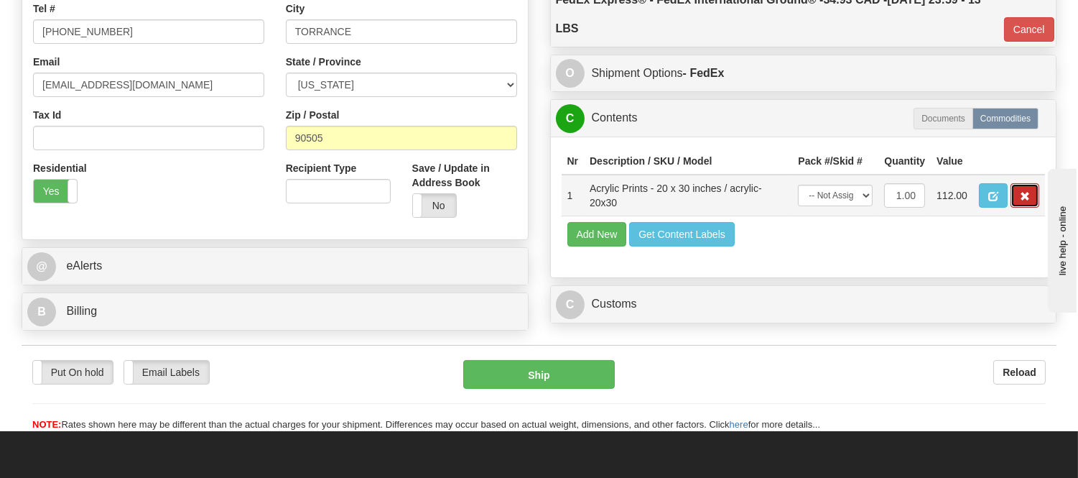
click at [1017, 208] on button "button" at bounding box center [1025, 195] width 29 height 24
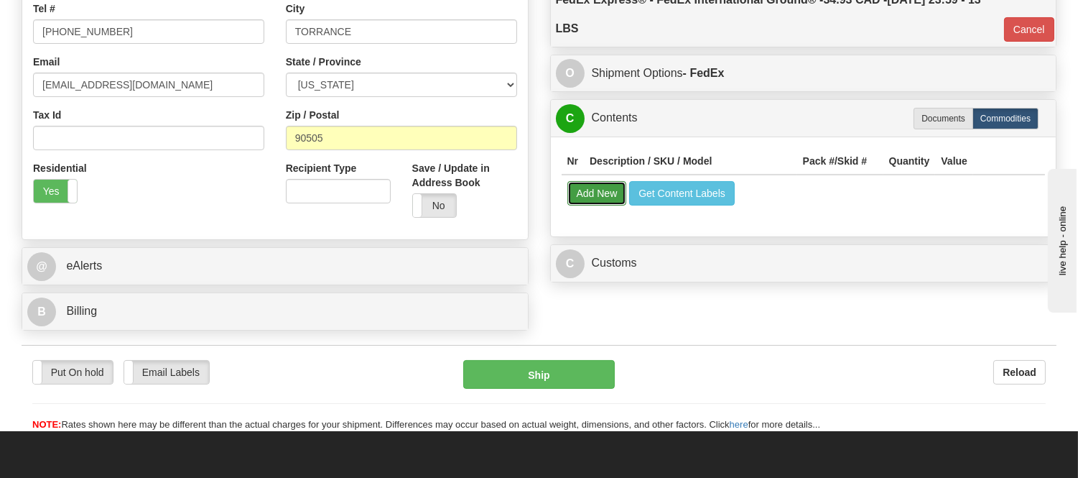
click at [601, 203] on button "Add New" at bounding box center [598, 193] width 60 height 24
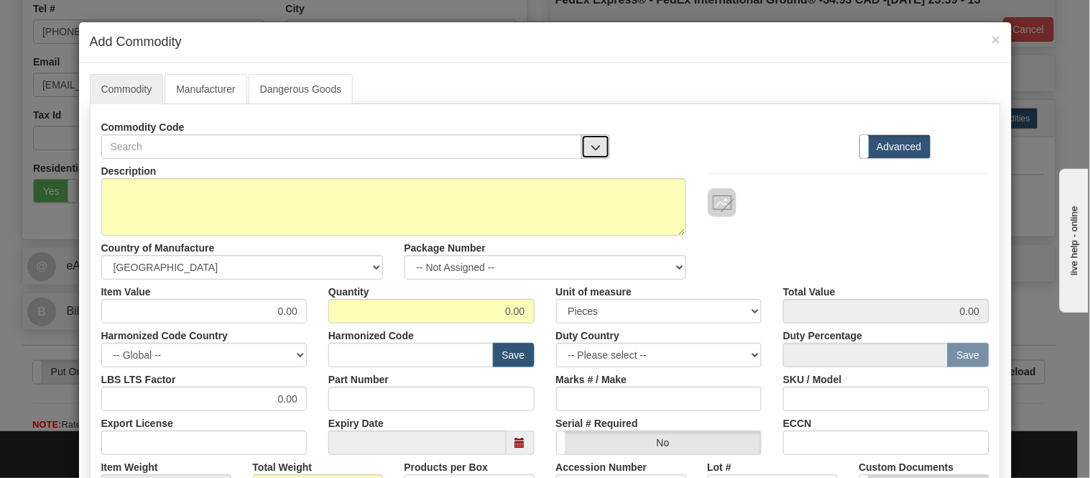
click at [591, 148] on span "button" at bounding box center [596, 147] width 10 height 9
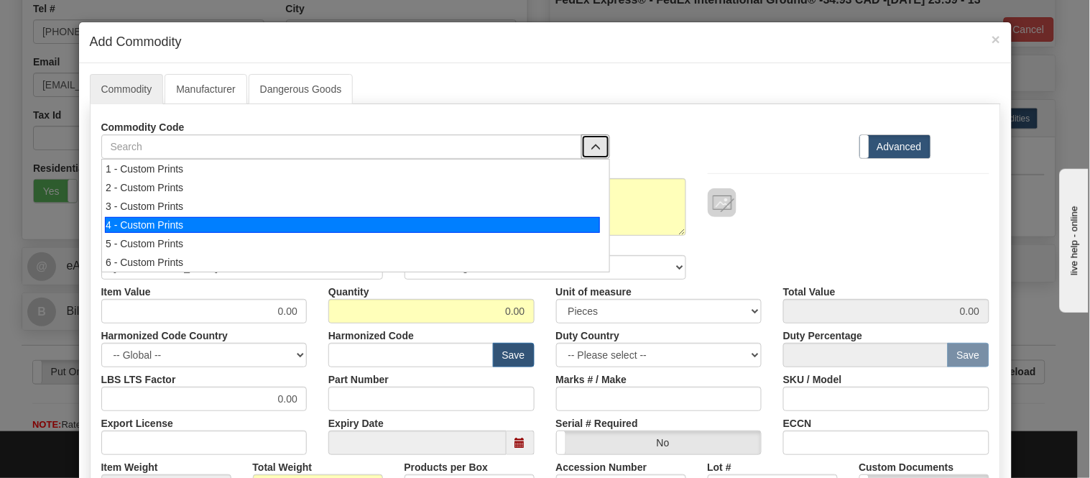
click at [570, 220] on div "4 - Custom Prints" at bounding box center [352, 225] width 495 height 16
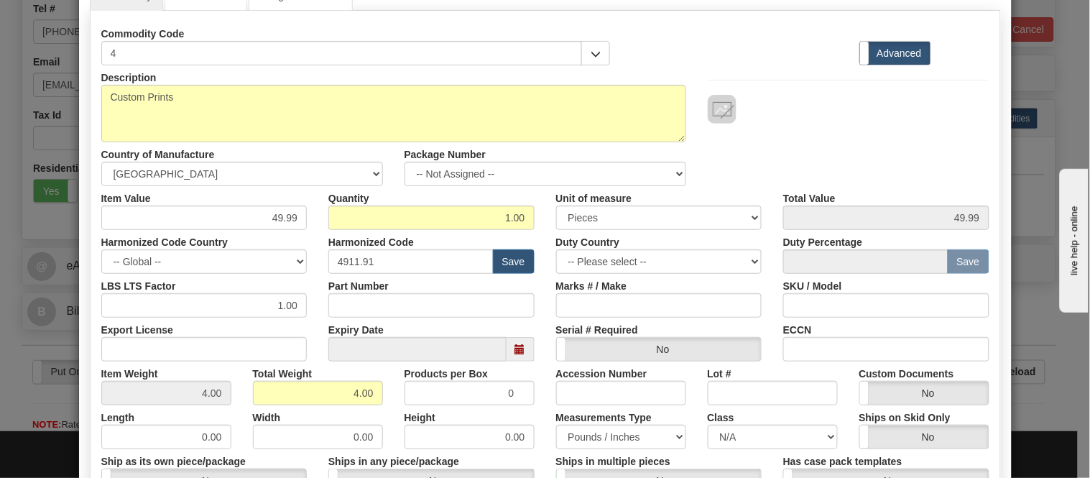
scroll to position [319, 0]
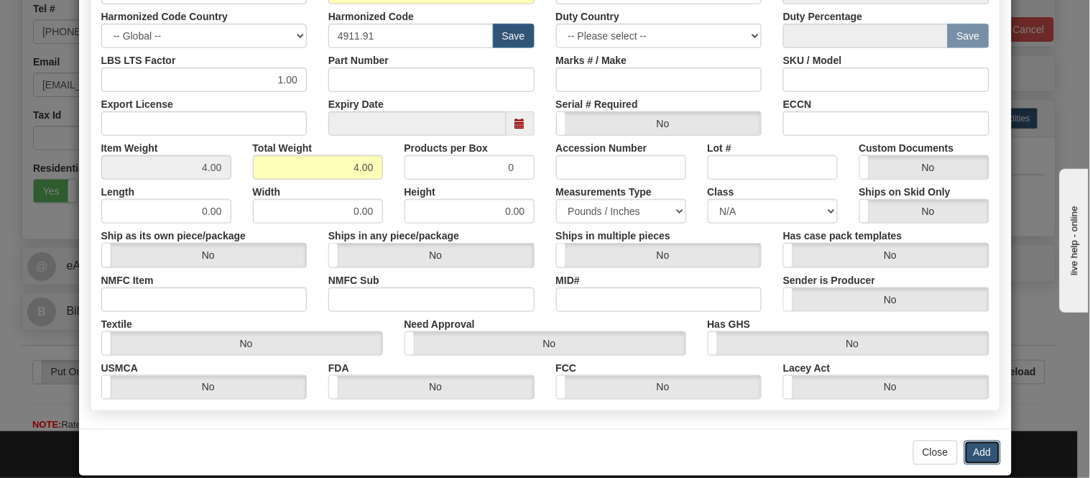
click at [976, 458] on button "Add" at bounding box center [982, 452] width 37 height 24
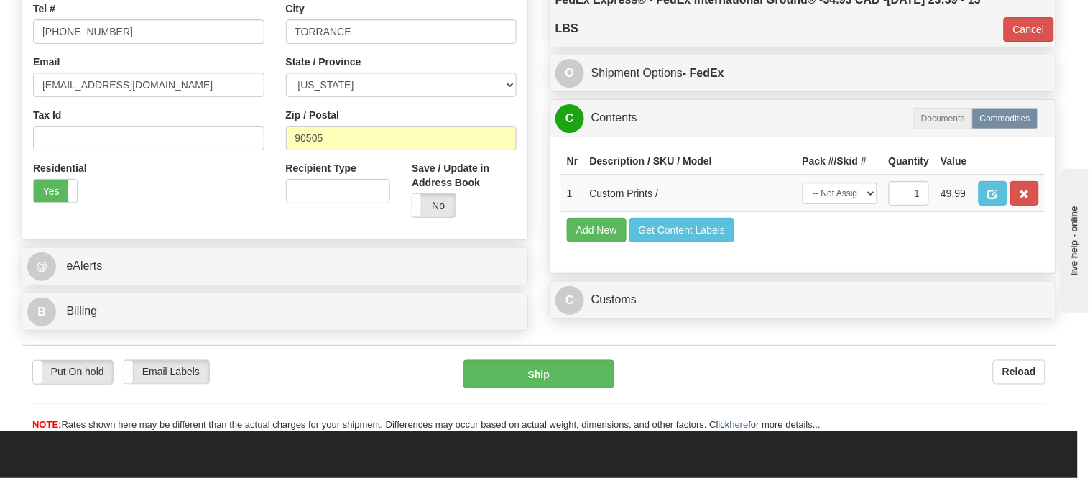
scroll to position [0, 0]
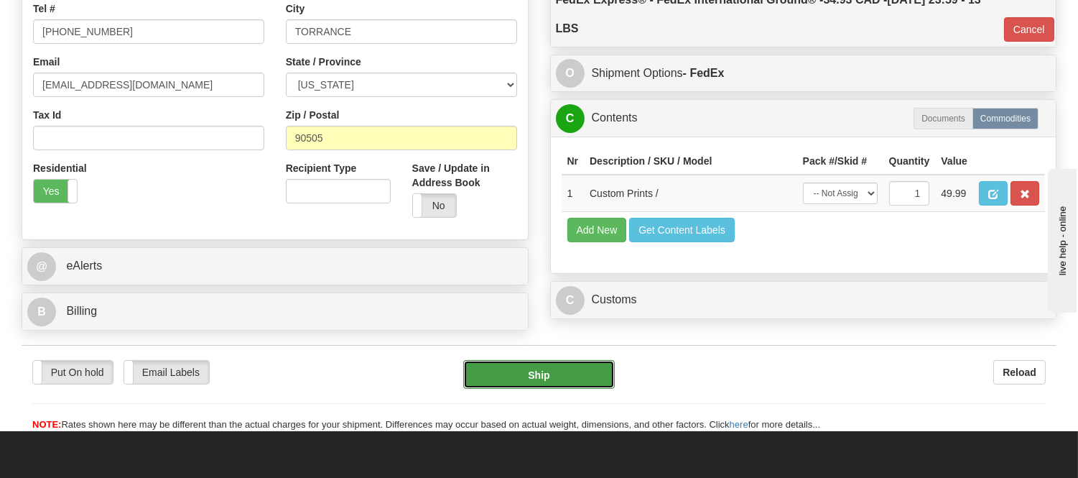
click at [540, 376] on button "Ship" at bounding box center [538, 374] width 151 height 29
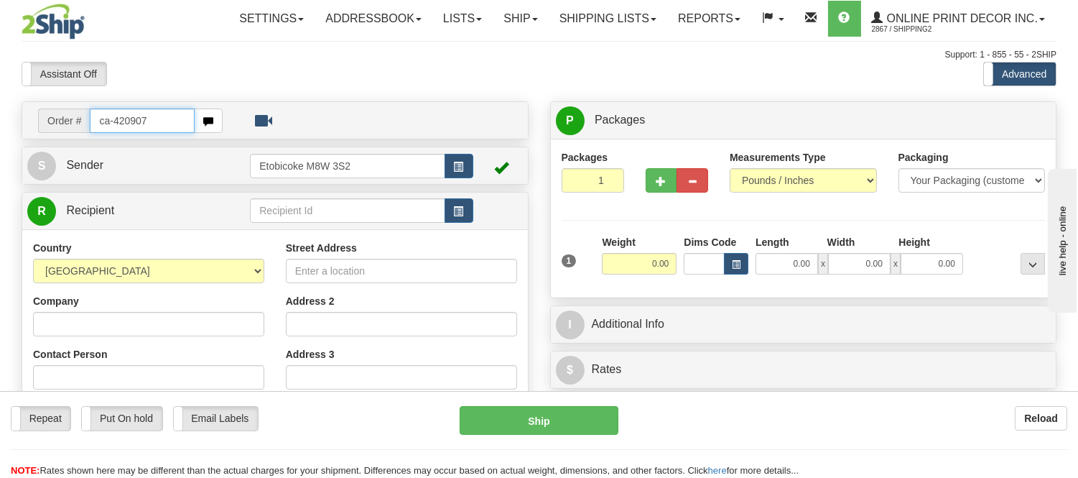
type input "ca-420907"
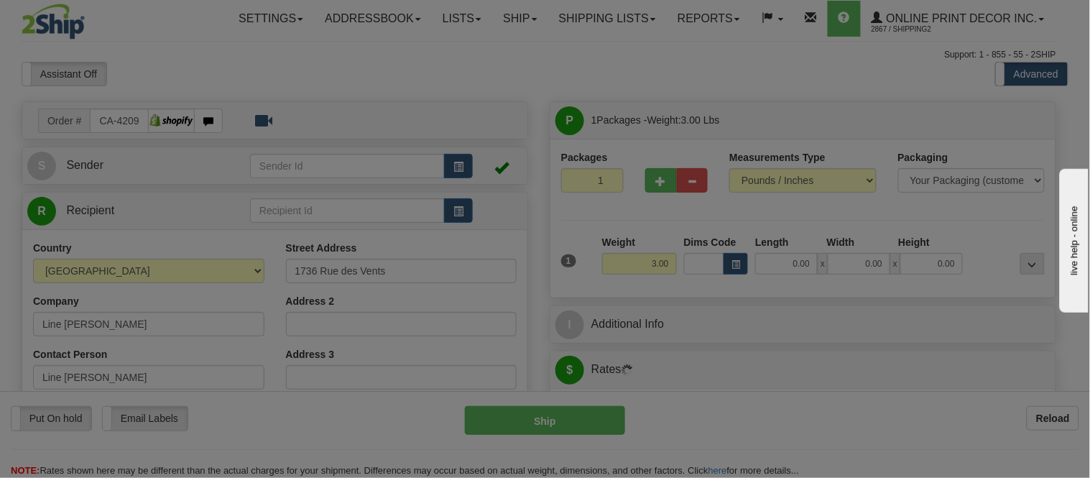
type input "SAINTE-JULIE"
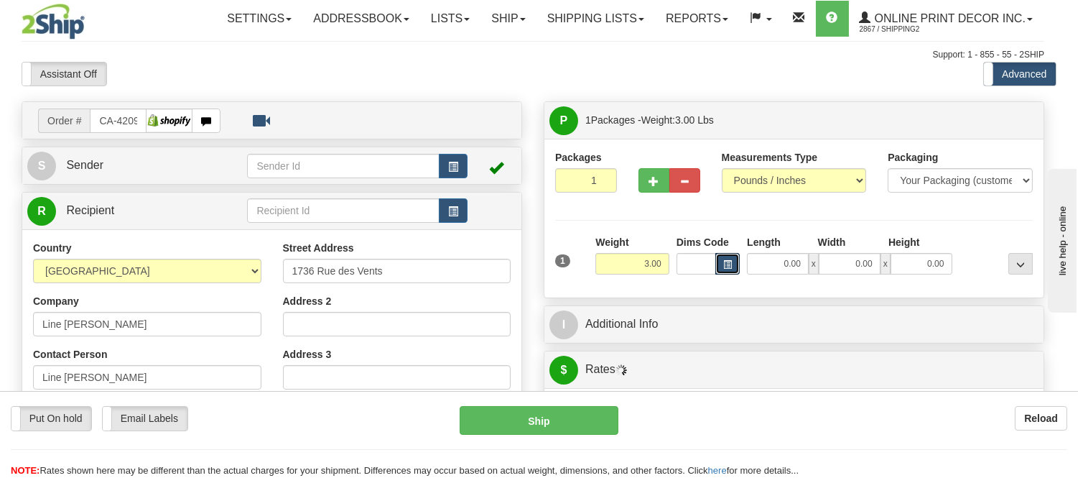
click at [732, 267] on span "button" at bounding box center [728, 265] width 9 height 8
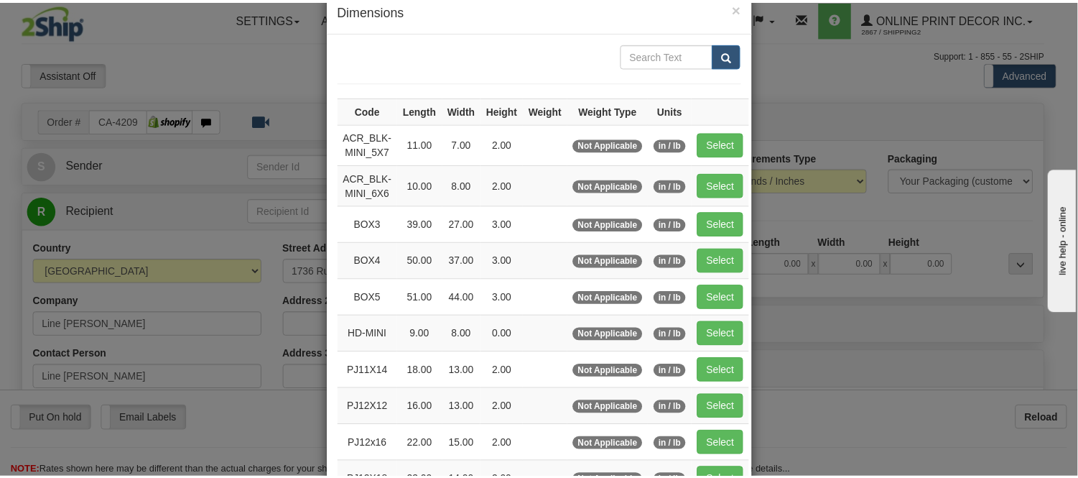
scroll to position [80, 0]
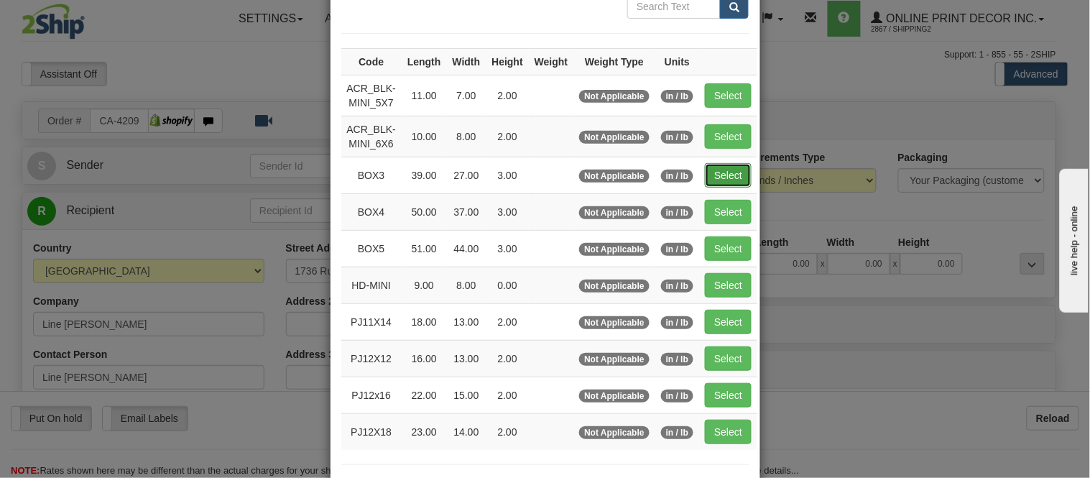
click at [726, 180] on button "Select" at bounding box center [728, 175] width 47 height 24
type input "BOX3"
type input "39.00"
type input "27.00"
type input "3.00"
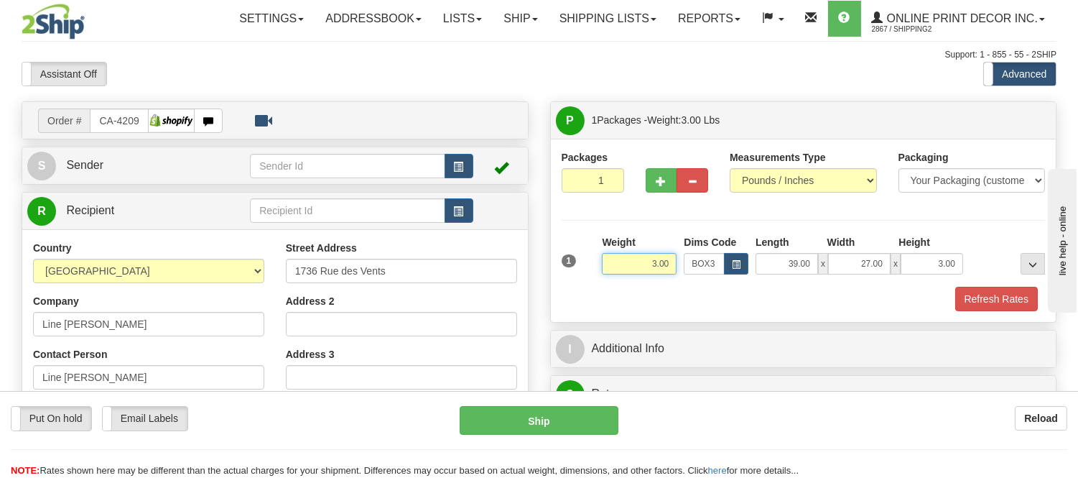
drag, startPoint x: 670, startPoint y: 262, endPoint x: 585, endPoint y: 262, distance: 85.5
click at [585, 262] on div "1 Weight 3.00 Dims Code BOX3" at bounding box center [803, 260] width 491 height 51
type input "6.98"
click at [999, 296] on button "Refresh Rates" at bounding box center [997, 299] width 83 height 24
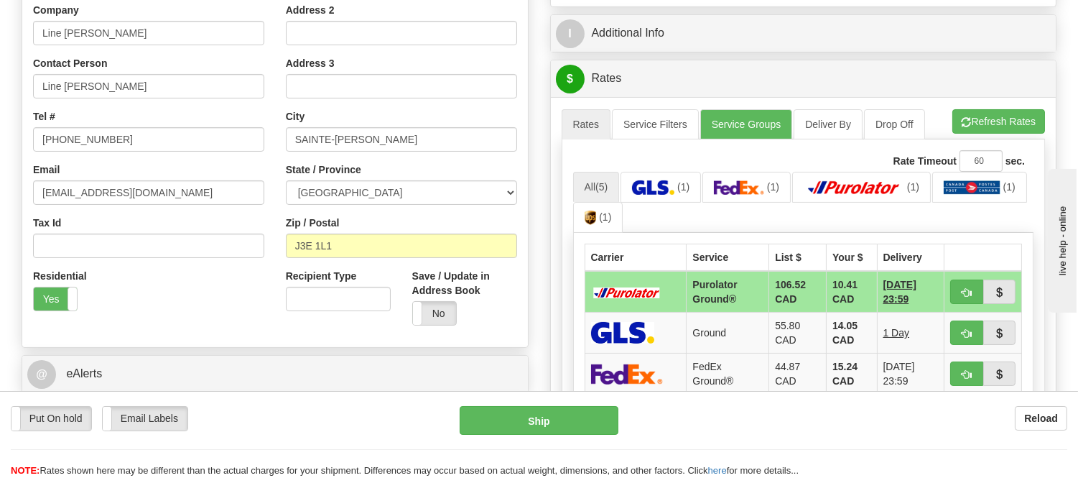
scroll to position [319, 0]
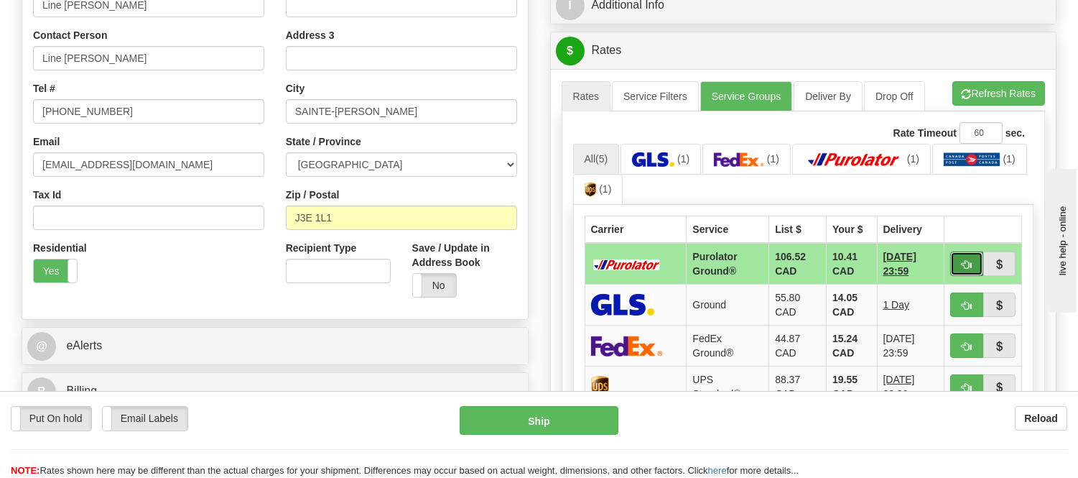
click at [976, 260] on button "button" at bounding box center [967, 263] width 33 height 24
type input "260"
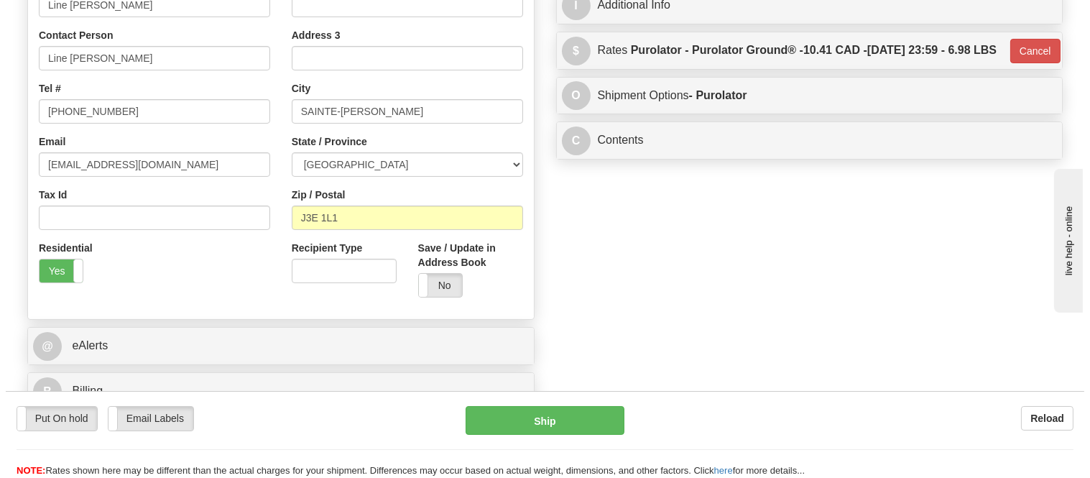
scroll to position [80, 0]
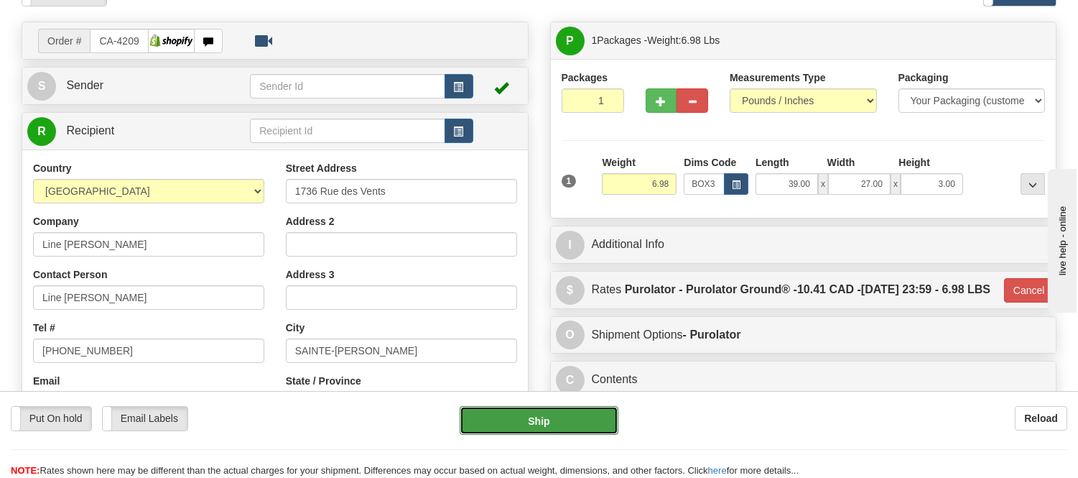
click at [585, 414] on button "Ship" at bounding box center [539, 420] width 158 height 29
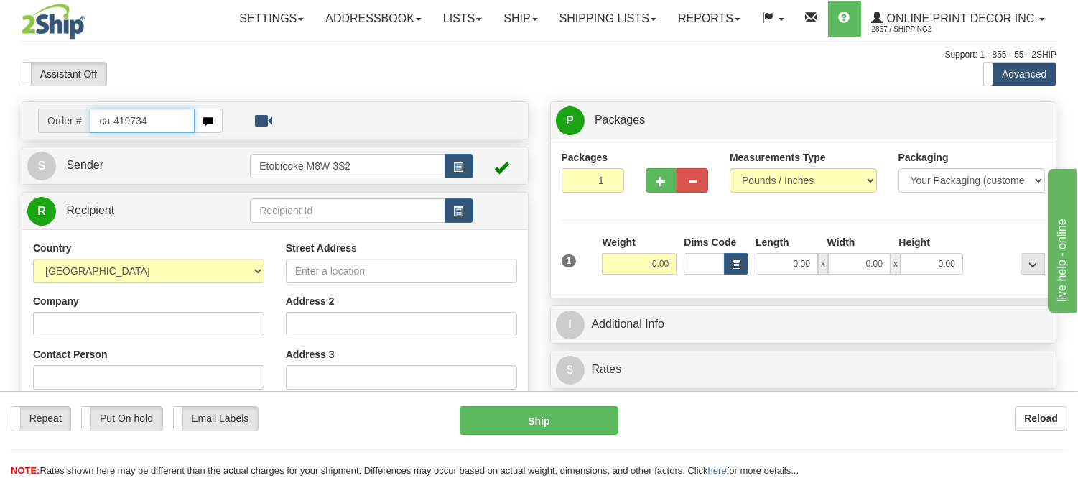
type input "ca-419734"
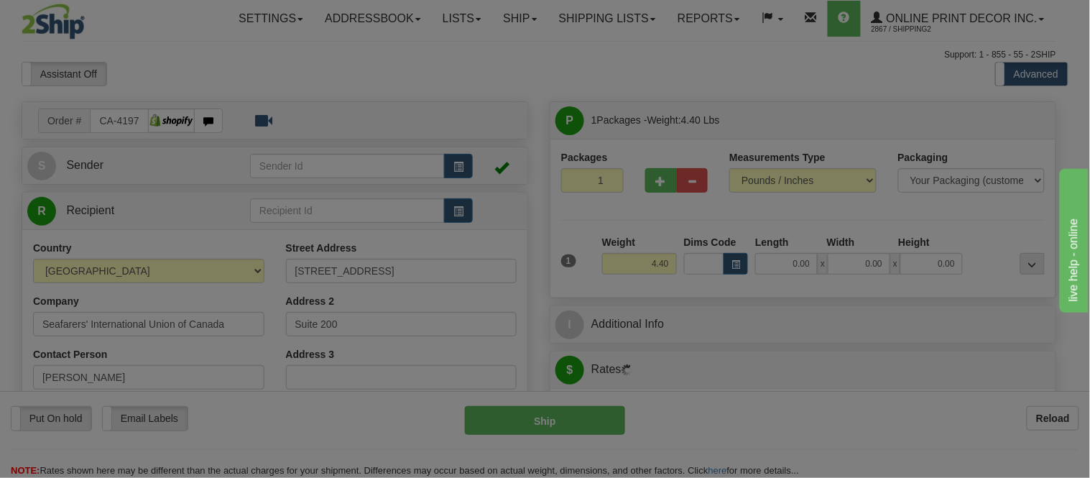
type input "SAINT-LAURENT"
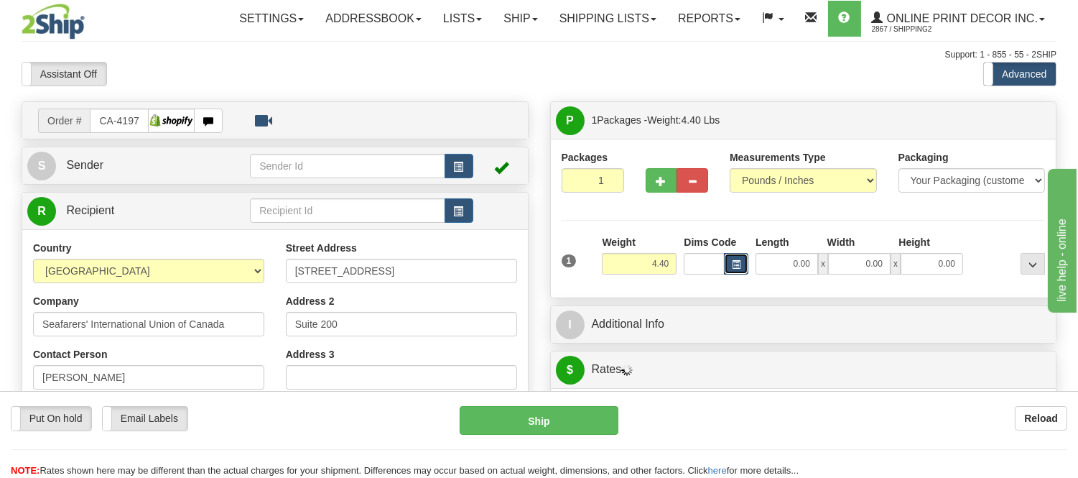
click at [737, 274] on button "button" at bounding box center [736, 264] width 24 height 22
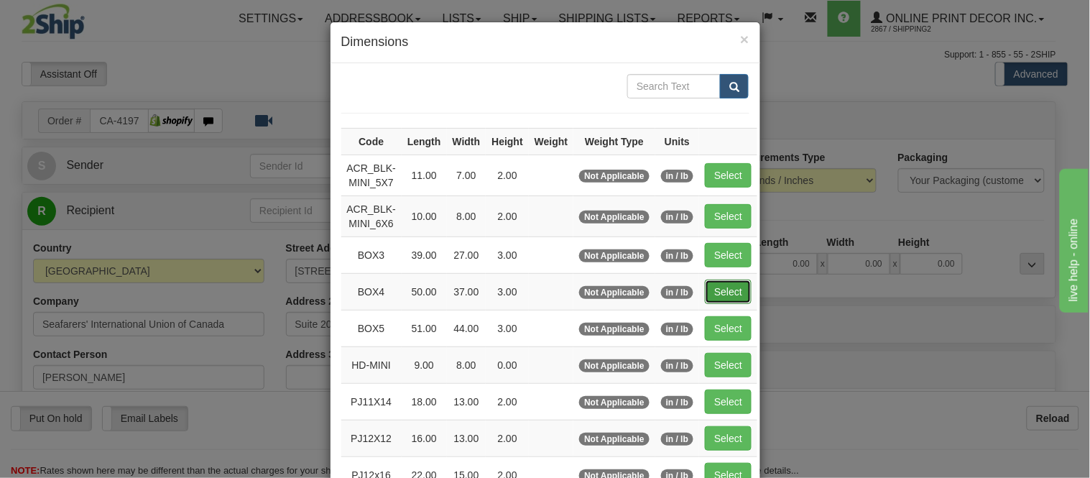
click at [705, 291] on button "Select" at bounding box center [728, 291] width 47 height 24
type input "BOX4"
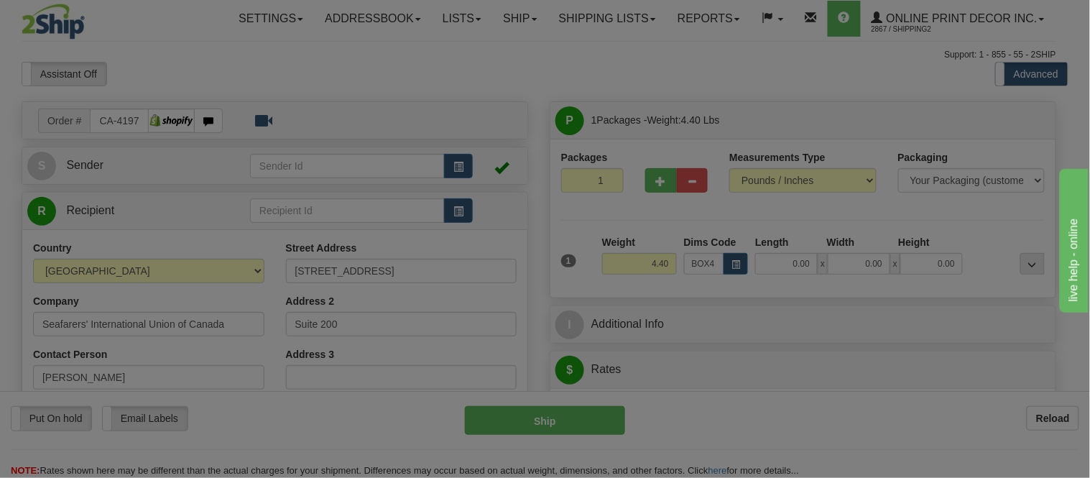
type input "50.00"
type input "37.00"
type input "3.00"
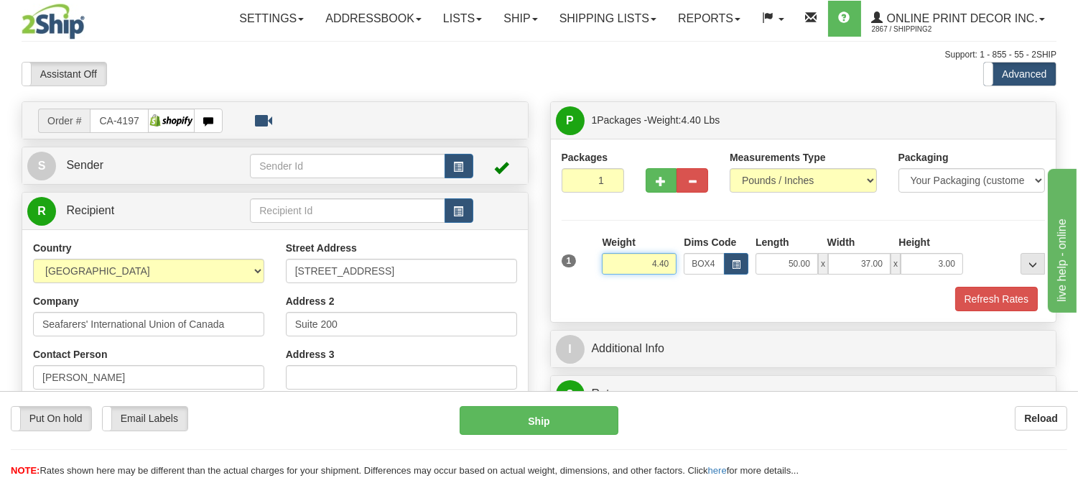
drag, startPoint x: 673, startPoint y: 264, endPoint x: 555, endPoint y: 264, distance: 118.5
click at [555, 264] on div "Packages 1 1 Measurements Type" at bounding box center [804, 230] width 506 height 183
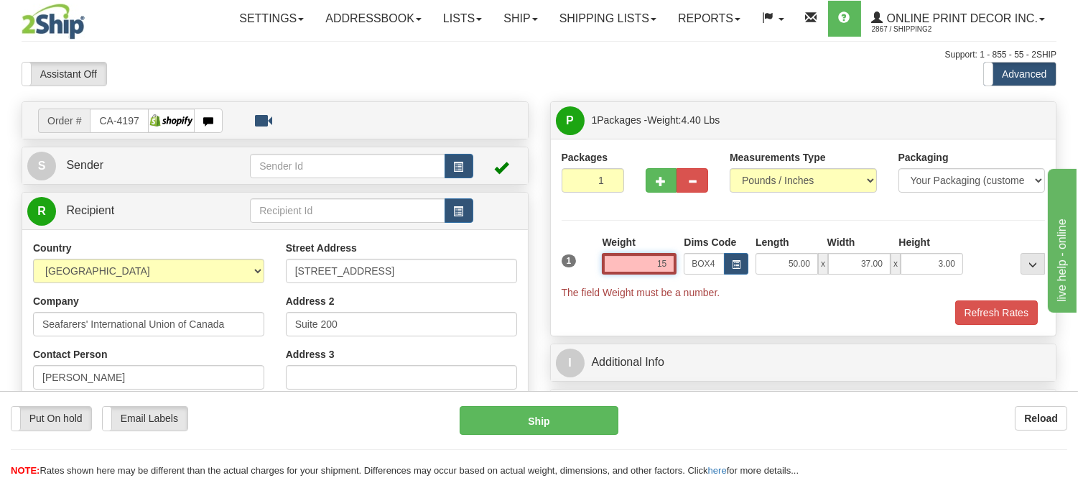
type input "1"
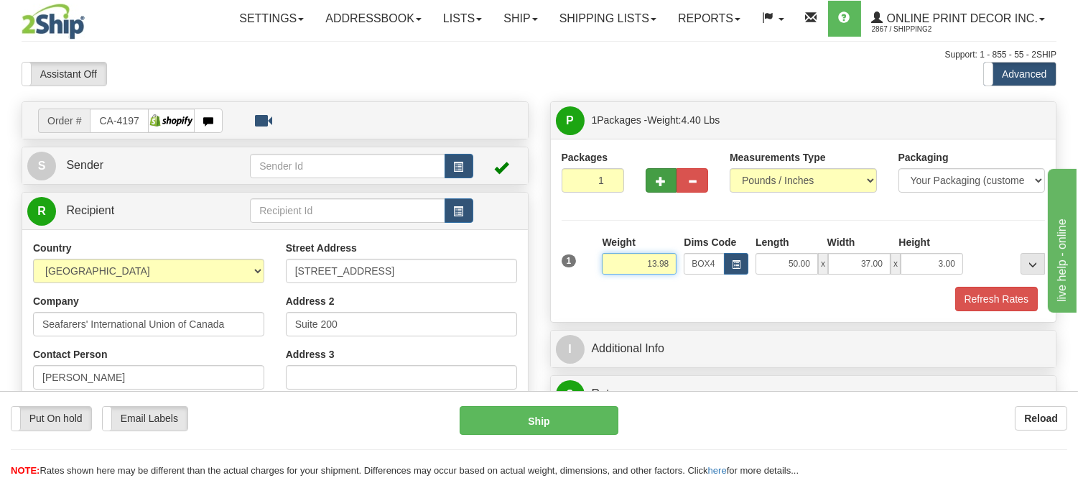
type input "13.98"
click at [657, 180] on span "button" at bounding box center [662, 181] width 10 height 9
radio input "true"
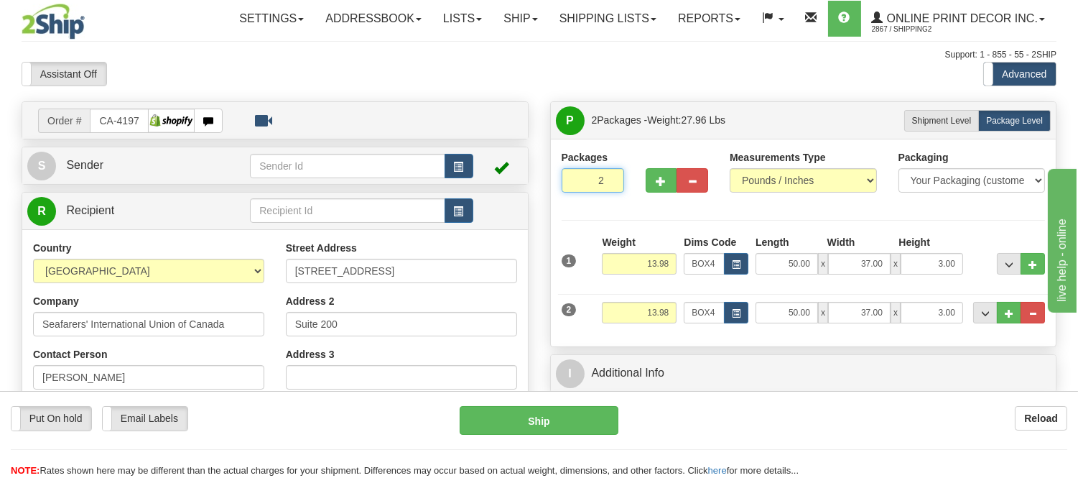
drag, startPoint x: 606, startPoint y: 173, endPoint x: 558, endPoint y: 190, distance: 50.2
click at [558, 190] on div "Packages 2 2" at bounding box center [593, 176] width 84 height 53
type input "4"
click button "Delete" at bounding box center [0, 0] width 0 height 0
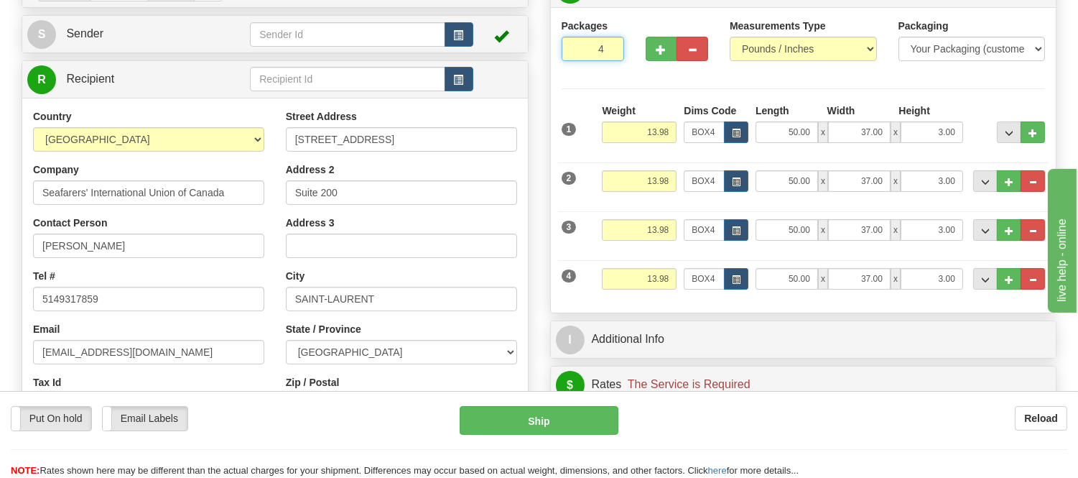
scroll to position [239, 0]
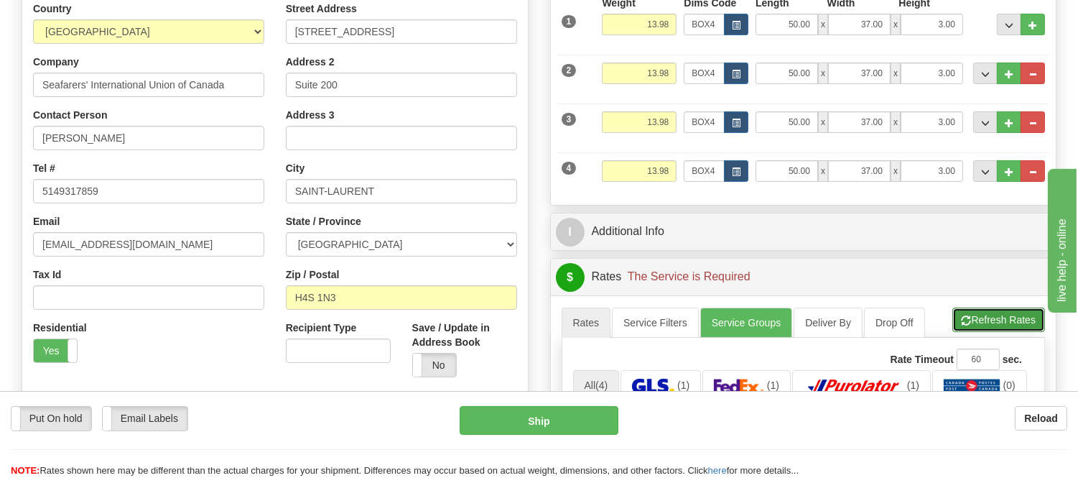
click at [1014, 329] on button "Refresh Rates" at bounding box center [999, 320] width 93 height 24
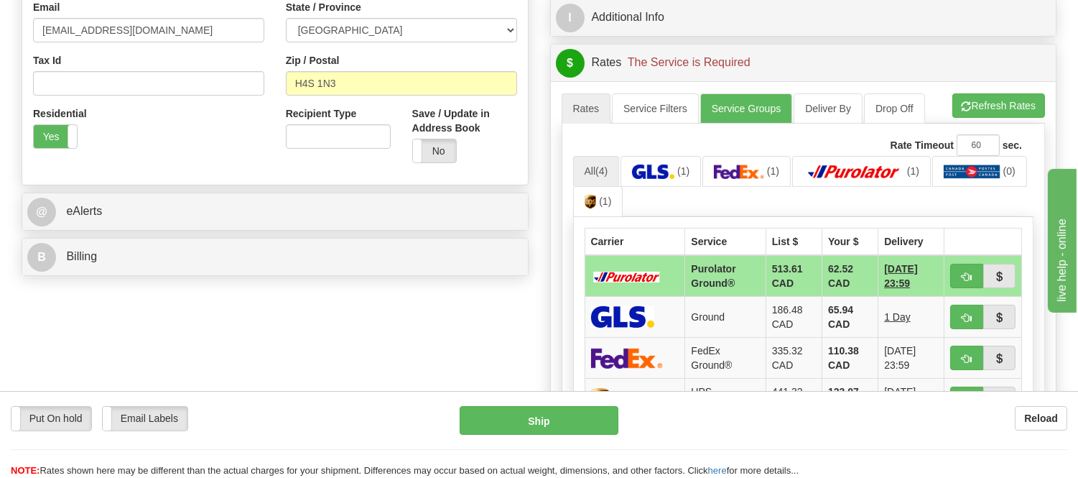
scroll to position [479, 0]
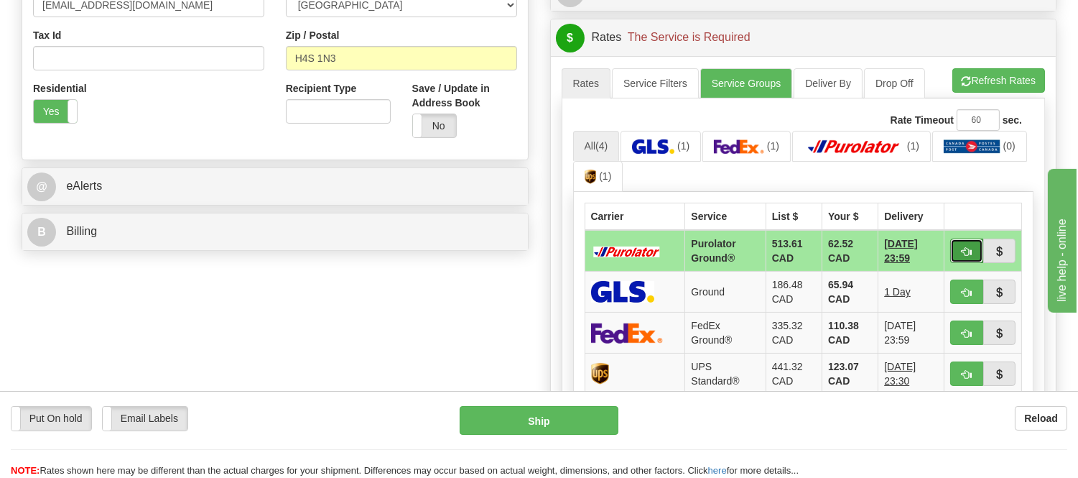
click at [968, 242] on button "button" at bounding box center [967, 251] width 33 height 24
type input "260"
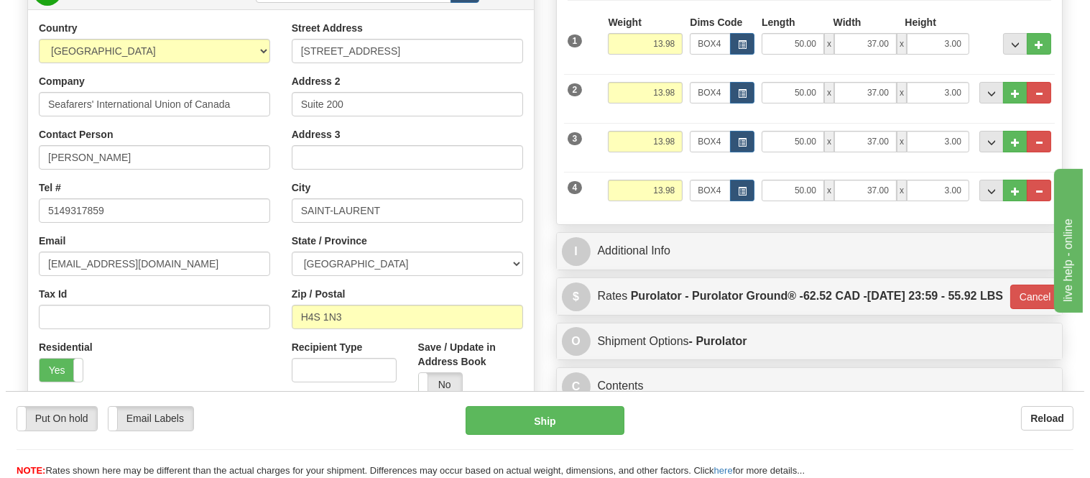
scroll to position [80, 0]
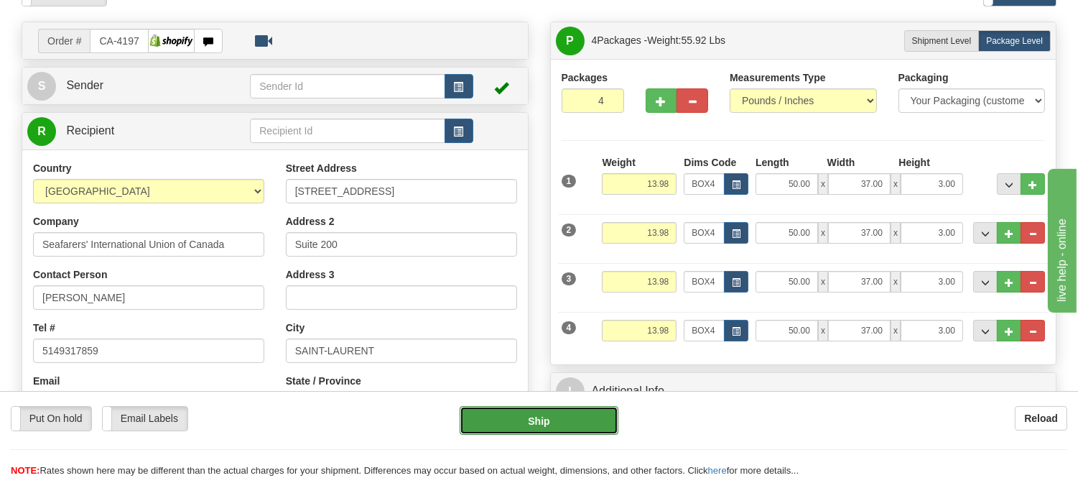
click at [565, 418] on button "Ship" at bounding box center [539, 420] width 158 height 29
